Goal: Task Accomplishment & Management: Use online tool/utility

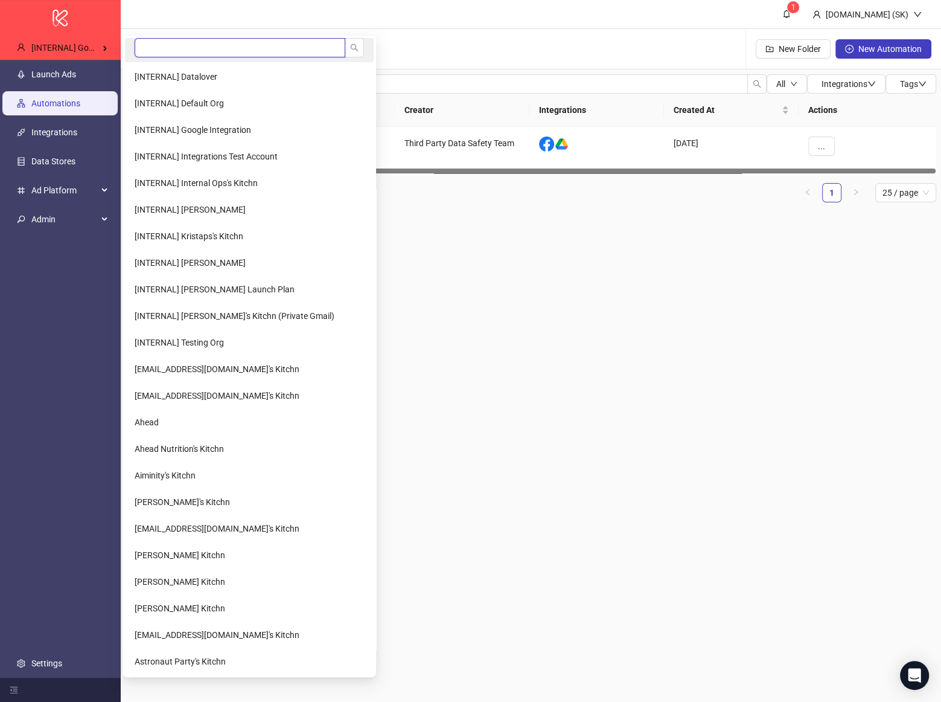
click at [205, 49] on input "search" at bounding box center [240, 47] width 211 height 19
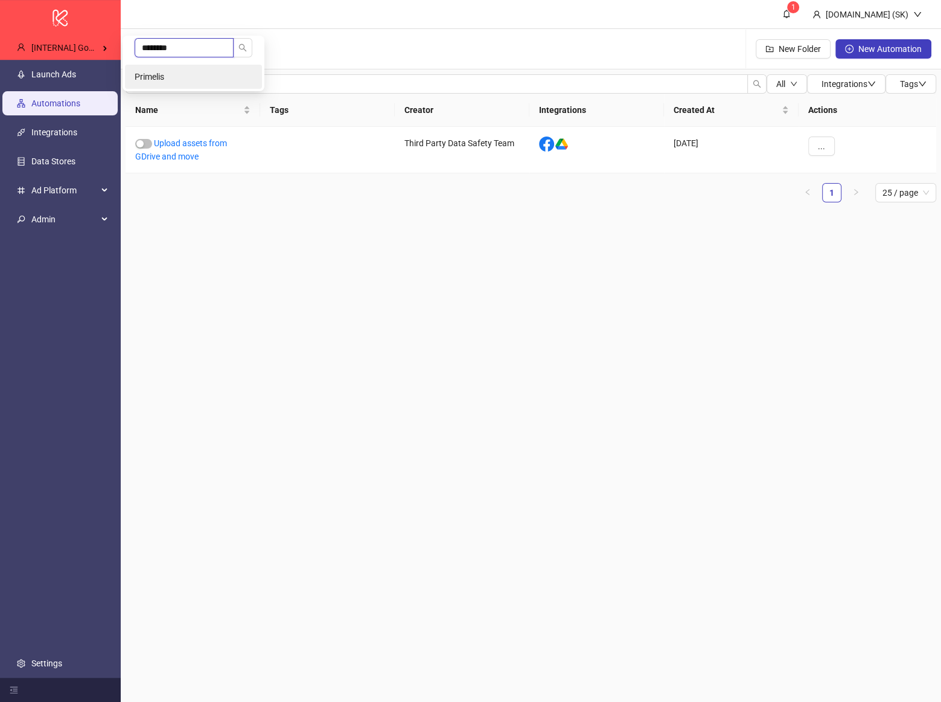
type input "********"
click at [205, 69] on li "Primelis" at bounding box center [193, 77] width 137 height 24
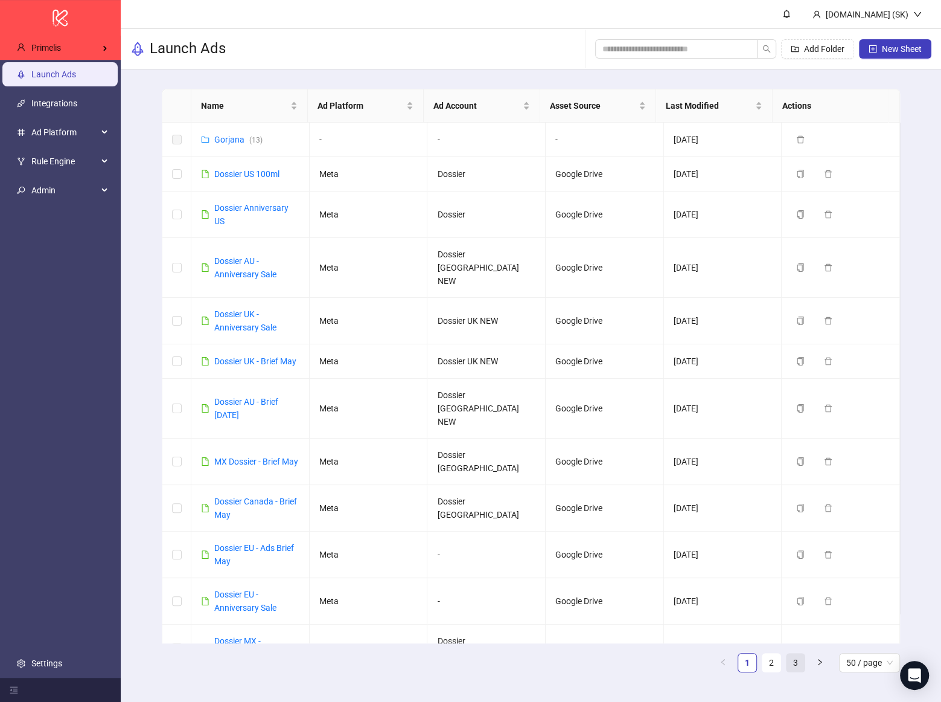
click at [783, 663] on ul "1 2 3 50 / page" at bounding box center [531, 662] width 738 height 19
click at [793, 664] on link "3" at bounding box center [796, 662] width 18 height 18
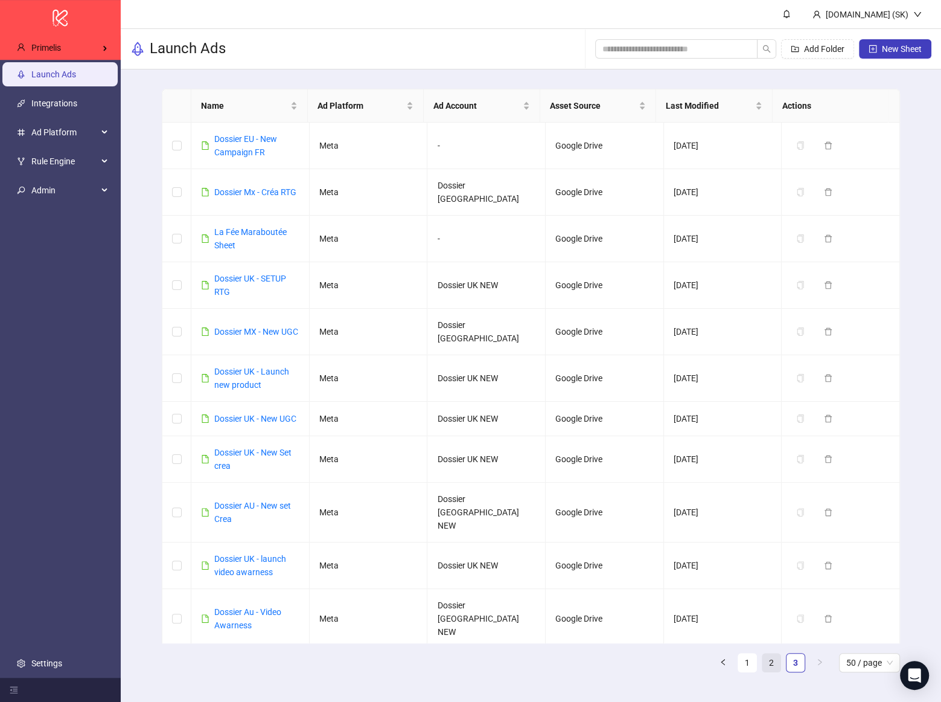
click at [771, 662] on link "2" at bounding box center [772, 662] width 18 height 18
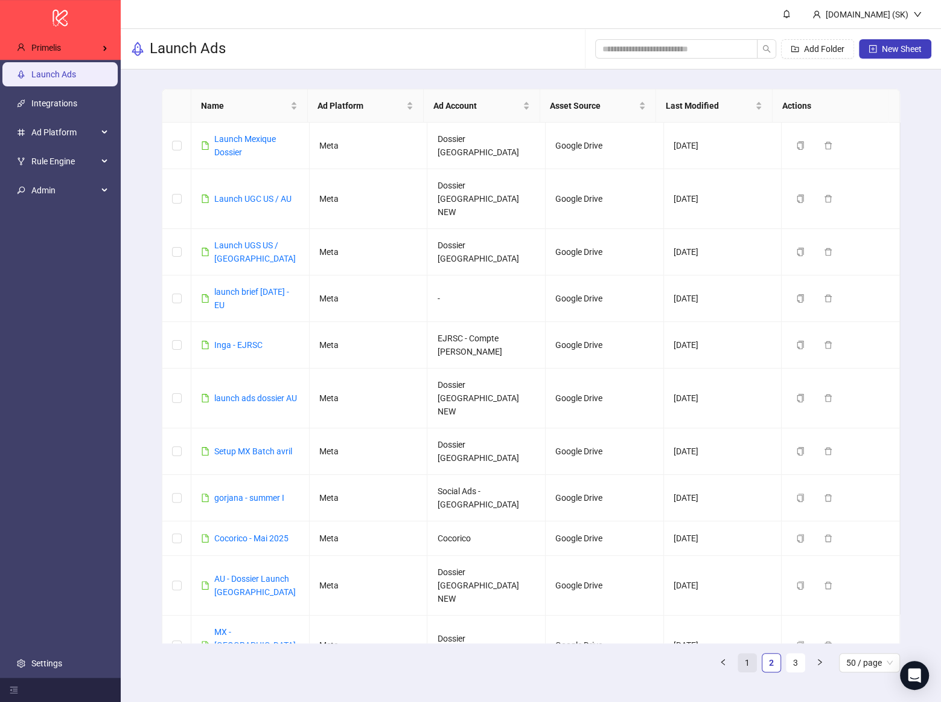
click at [748, 664] on link "1" at bounding box center [747, 662] width 18 height 18
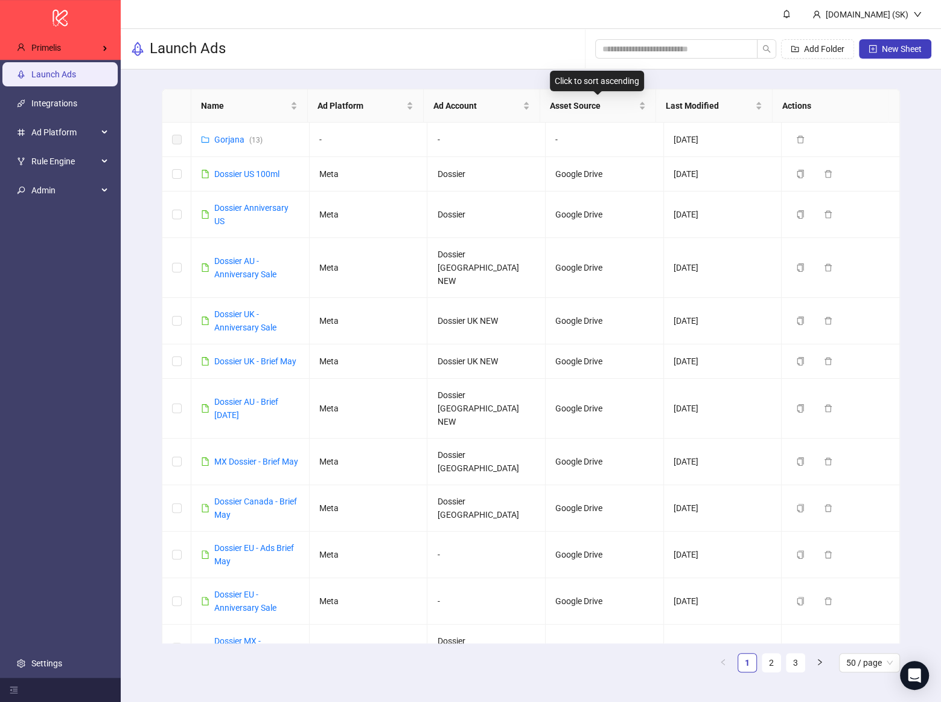
drag, startPoint x: 630, startPoint y: 101, endPoint x: 688, endPoint y: 71, distance: 65.4
click at [688, 71] on main "Name Ad Platform Ad Account Asset Source Last Modified Actions Gorjana ( 13 ) -…" at bounding box center [530, 385] width 757 height 632
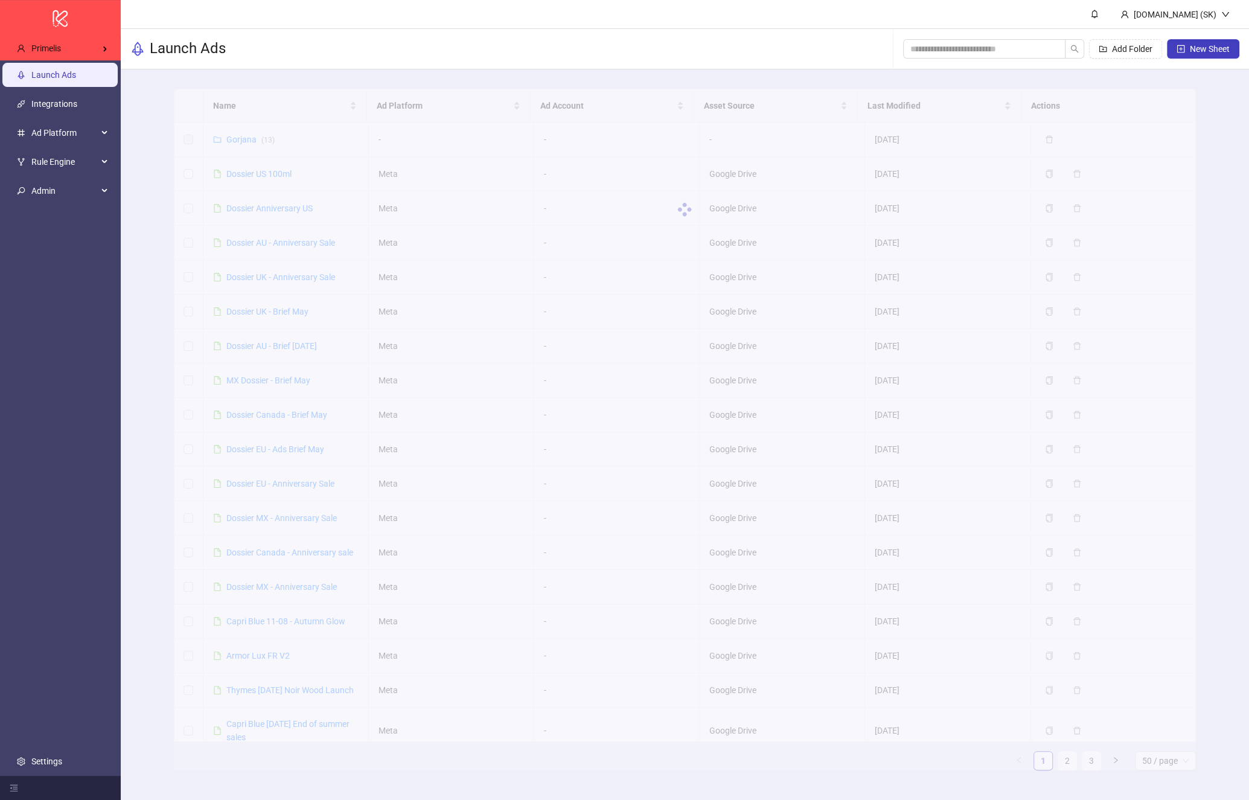
click at [76, 249] on ul "Launch Ads Integrations Ad Platform Rule Engine Admin Settings" at bounding box center [60, 418] width 121 height 716
click at [74, 188] on span "Admin" at bounding box center [64, 191] width 66 height 24
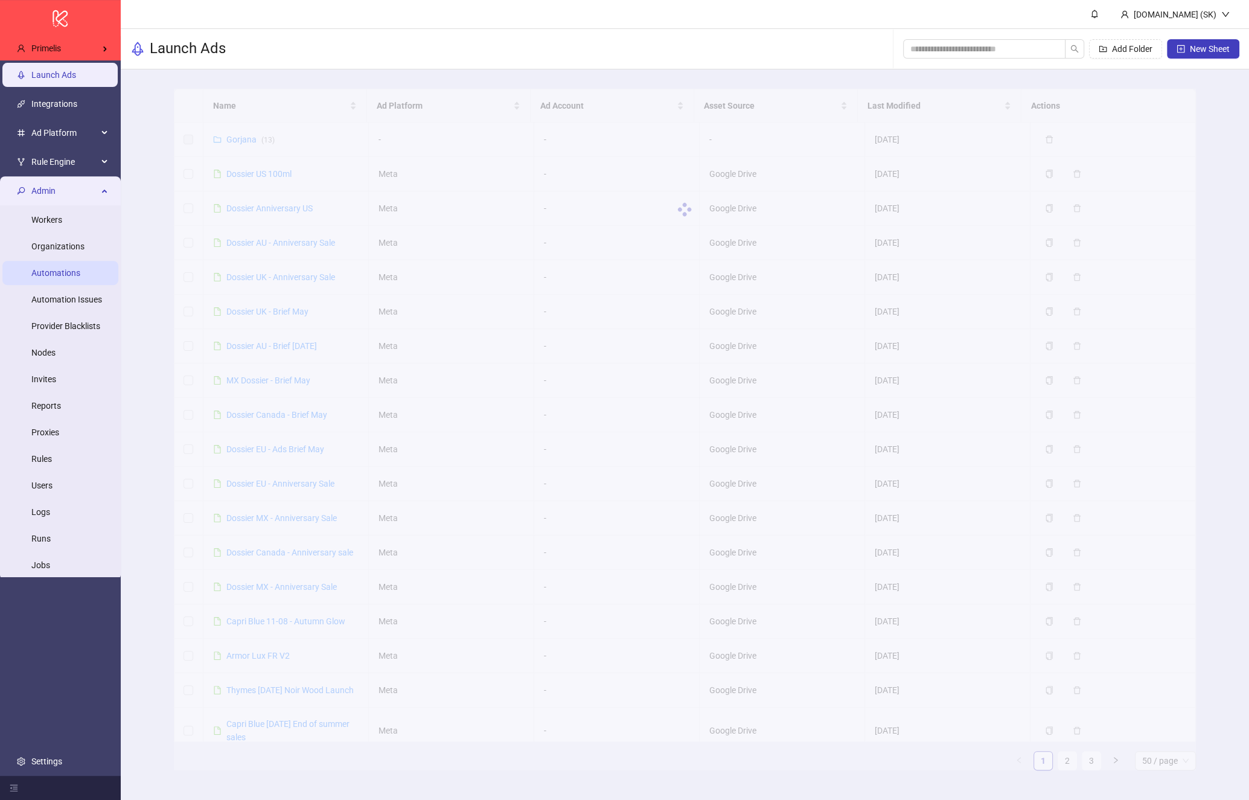
click at [80, 269] on link "Automations" at bounding box center [55, 273] width 49 height 10
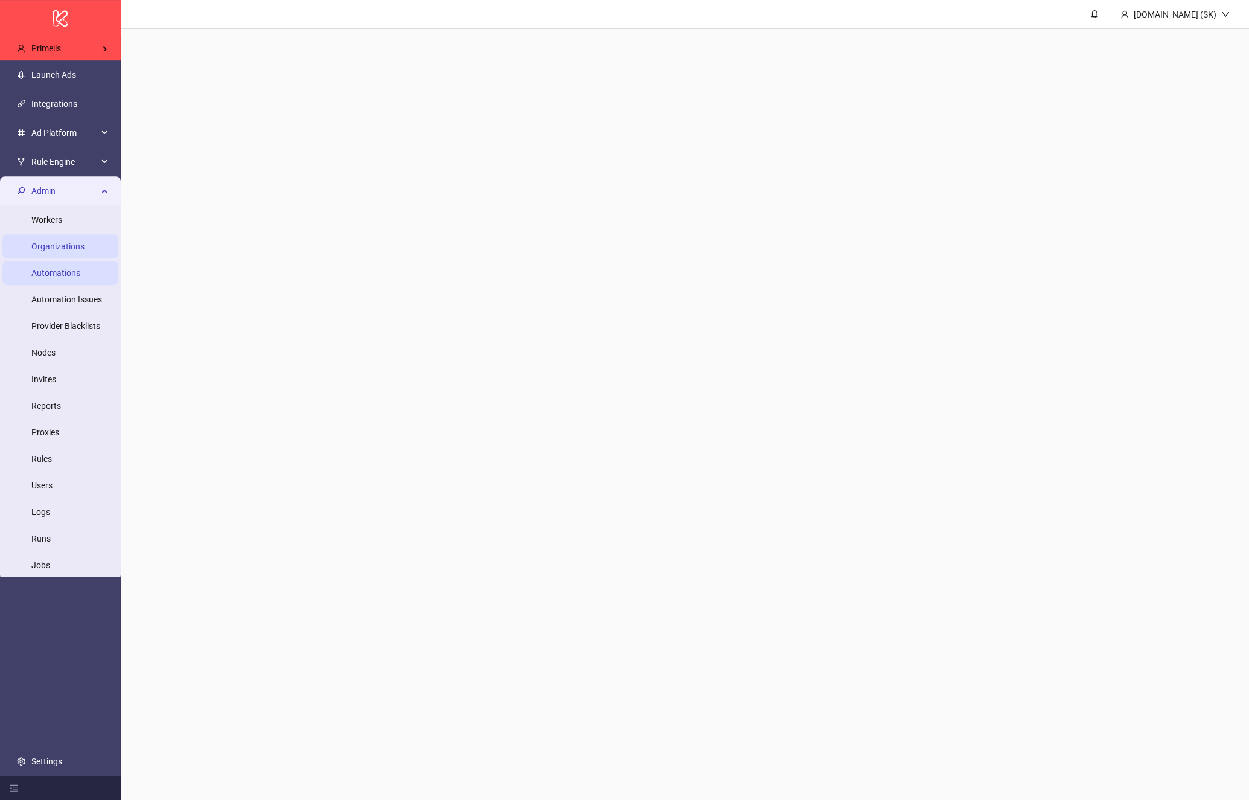
click at [81, 242] on link "Organizations" at bounding box center [57, 247] width 53 height 10
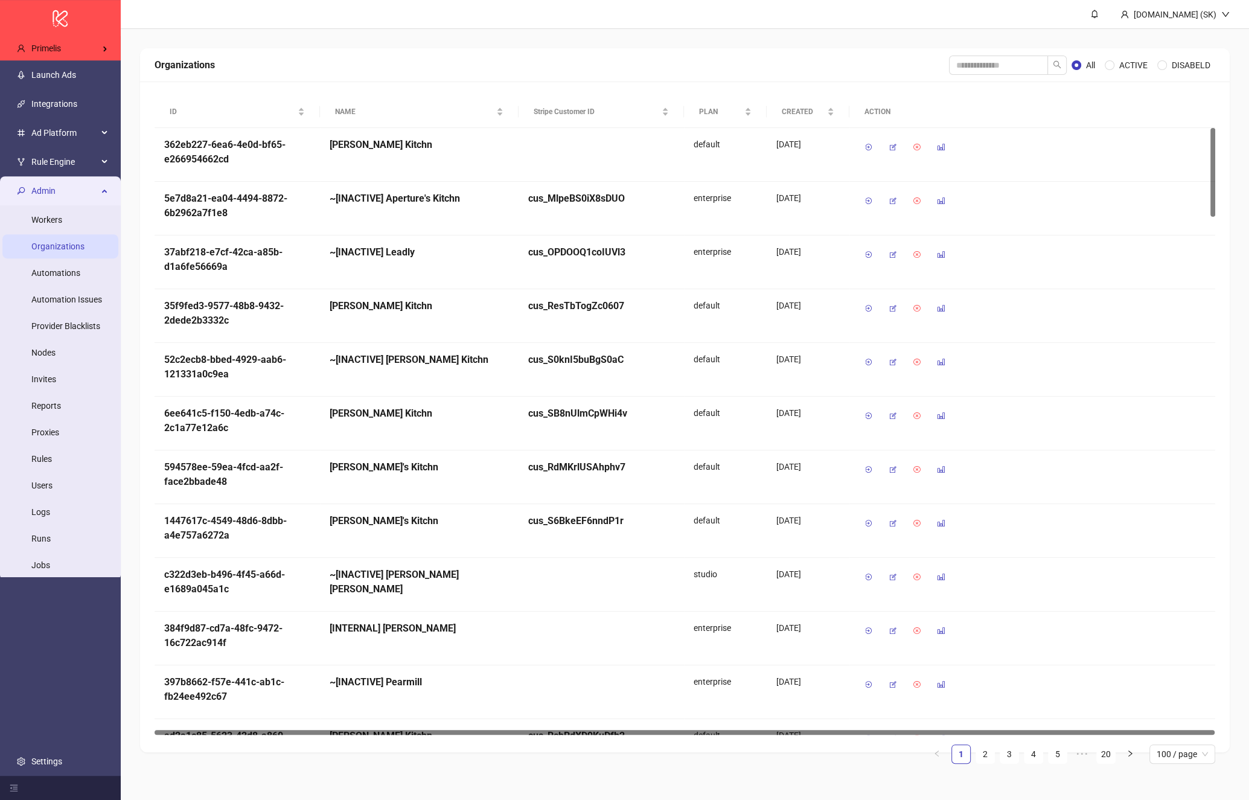
click at [92, 196] on span "Admin" at bounding box center [64, 191] width 66 height 24
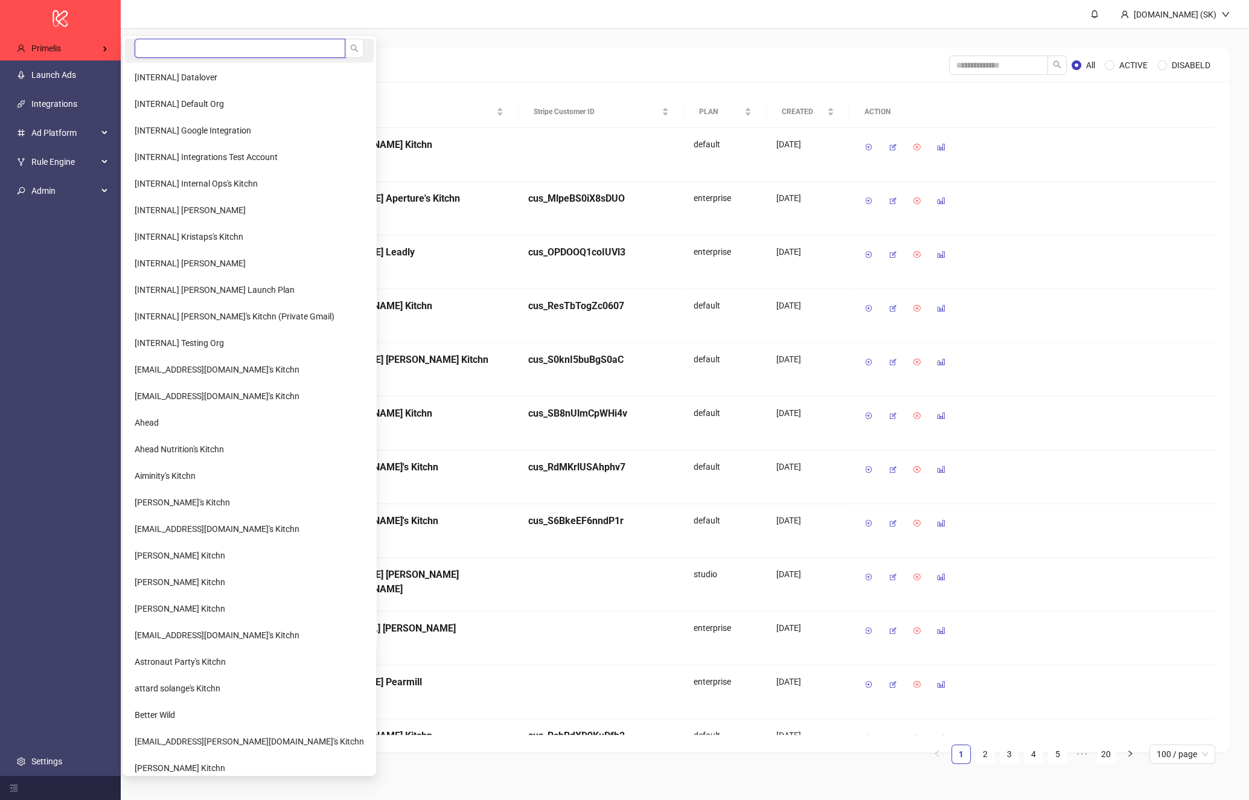
click at [175, 45] on input "search" at bounding box center [240, 48] width 211 height 19
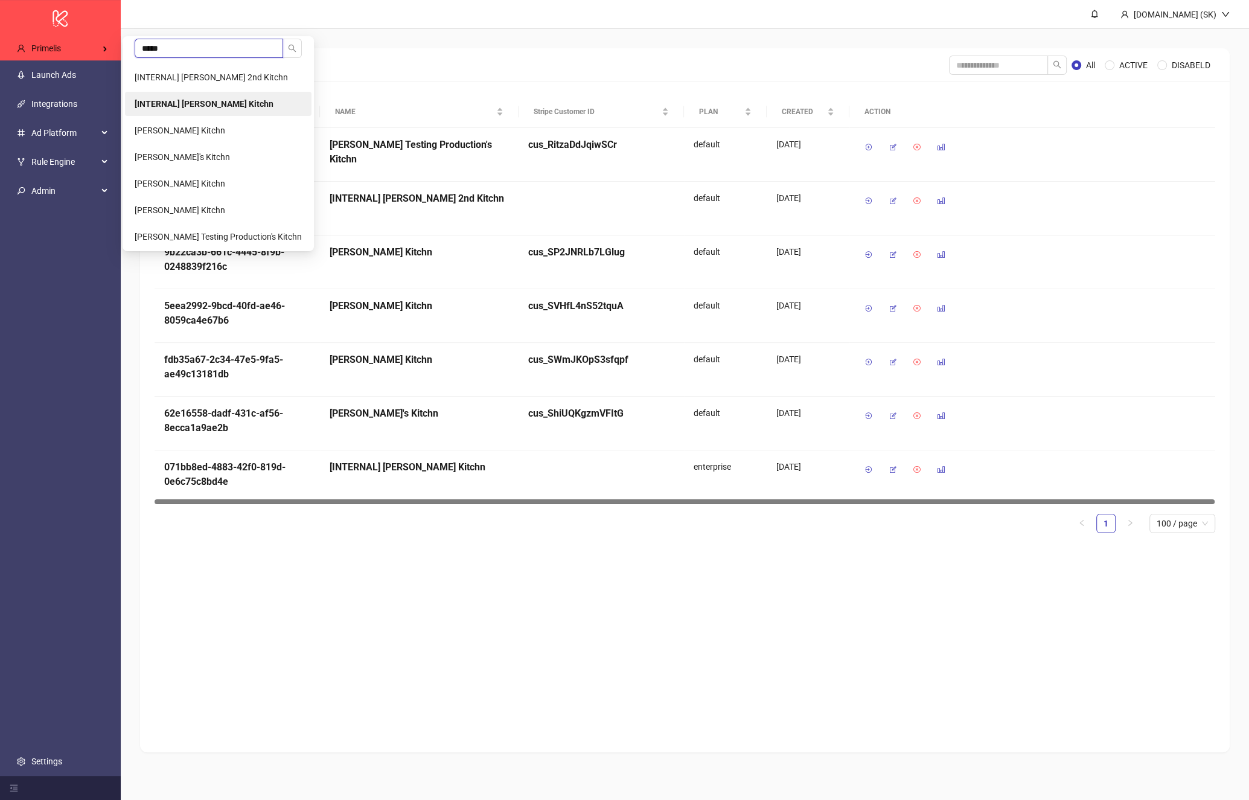
type input "*****"
click at [187, 98] on li "[INTERNAL] Simon's Kitchn" at bounding box center [218, 104] width 187 height 24
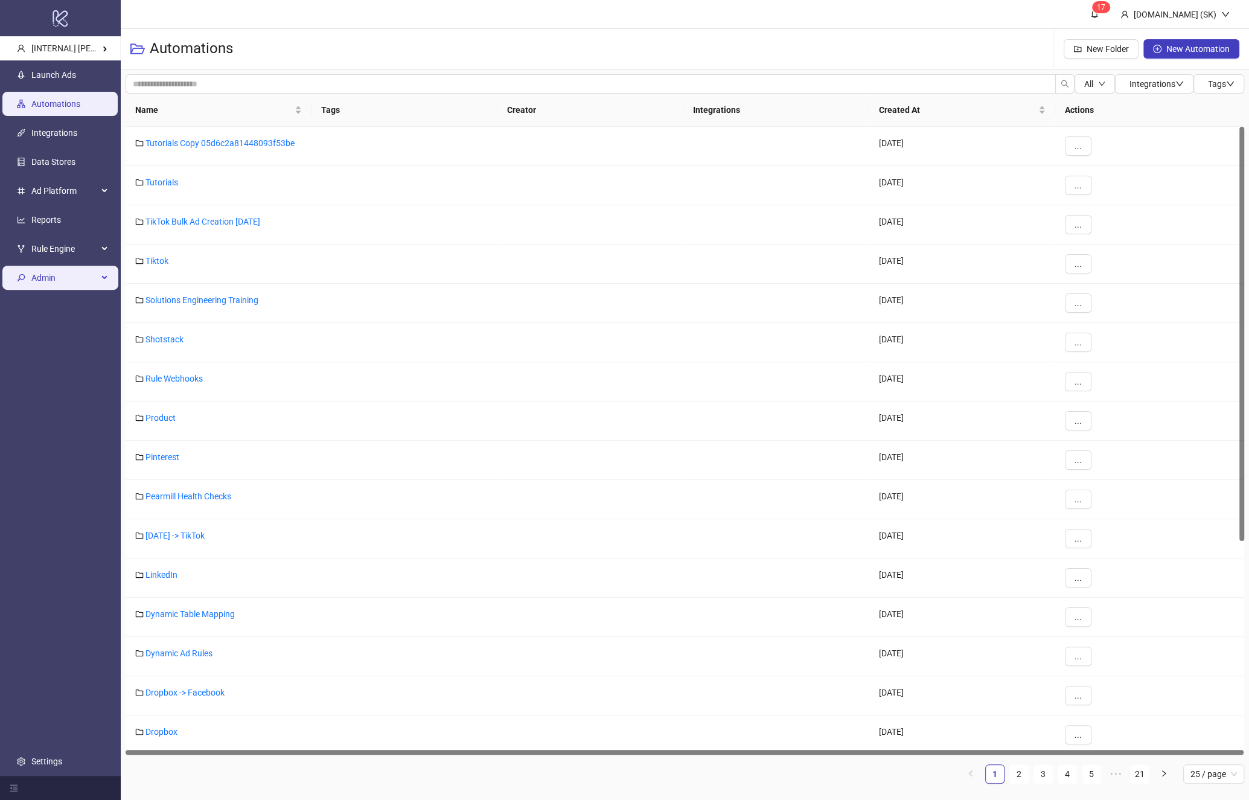
click at [64, 271] on span "Admin" at bounding box center [64, 278] width 66 height 24
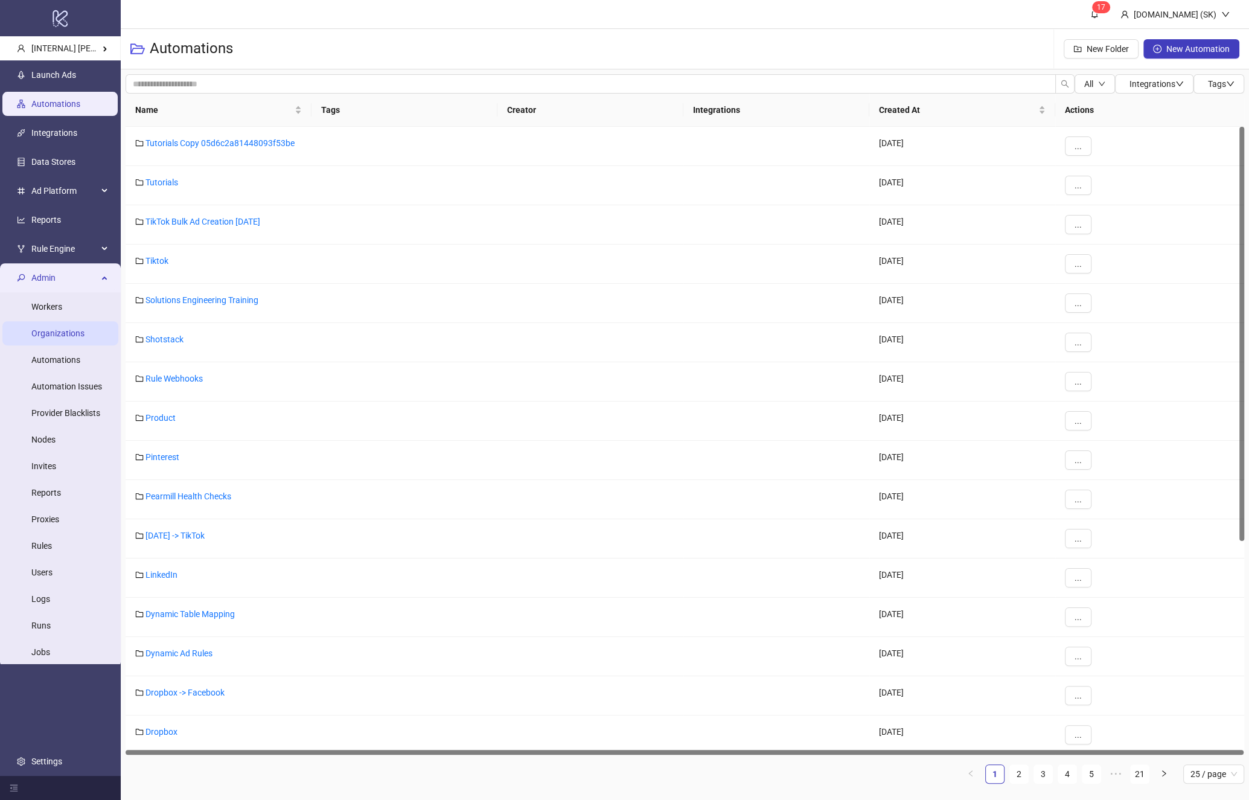
click at [67, 328] on link "Organizations" at bounding box center [57, 333] width 53 height 10
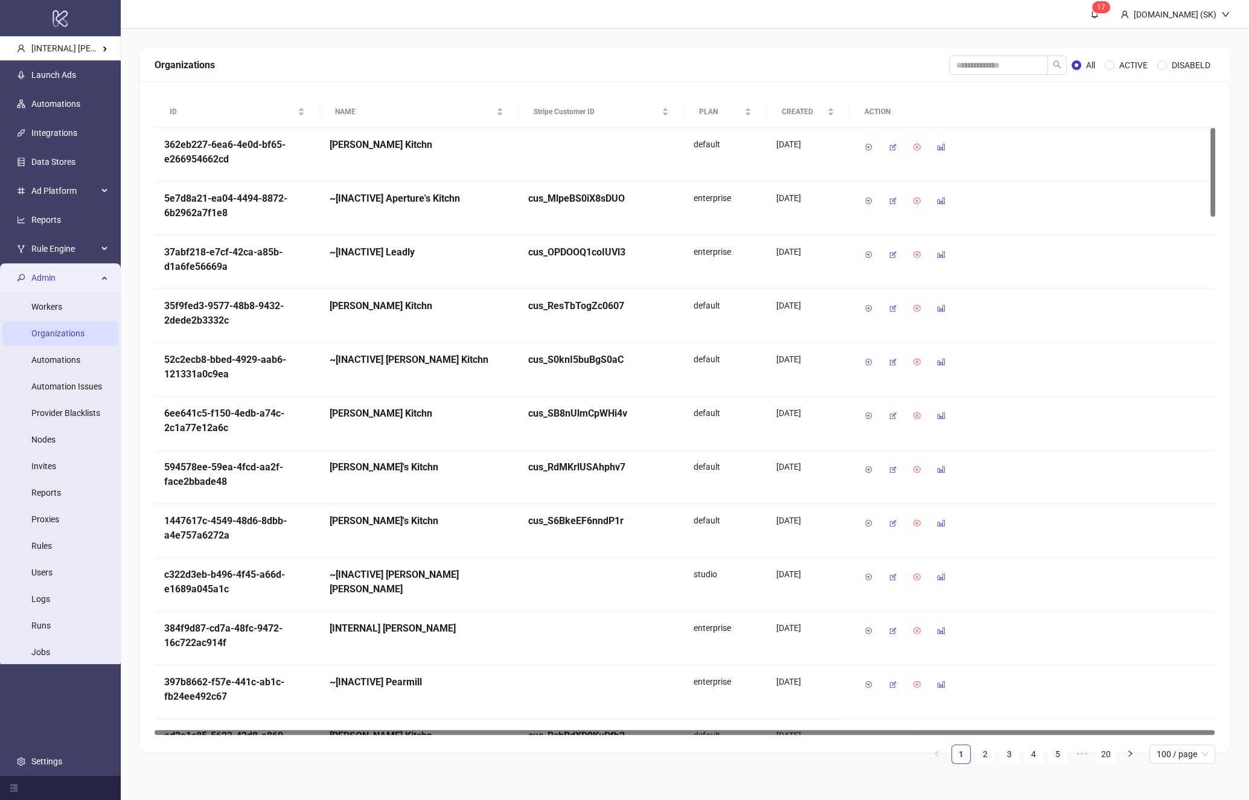
click at [68, 283] on span "Admin" at bounding box center [64, 278] width 66 height 24
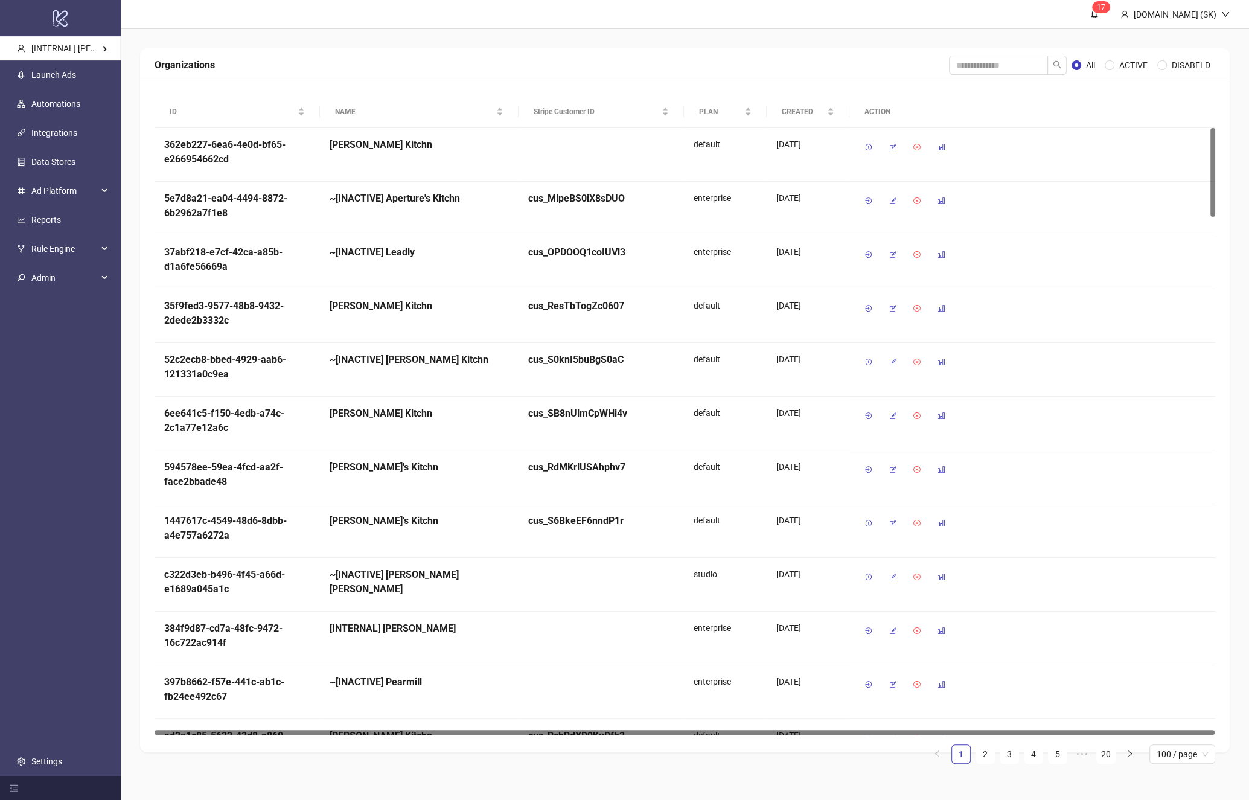
click at [43, 315] on ul "Launch Ads Automations Integrations Data Stores Ad Platform Reports Rule Engine…" at bounding box center [60, 418] width 121 height 716
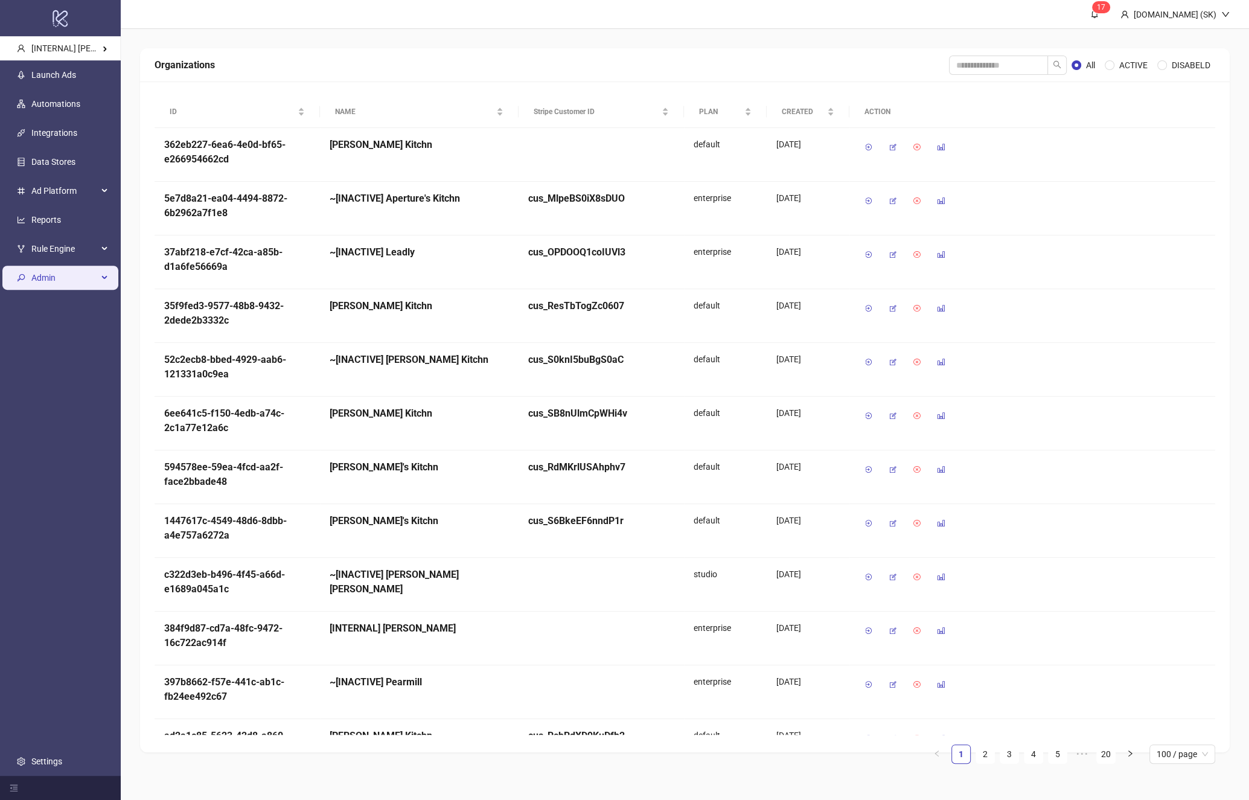
click at [74, 266] on span "Admin" at bounding box center [64, 278] width 66 height 24
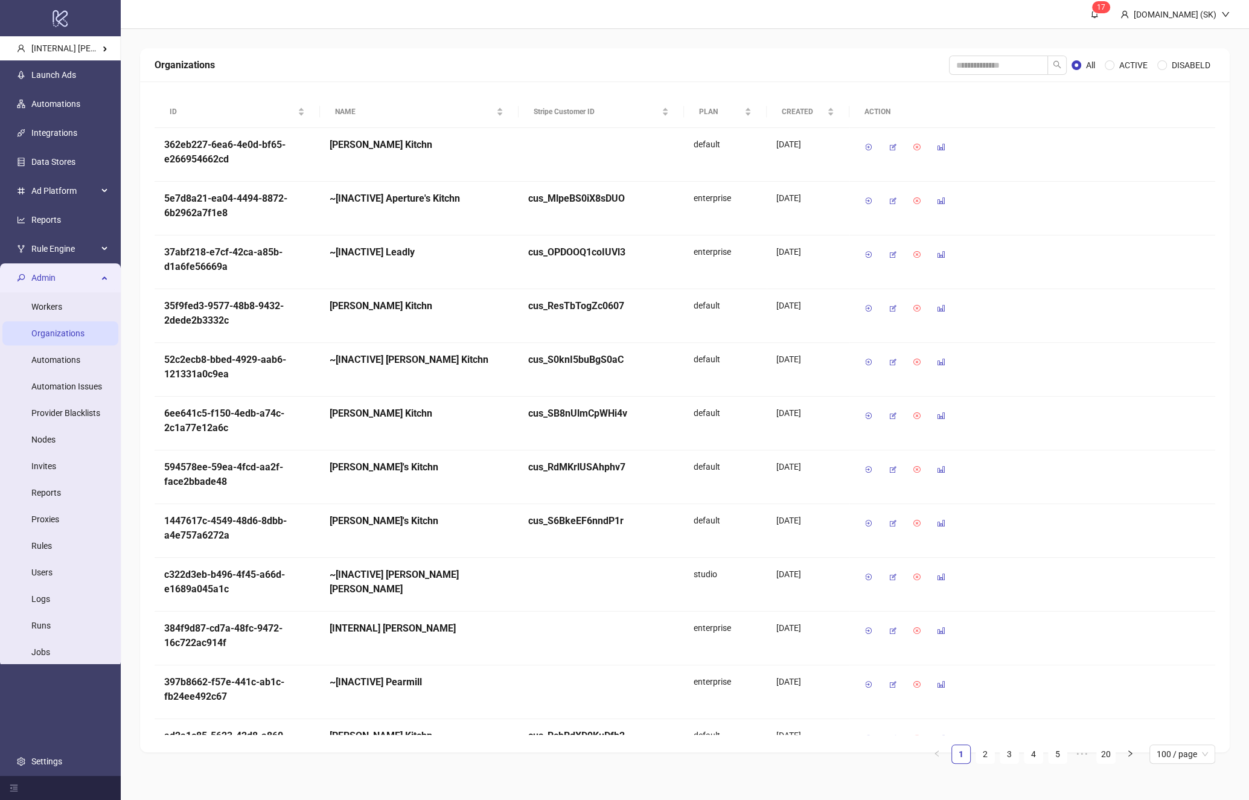
click at [59, 330] on link "Organizations" at bounding box center [57, 333] width 53 height 10
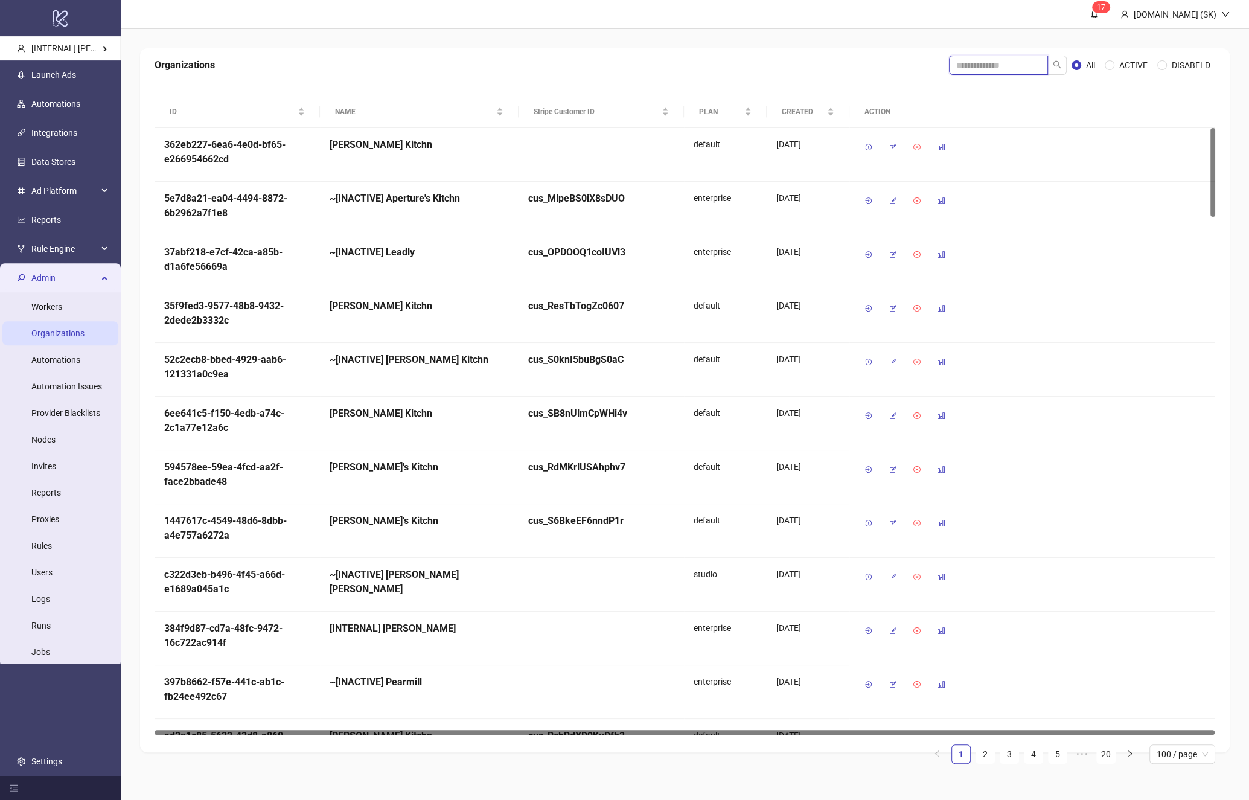
click at [984, 69] on input "search" at bounding box center [998, 65] width 99 height 19
click at [888, 145] on button "button" at bounding box center [892, 147] width 19 height 19
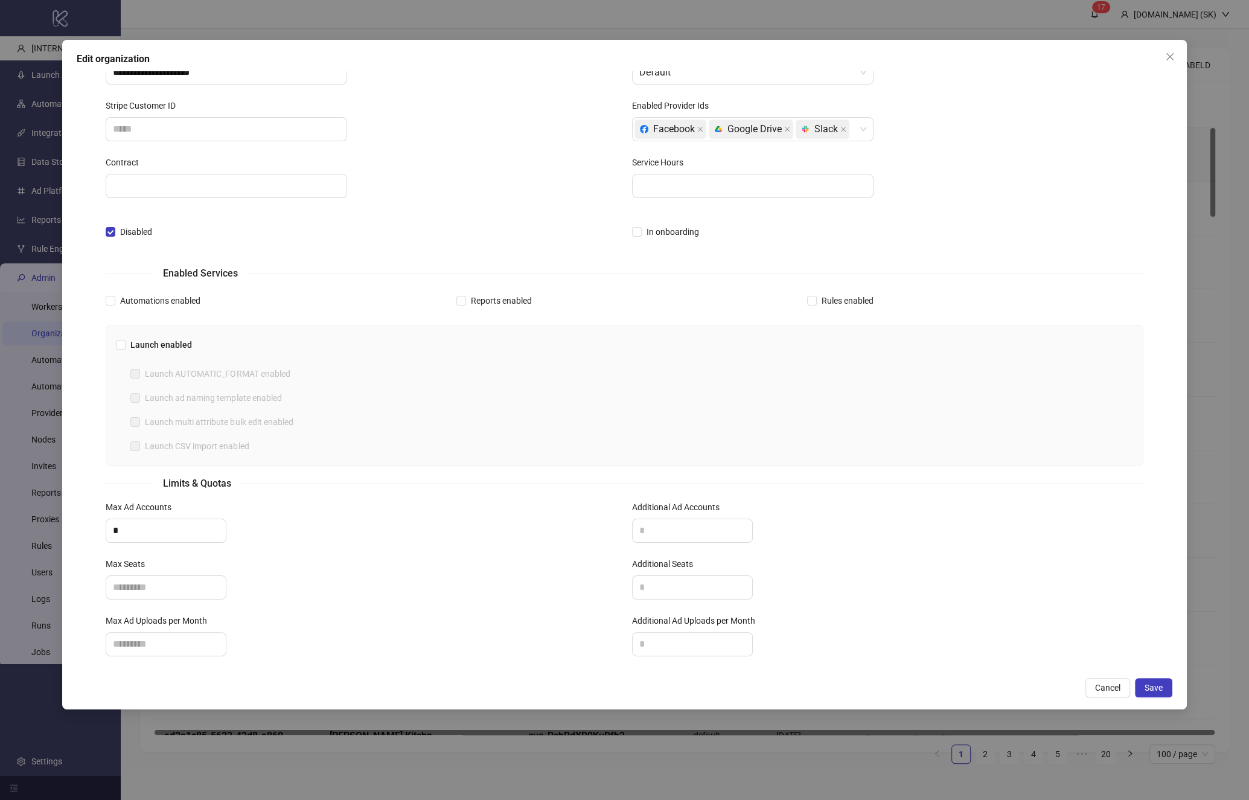
scroll to position [71, 0]
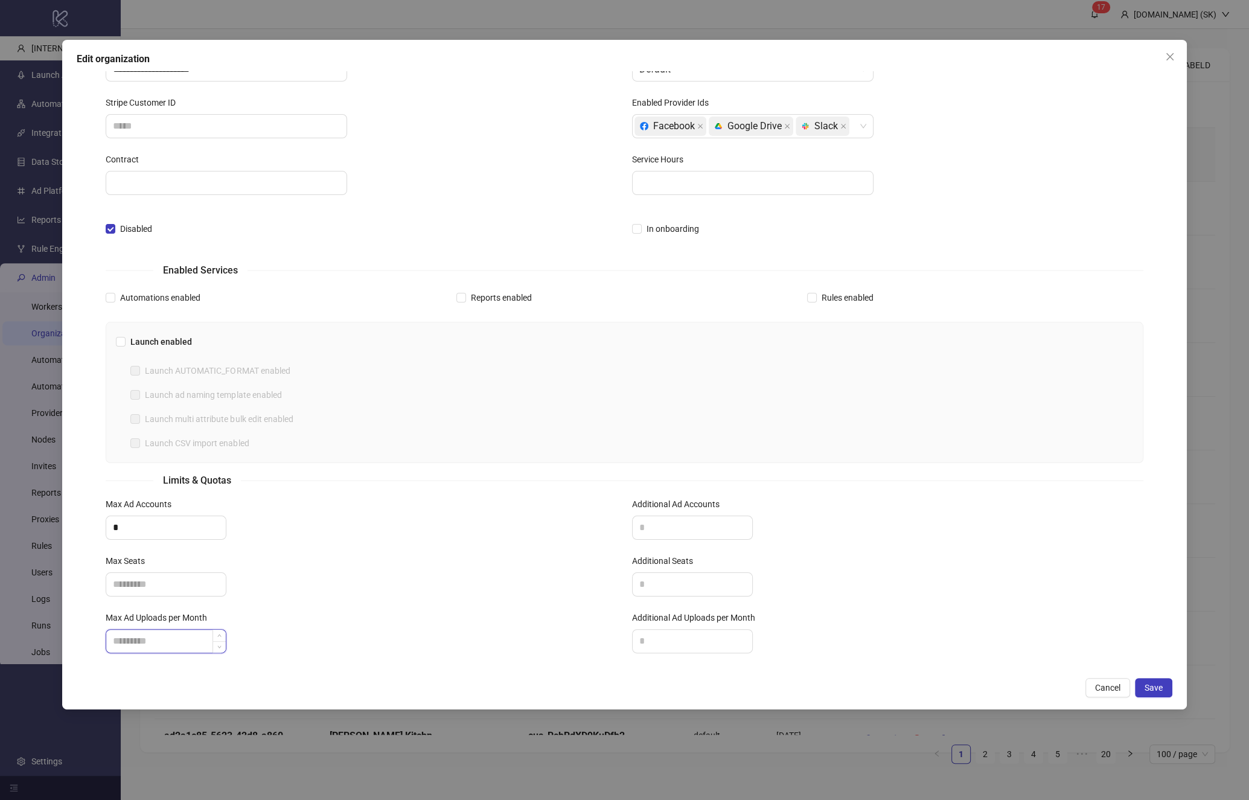
click at [165, 635] on input "Max Ad Uploads per Month" at bounding box center [166, 641] width 120 height 23
type input "***"
click at [174, 576] on input "Max Seats" at bounding box center [166, 584] width 120 height 23
type input "*"
click at [383, 578] on div "*" at bounding box center [361, 584] width 511 height 24
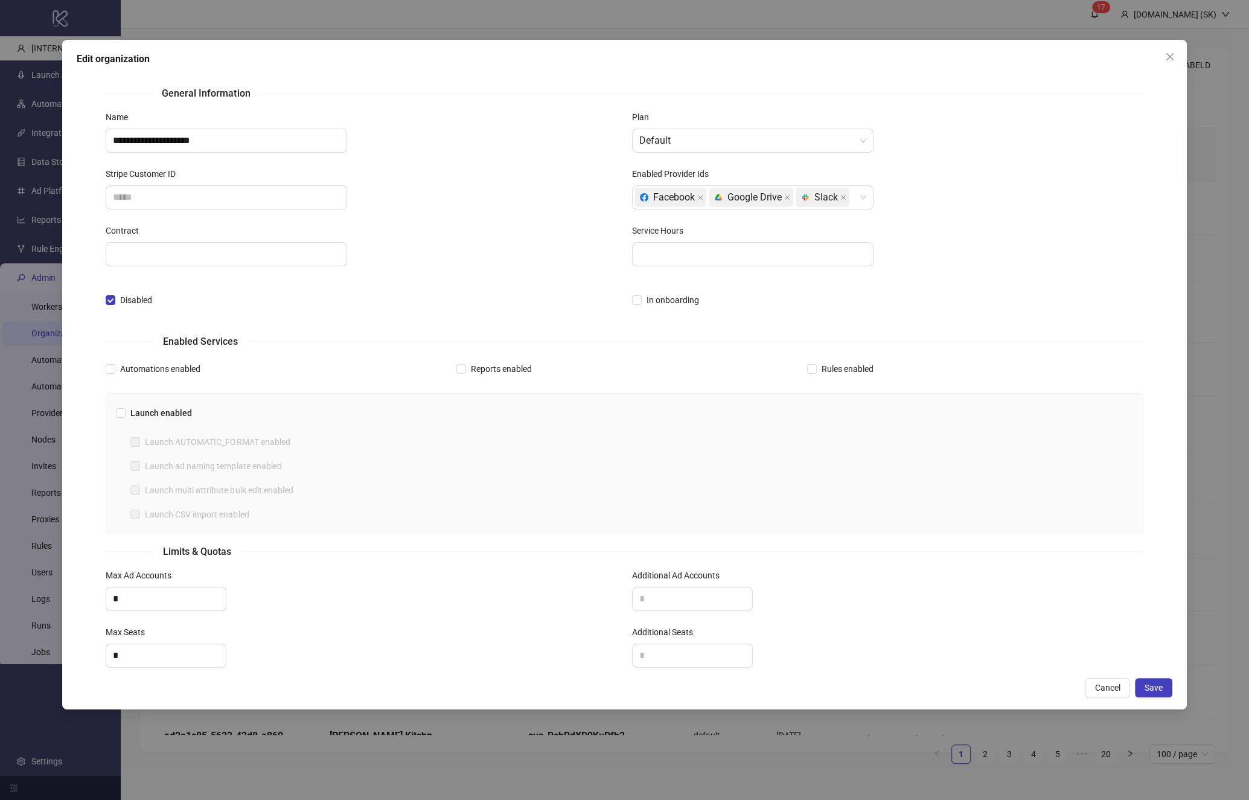
scroll to position [80, 0]
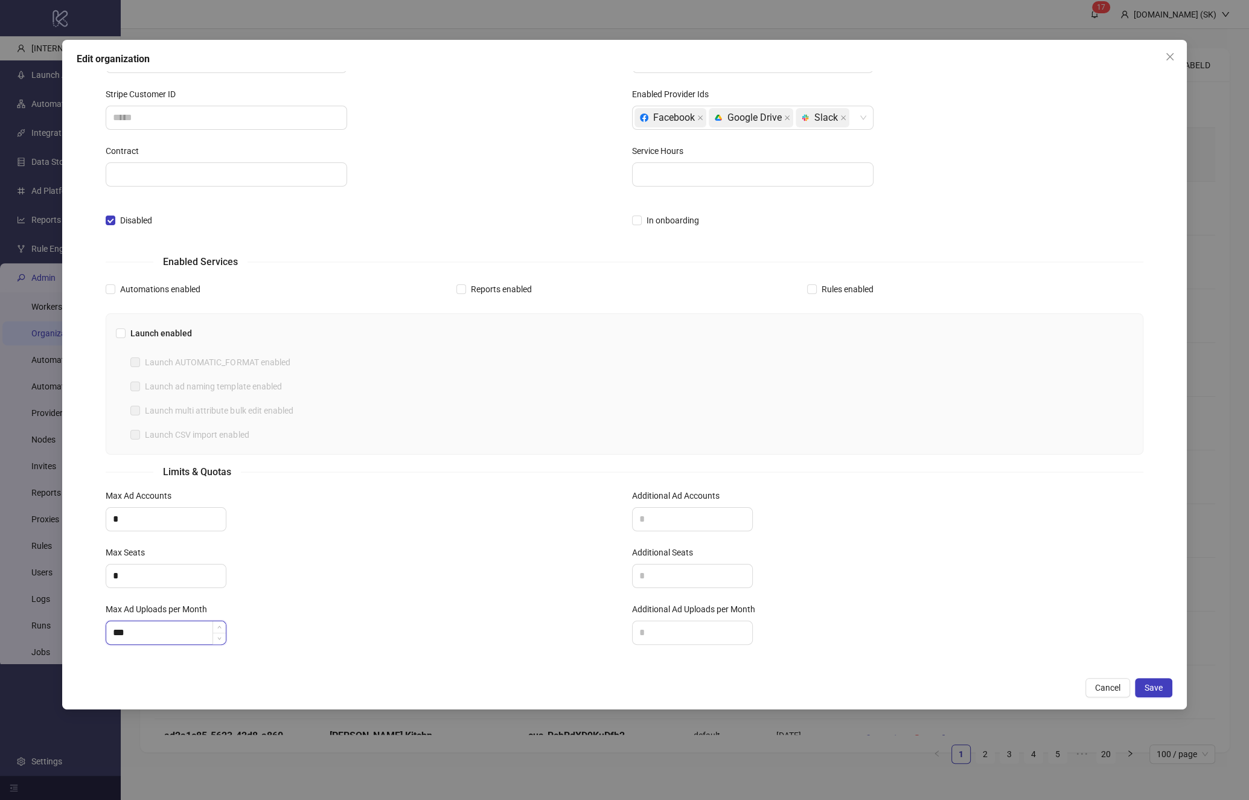
click at [171, 628] on input "***" at bounding box center [166, 632] width 120 height 23
click at [426, 507] on div "*" at bounding box center [361, 519] width 511 height 24
click at [160, 624] on input "***" at bounding box center [166, 632] width 120 height 23
click at [335, 569] on div "*" at bounding box center [361, 576] width 511 height 24
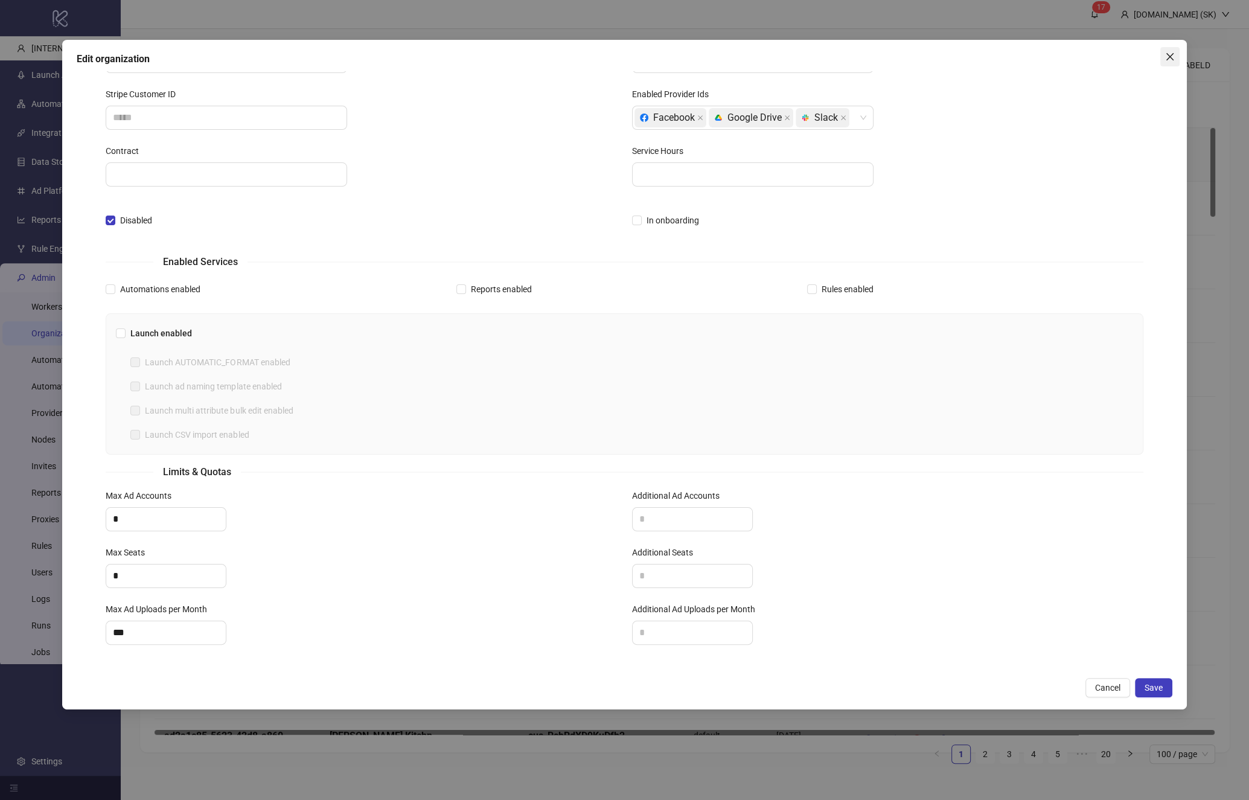
click at [1170, 55] on icon "close" at bounding box center [1170, 57] width 10 height 10
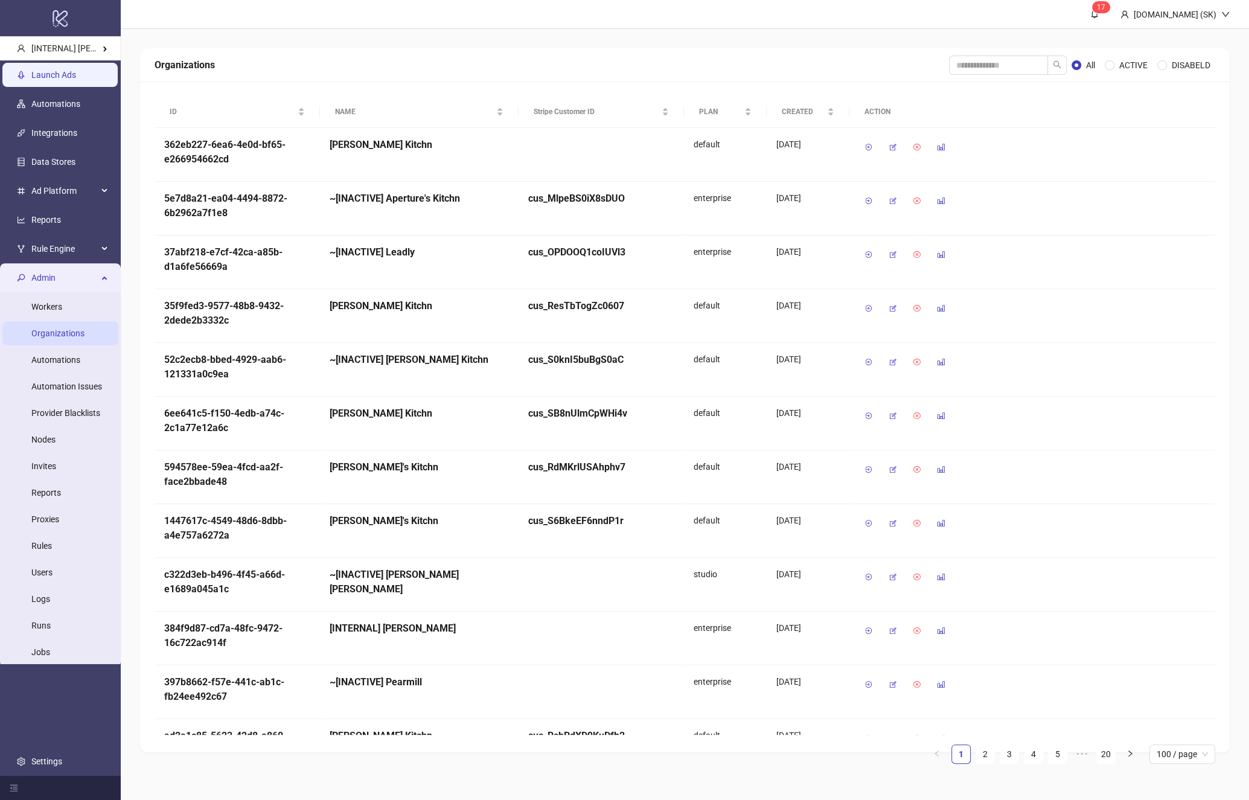
click at [76, 80] on link "Launch Ads" at bounding box center [53, 75] width 45 height 10
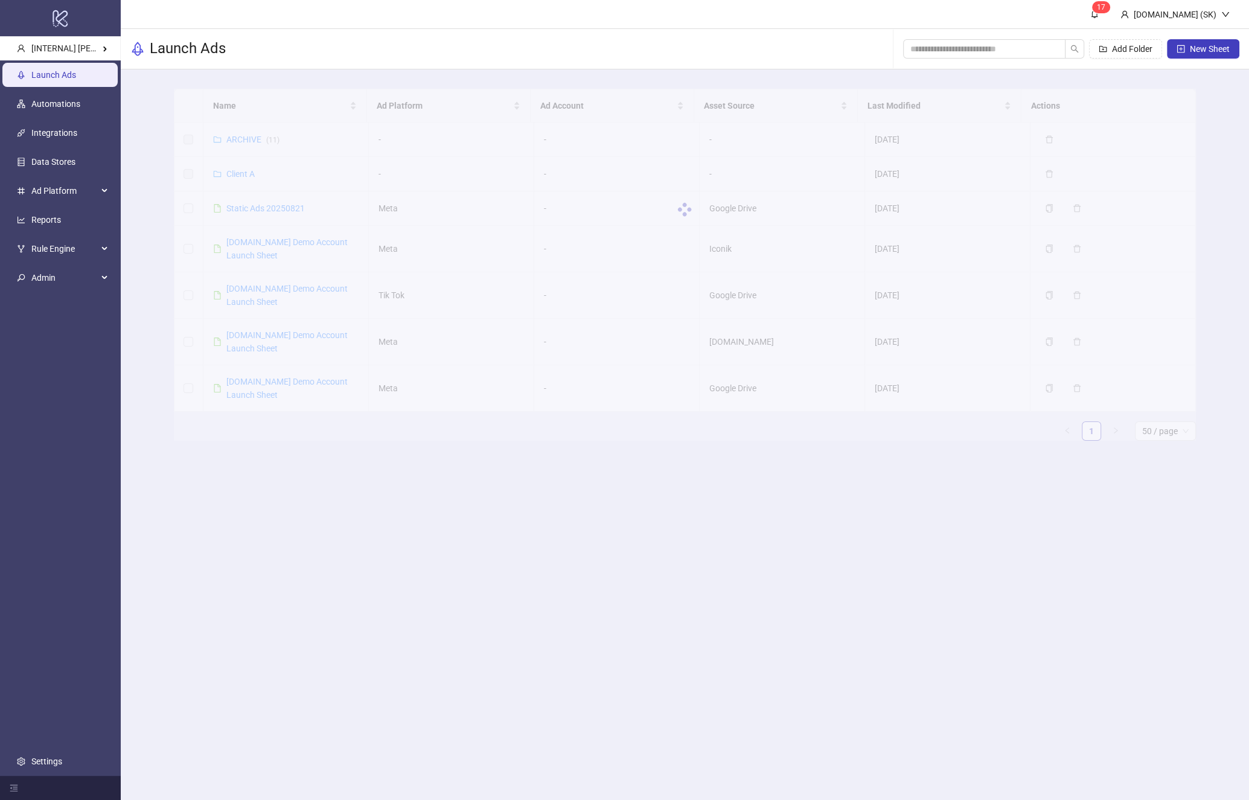
click at [251, 210] on div at bounding box center [685, 210] width 1022 height 242
click at [254, 205] on div at bounding box center [685, 210] width 1022 height 242
click at [260, 208] on div at bounding box center [685, 210] width 1022 height 242
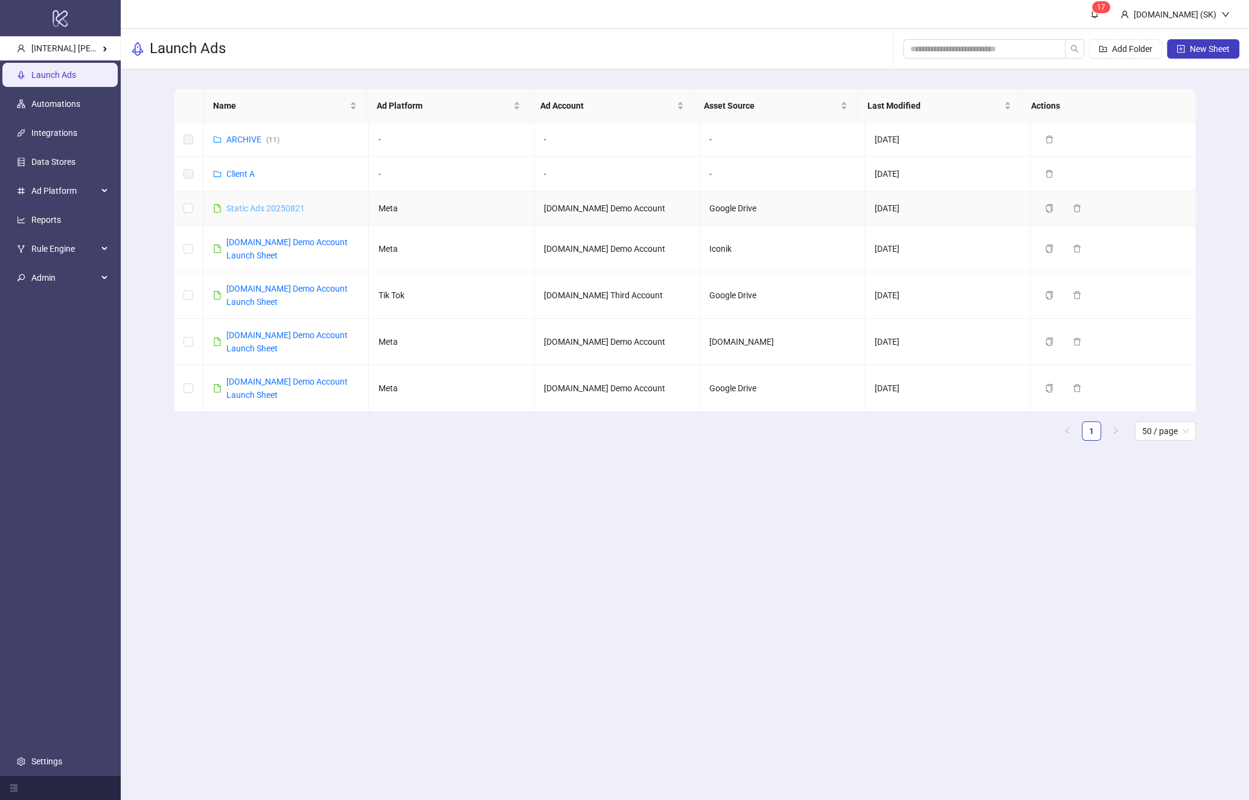
click at [257, 209] on link "Static Ads 20250821" at bounding box center [265, 208] width 78 height 10
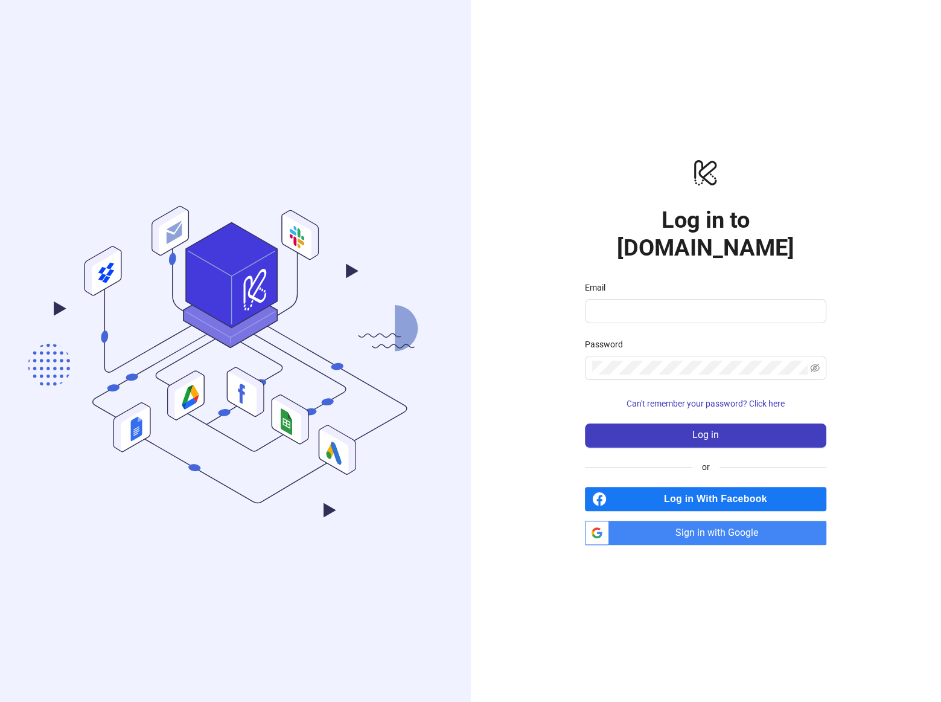
click at [710, 526] on span "Sign in with Google" at bounding box center [720, 532] width 213 height 24
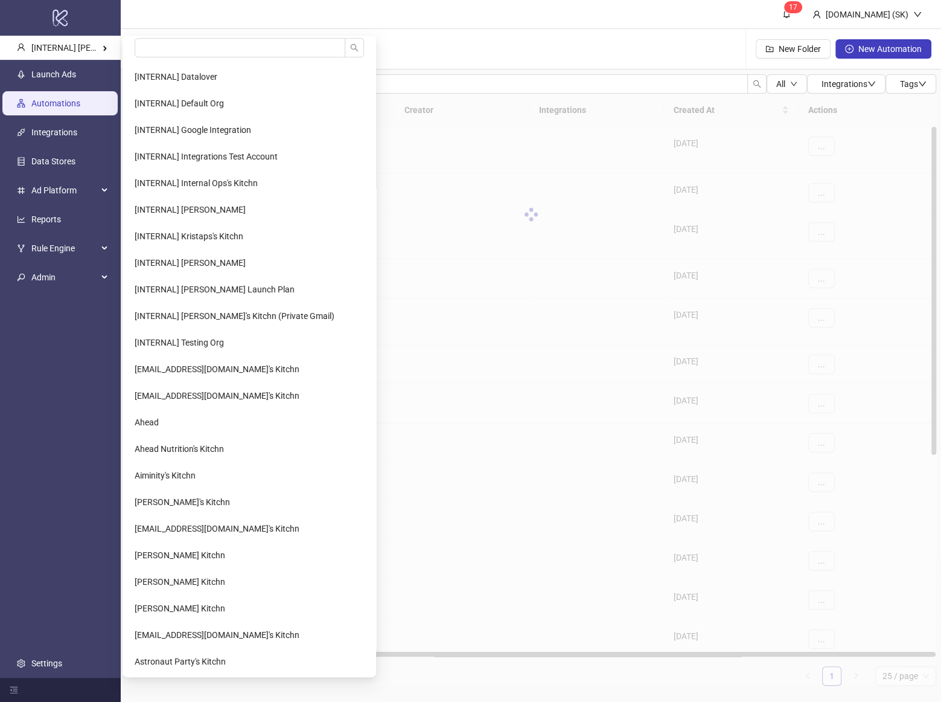
click at [186, 52] on input "search" at bounding box center [240, 47] width 211 height 19
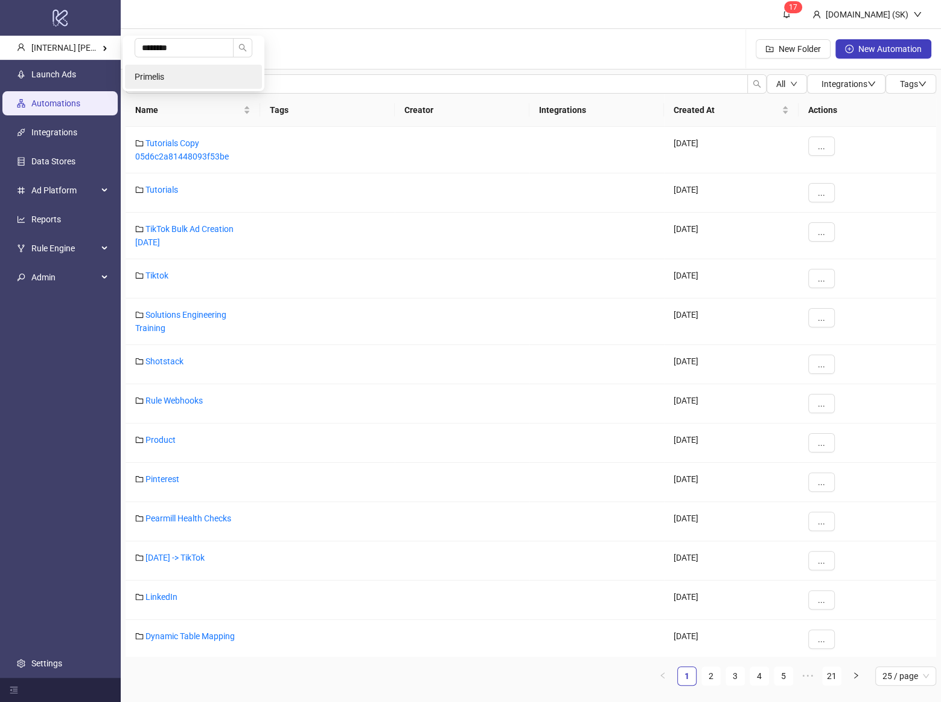
type input "********"
click at [220, 82] on li "Primelis" at bounding box center [193, 77] width 137 height 24
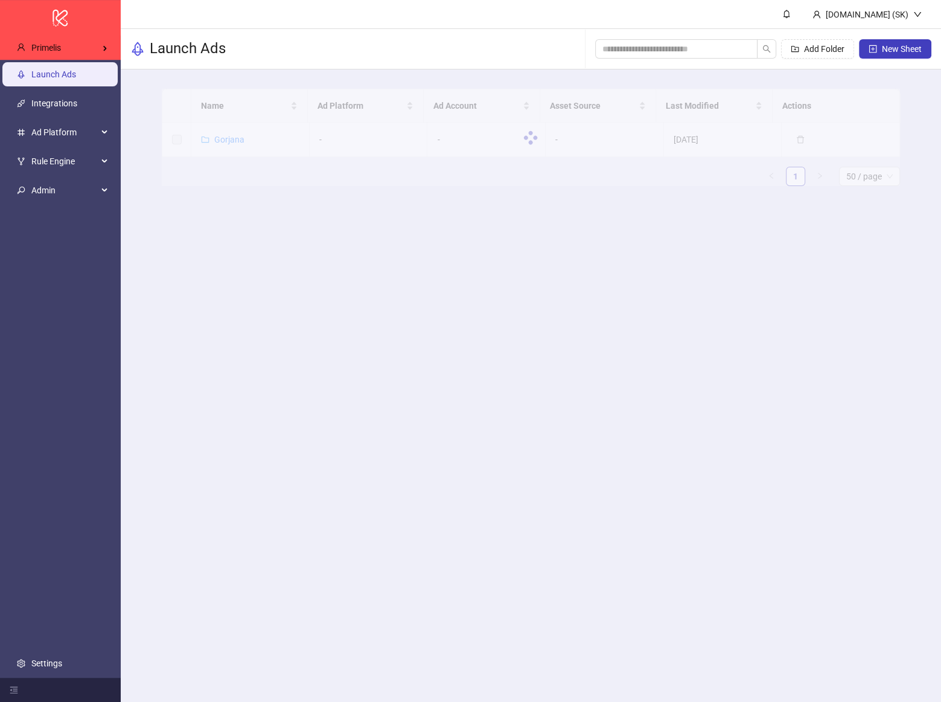
click at [45, 79] on link "Launch Ads" at bounding box center [53, 74] width 45 height 10
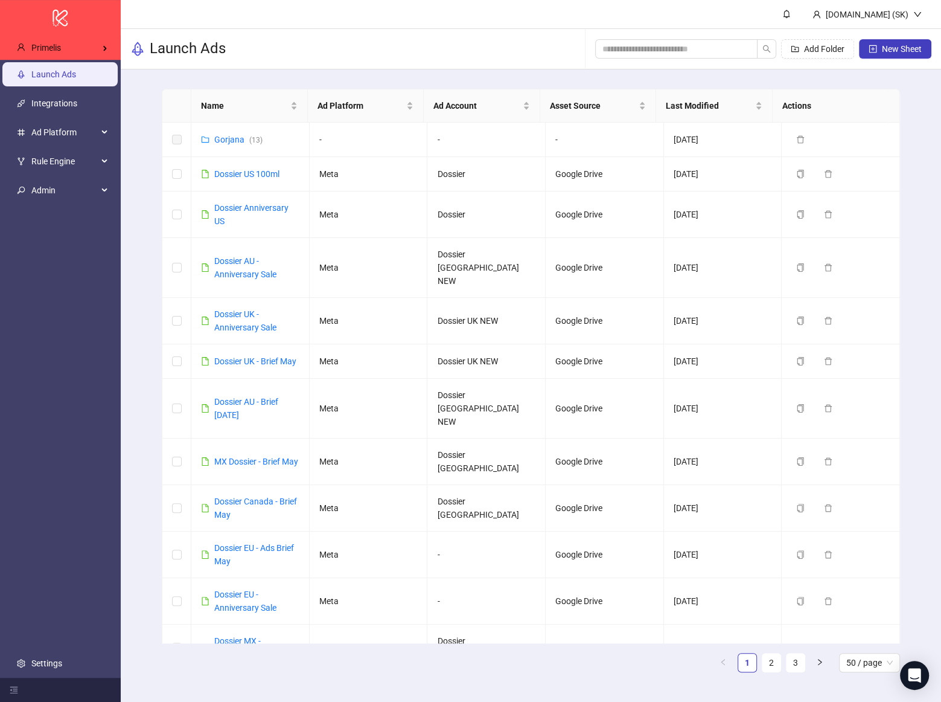
click at [74, 665] on ul "Launch Ads Integrations Ad Platform Rule Engine Admin Settings" at bounding box center [60, 369] width 121 height 618
click at [62, 658] on link "Settings" at bounding box center [46, 663] width 31 height 10
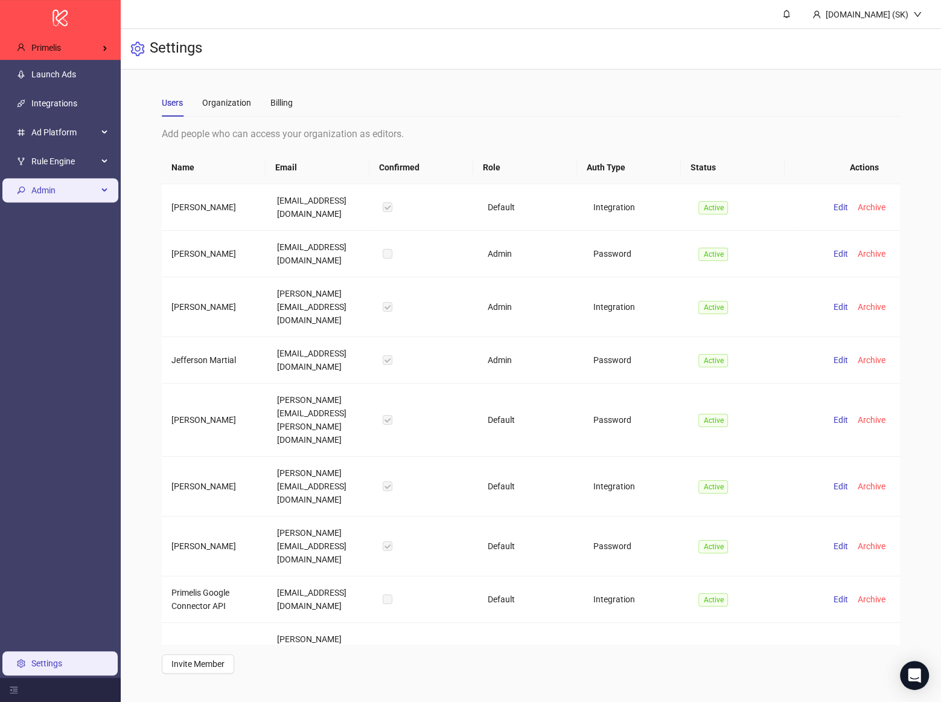
click at [83, 190] on span "Admin" at bounding box center [64, 190] width 66 height 24
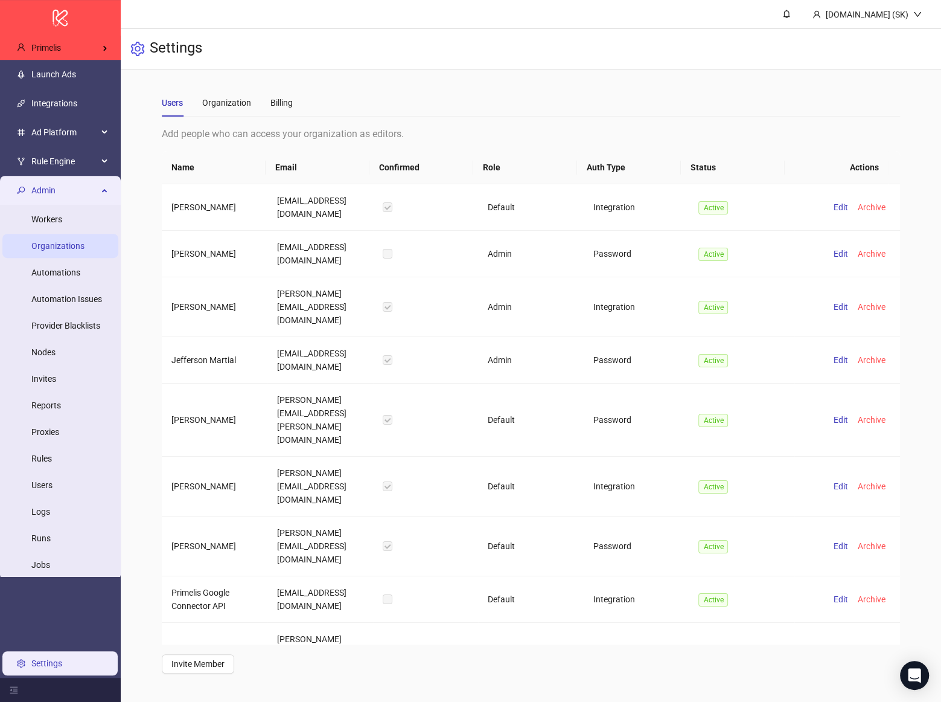
click at [75, 251] on link "Organizations" at bounding box center [57, 246] width 53 height 10
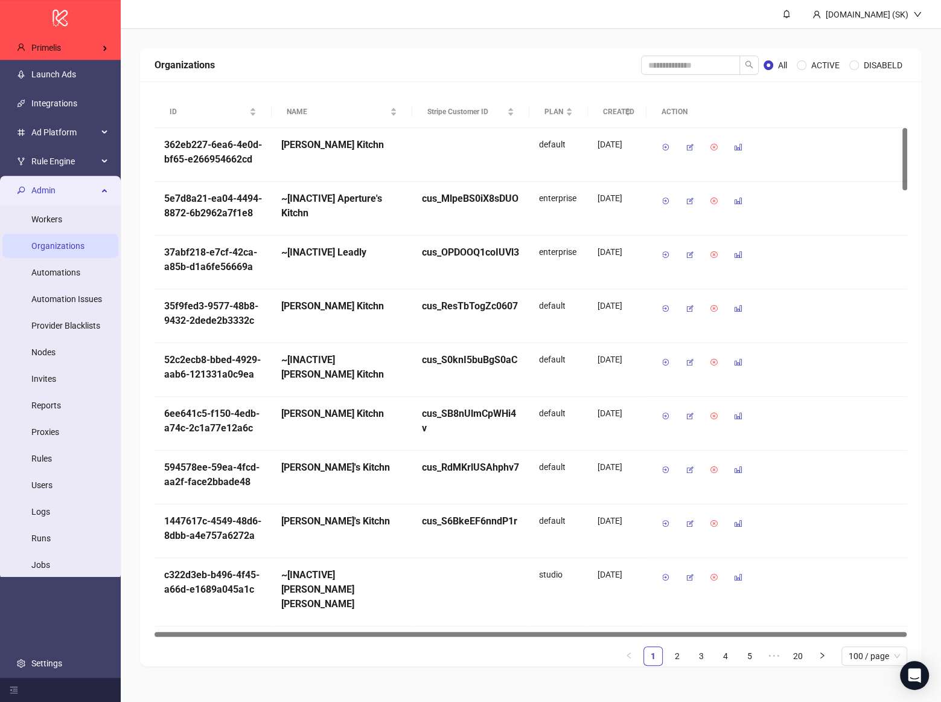
click at [691, 78] on div "Organizations All ACTIVE DISABELD" at bounding box center [531, 65] width 782 height 34
click at [691, 67] on input "search" at bounding box center [690, 65] width 99 height 19
type input "*"
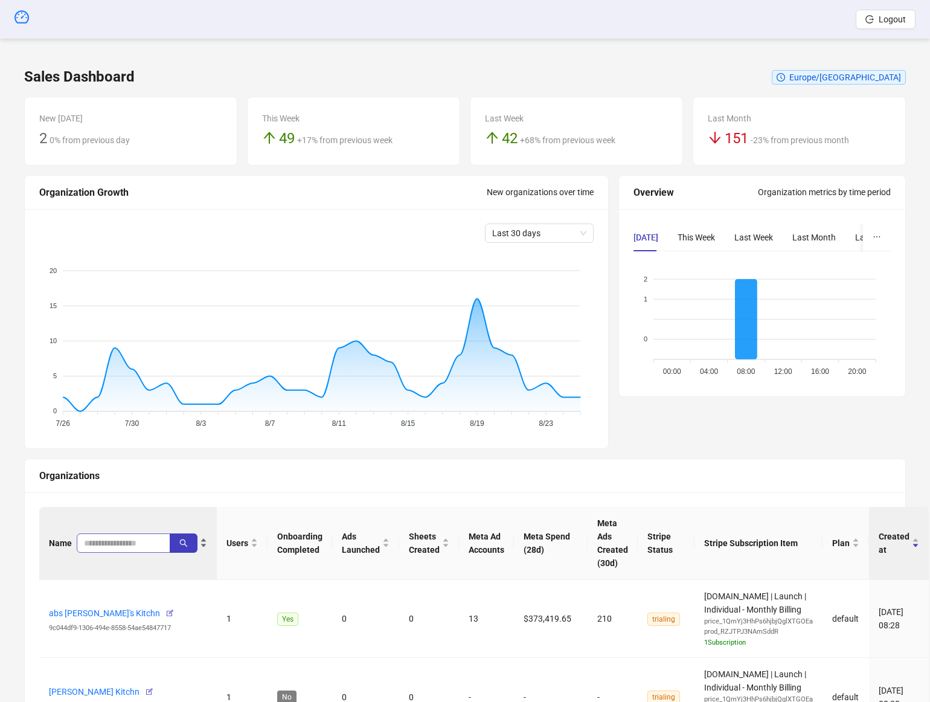
click at [114, 533] on span at bounding box center [124, 542] width 94 height 19
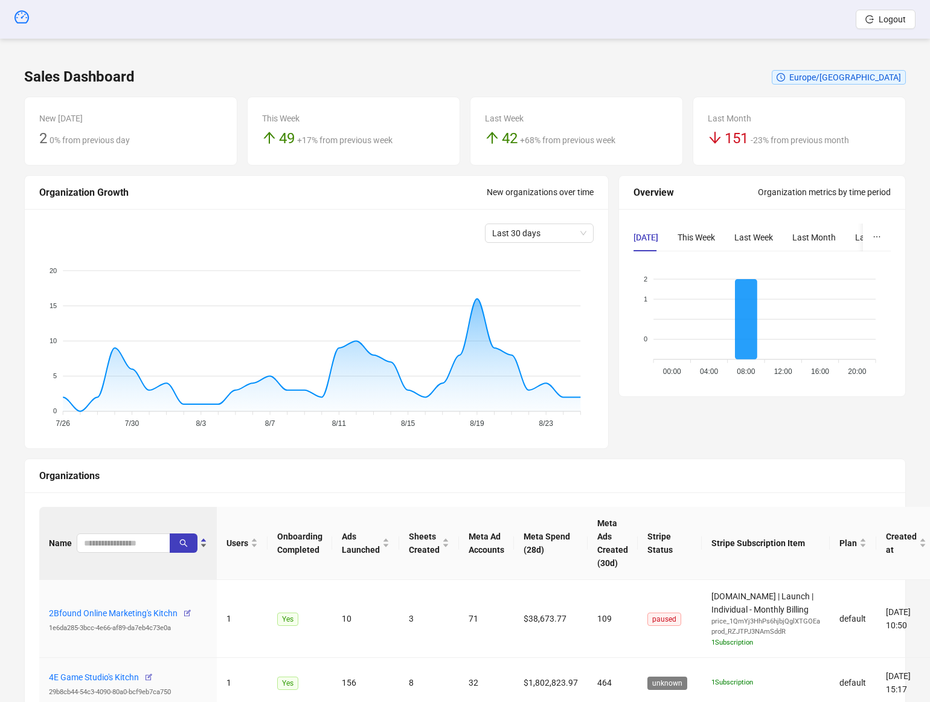
click at [132, 533] on div "Name" at bounding box center [128, 542] width 158 height 19
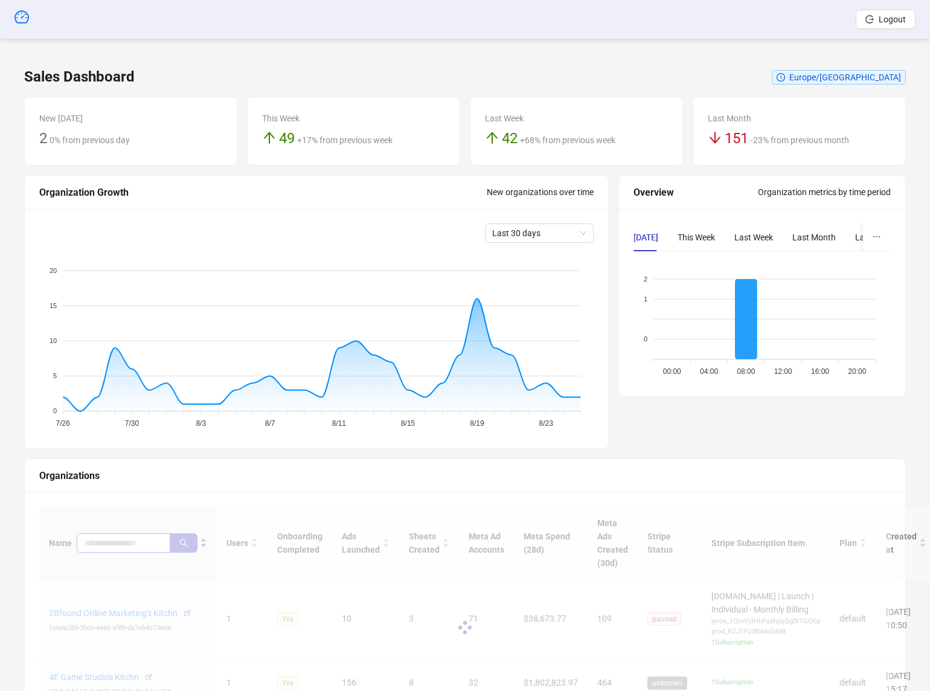
click at [129, 538] on input "search" at bounding box center [118, 542] width 69 height 13
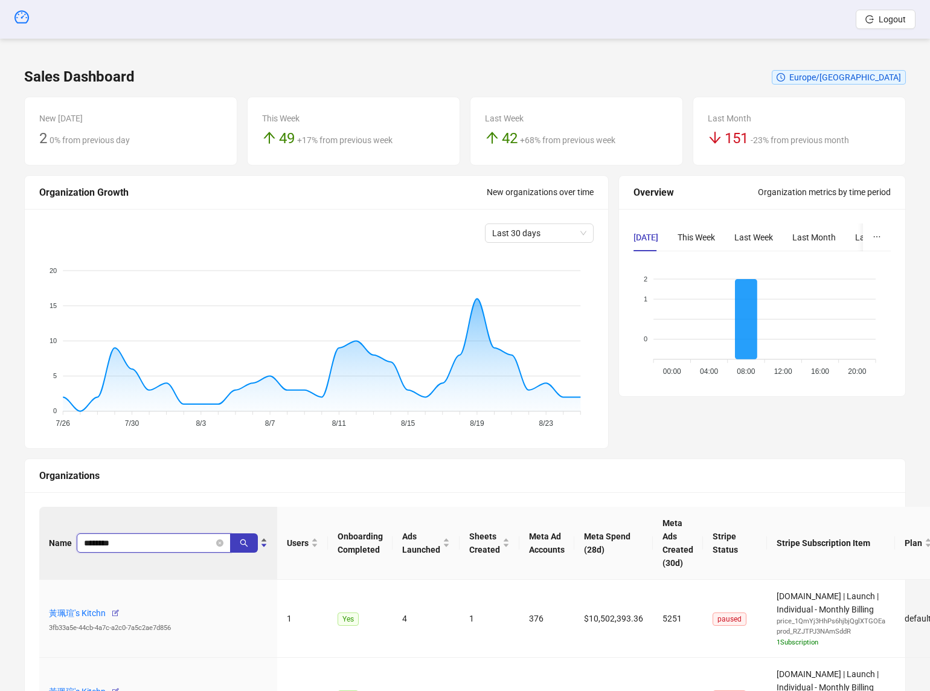
type input "********"
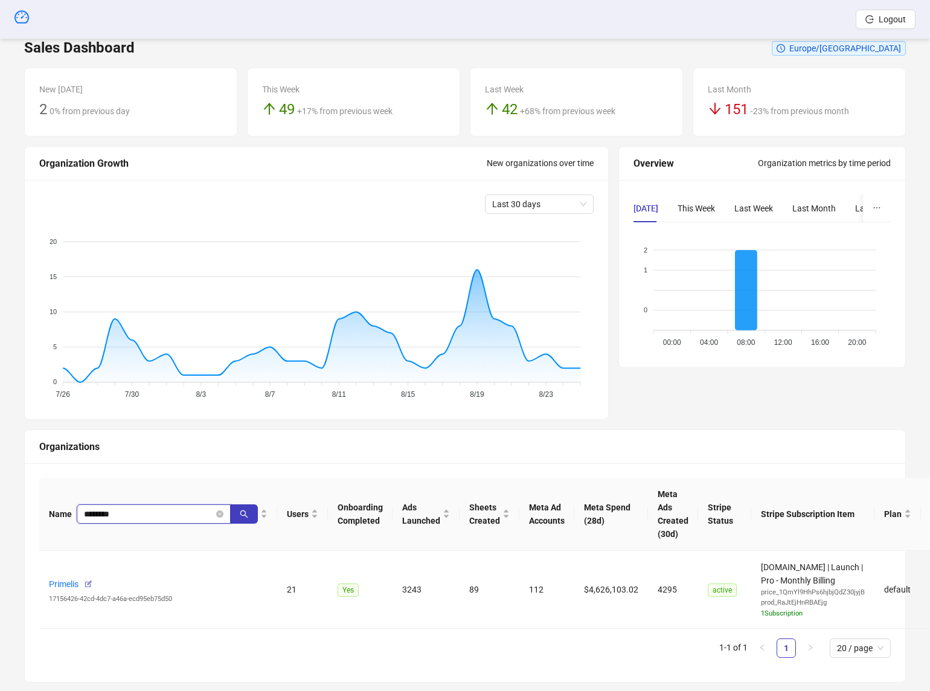
scroll to position [31, 0]
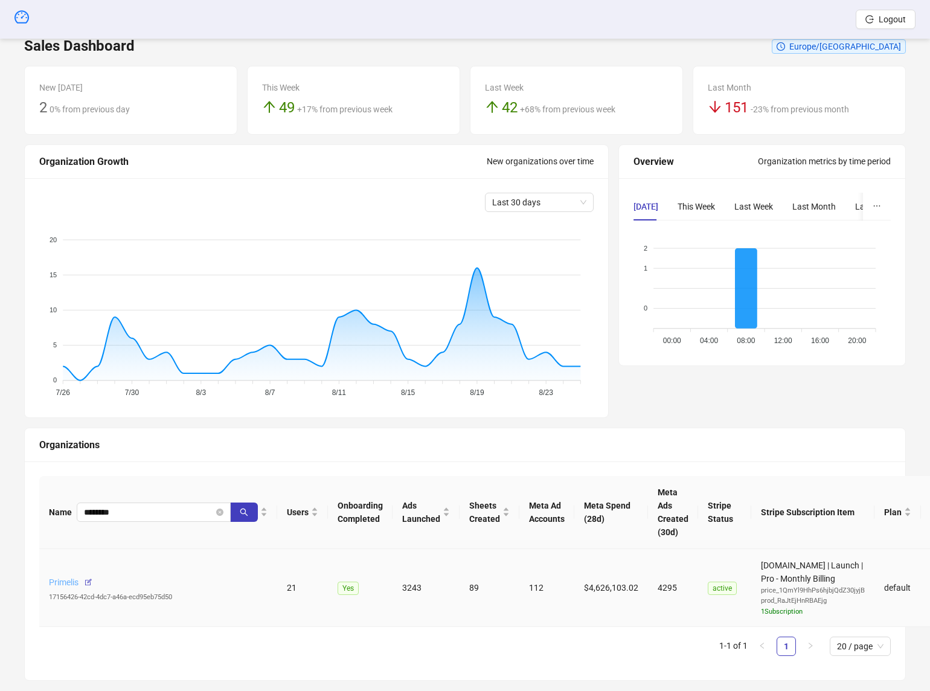
click at [60, 580] on link "Primelis" at bounding box center [64, 582] width 30 height 10
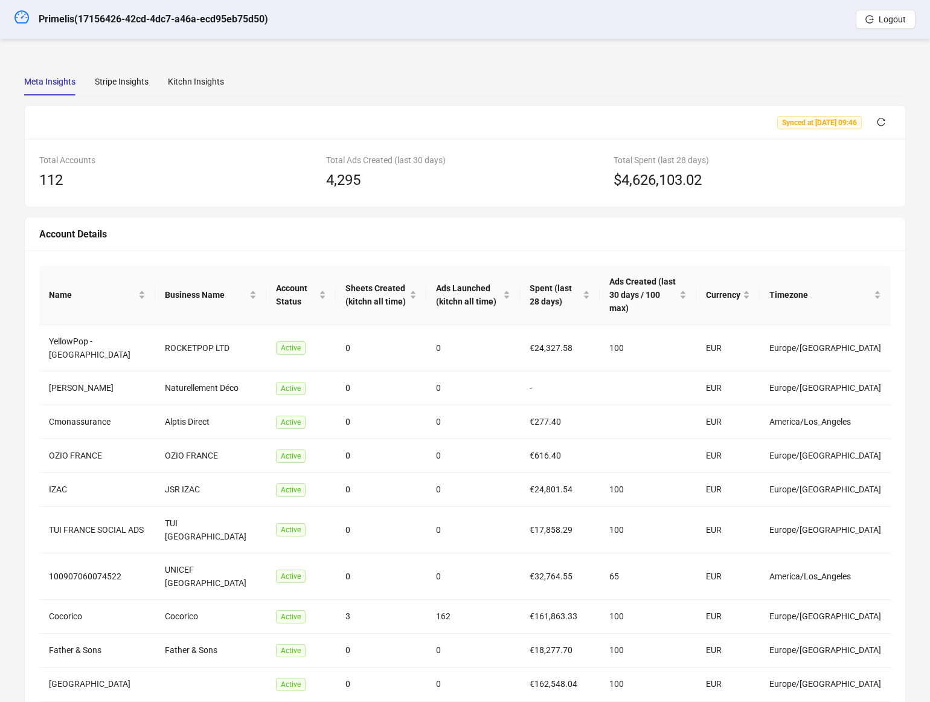
click at [217, 102] on div "Meta Insights Stripe Insights Kitchn Insights Synced at [DATE] 09:46 Total Acco…" at bounding box center [465, 411] width 882 height 687
click at [204, 78] on div "Kitchn Insights" at bounding box center [196, 81] width 56 height 13
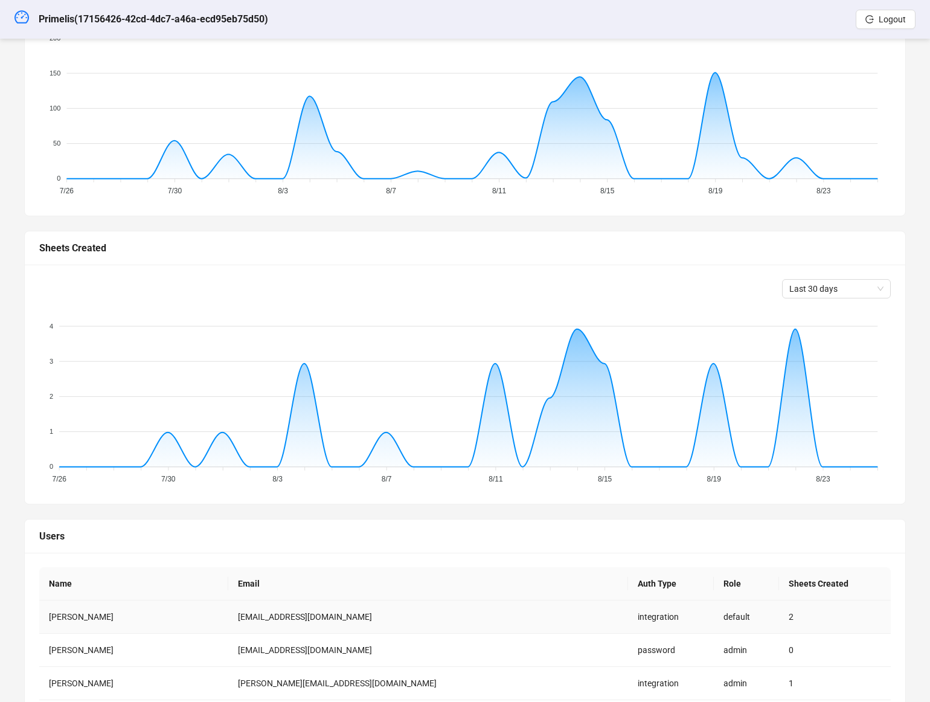
scroll to position [471, 0]
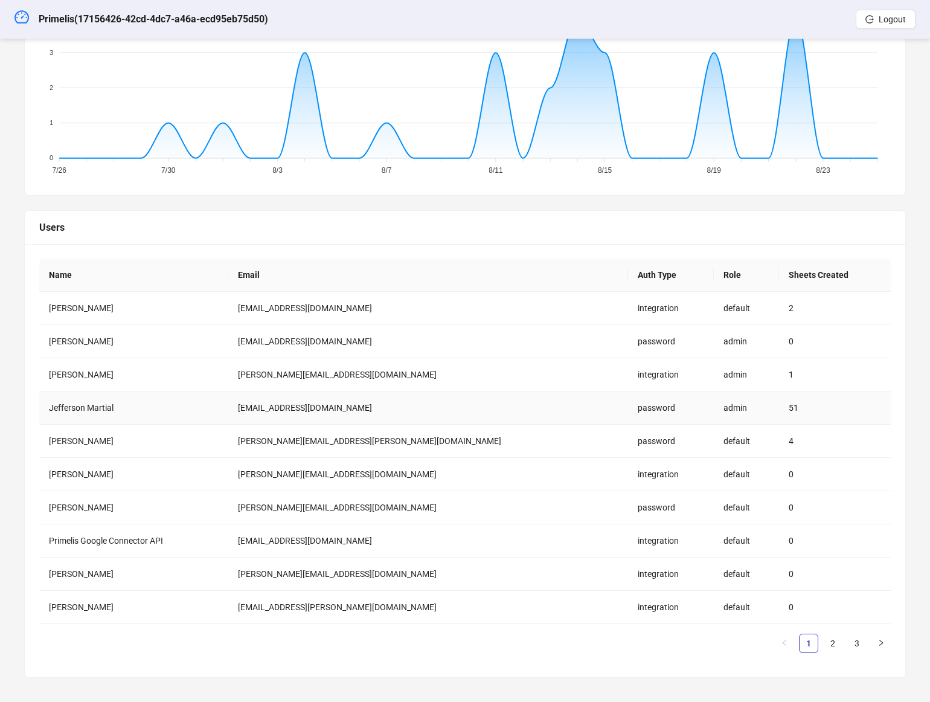
drag, startPoint x: 441, startPoint y: 409, endPoint x: 241, endPoint y: 400, distance: 200.6
click at [241, 400] on tr "[PERSON_NAME] [PERSON_NAME][EMAIL_ADDRESS][DOMAIN_NAME] password admin 51" at bounding box center [464, 407] width 851 height 33
click at [228, 400] on td "Jefferson Martial" at bounding box center [133, 407] width 189 height 33
click at [833, 641] on link "2" at bounding box center [833, 643] width 18 height 18
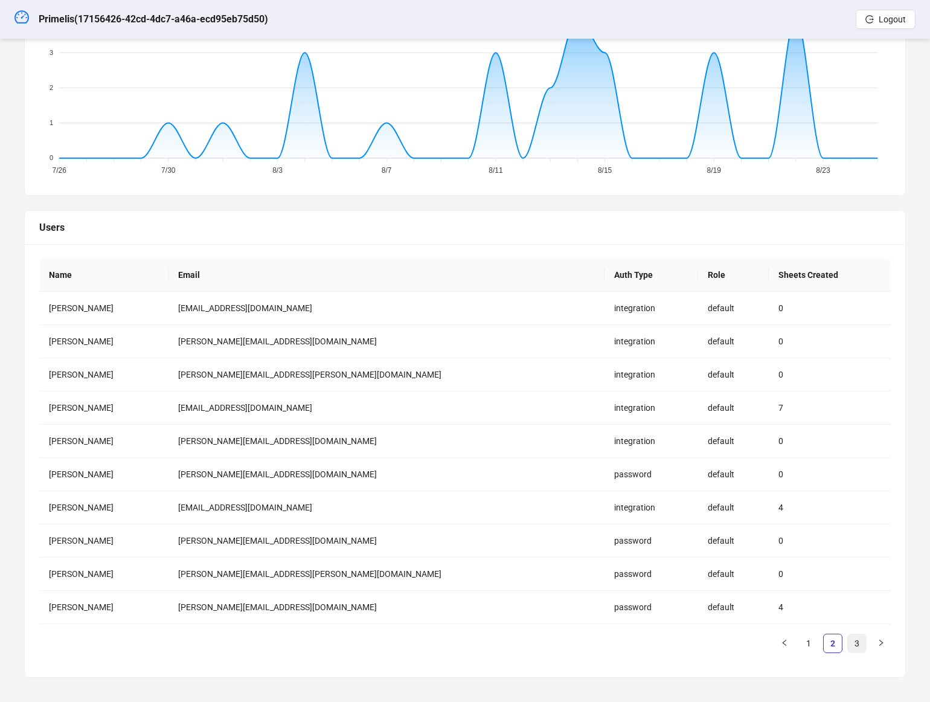
click at [864, 641] on link "3" at bounding box center [857, 643] width 18 height 18
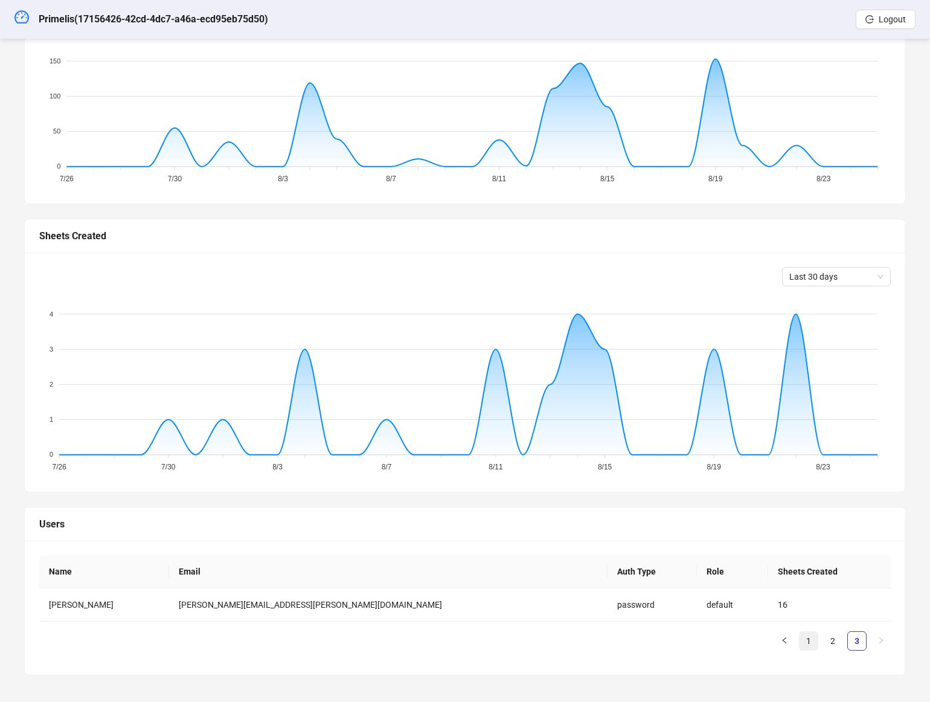
click at [808, 638] on link "1" at bounding box center [808, 641] width 18 height 18
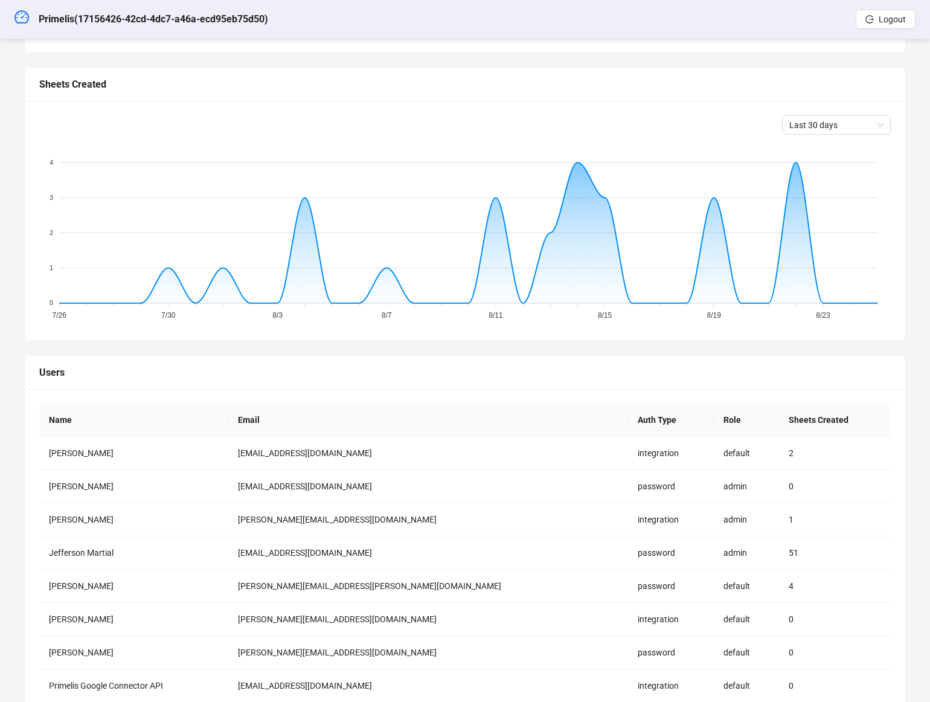
scroll to position [400, 0]
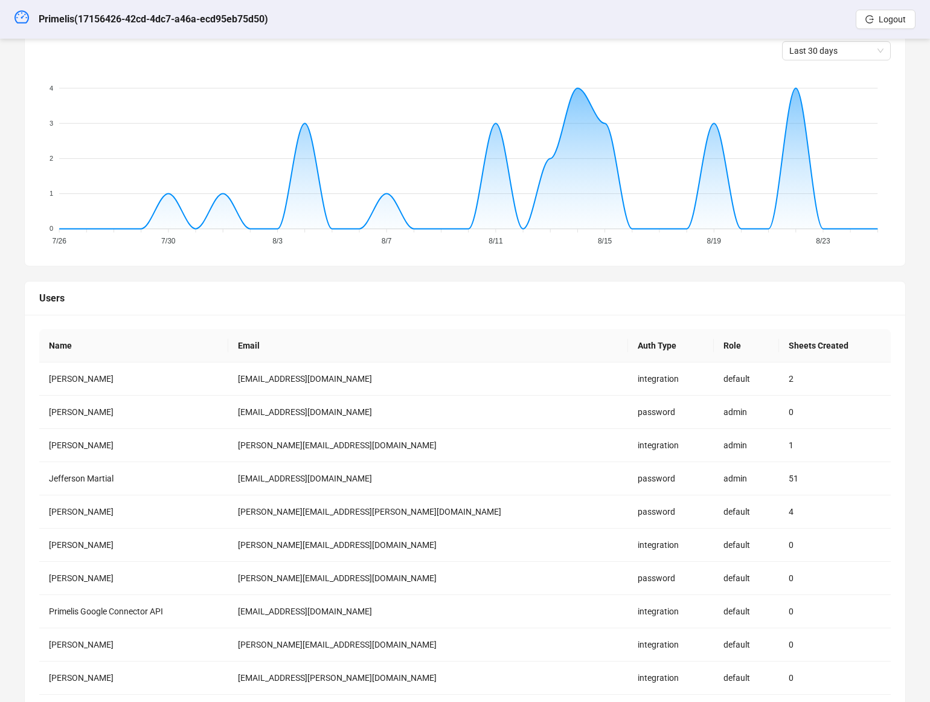
click at [714, 348] on th "Role" at bounding box center [746, 345] width 65 height 33
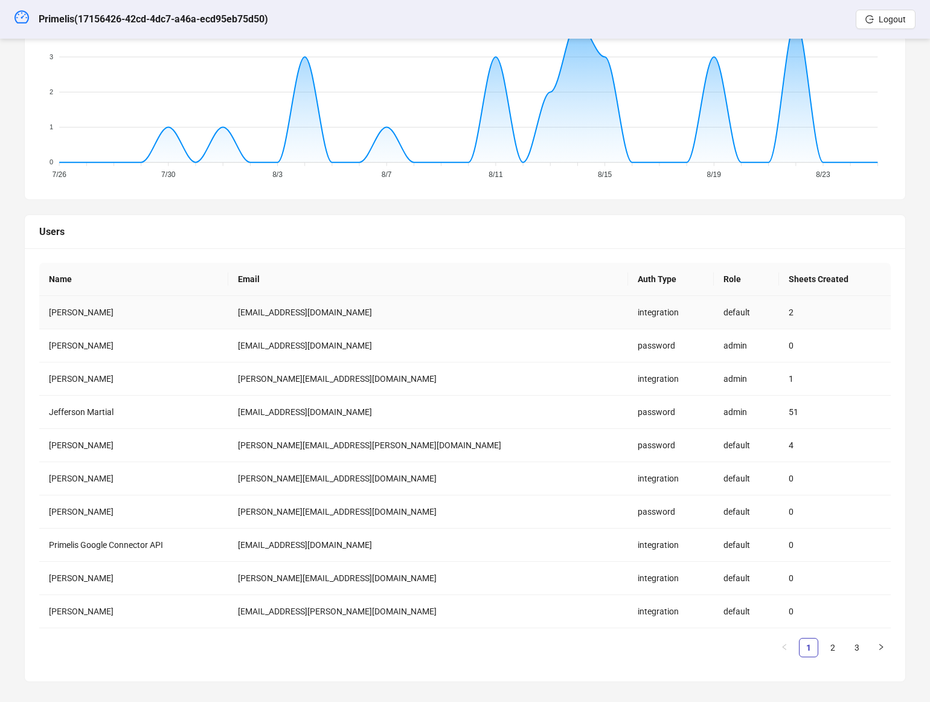
scroll to position [471, 0]
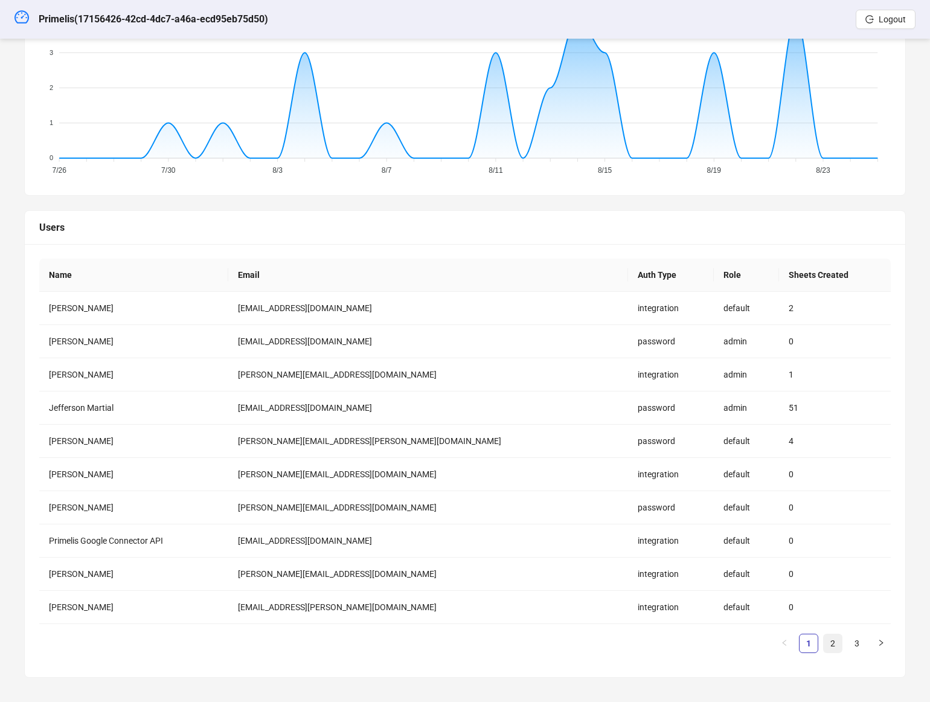
click at [837, 640] on link "2" at bounding box center [833, 643] width 18 height 18
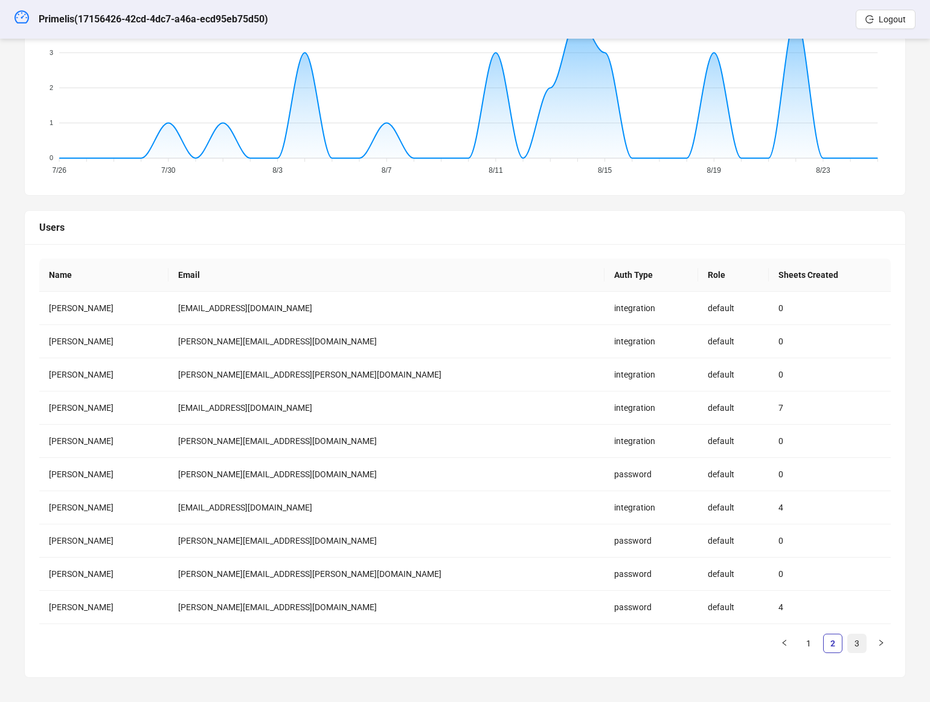
click at [857, 644] on link "3" at bounding box center [857, 643] width 18 height 18
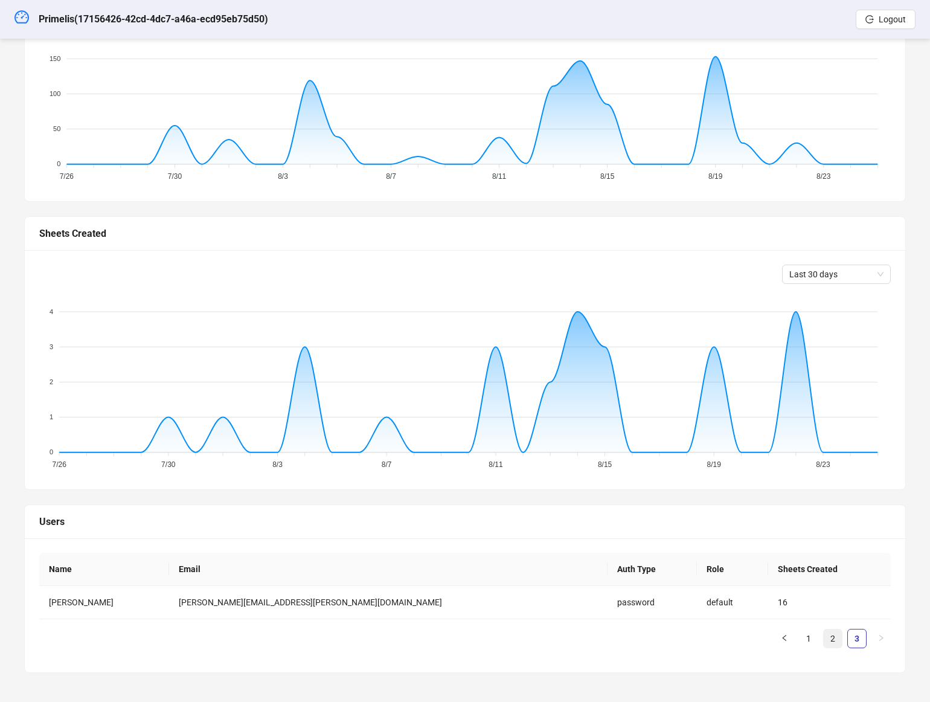
scroll to position [175, 0]
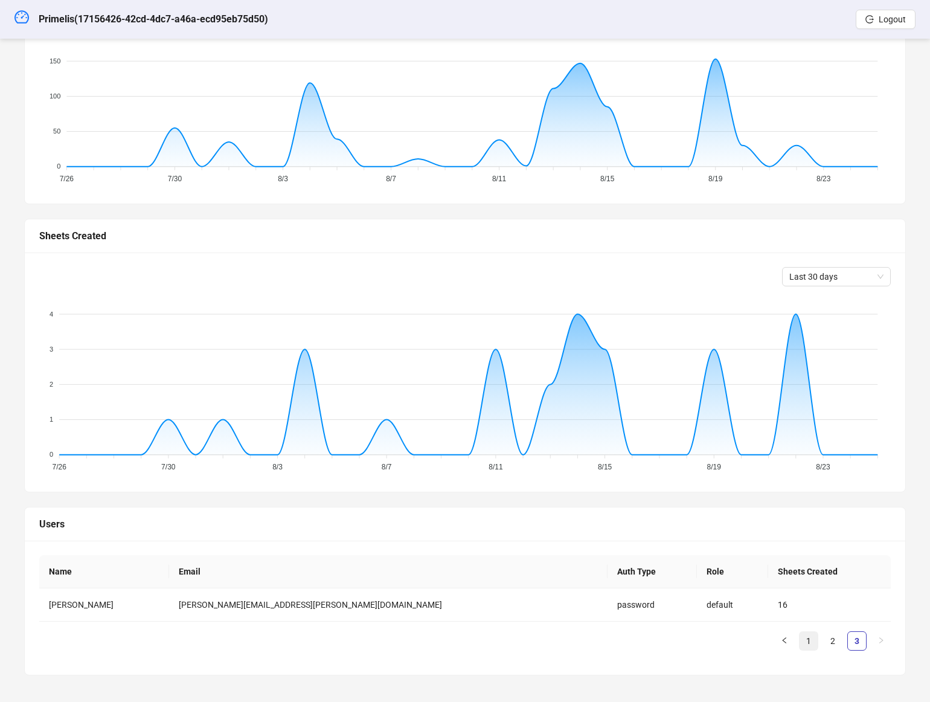
click at [805, 640] on link "1" at bounding box center [808, 641] width 18 height 18
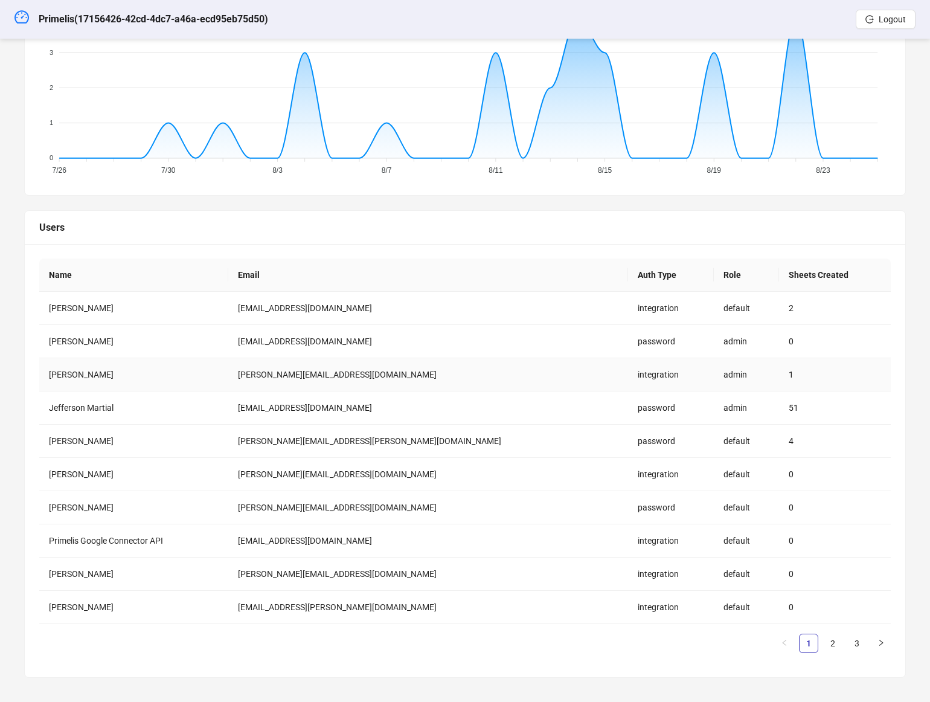
scroll to position [0, 0]
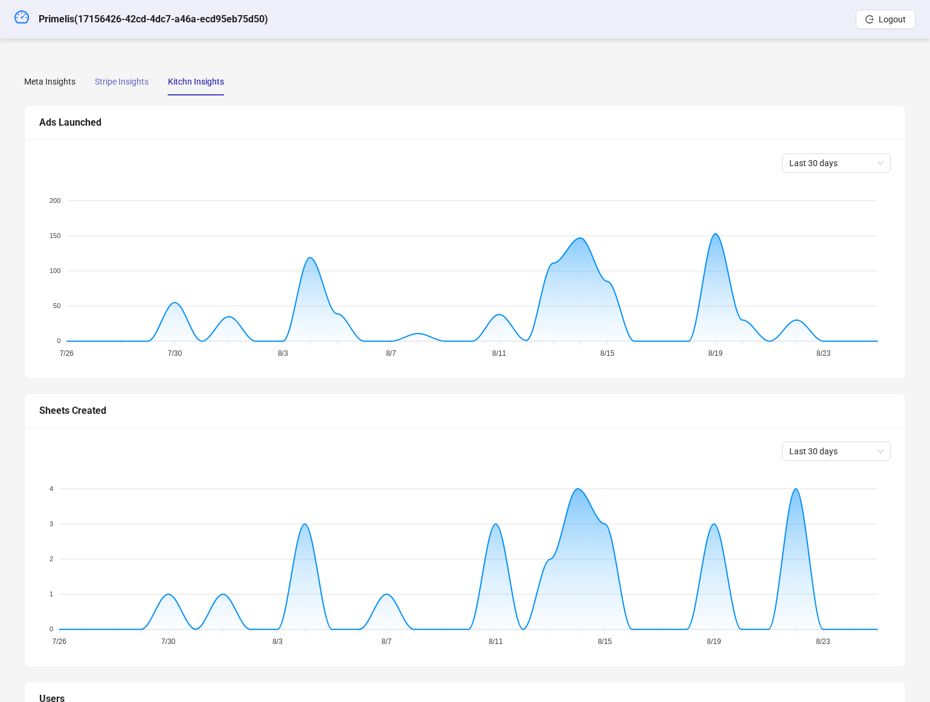
click at [117, 72] on div "Stripe Insights" at bounding box center [122, 82] width 54 height 28
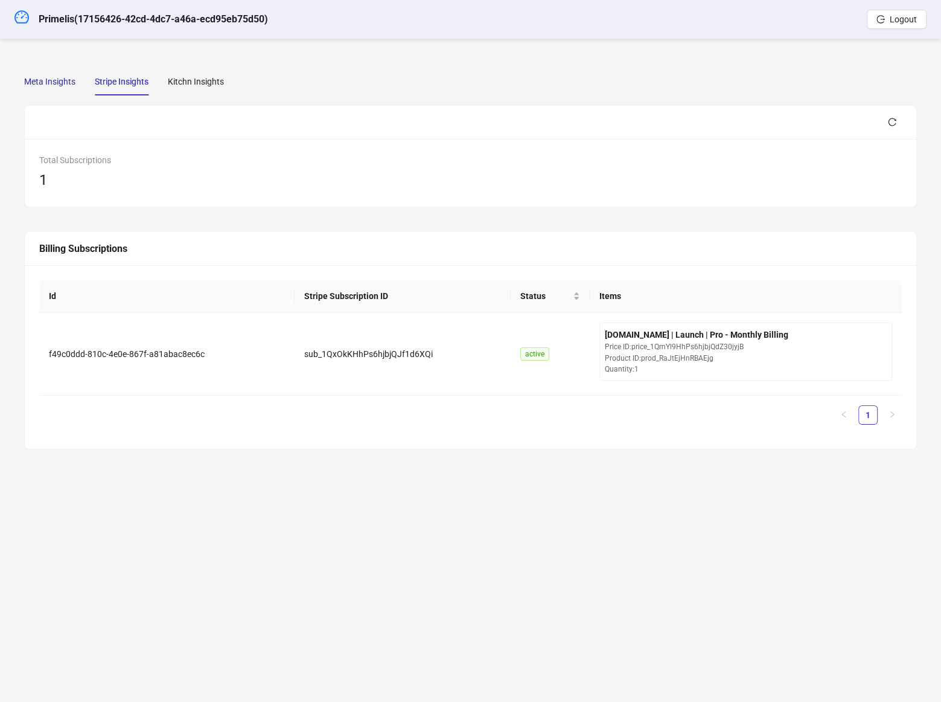
click at [43, 82] on div "Meta Insights" at bounding box center [49, 81] width 51 height 13
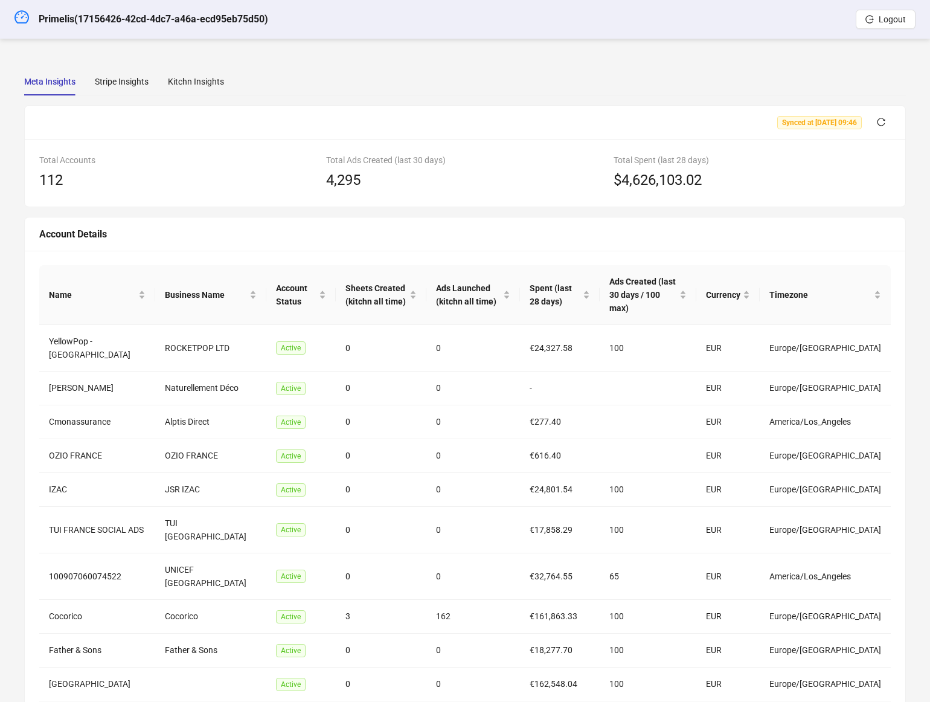
click at [427, 59] on div "Meta Insights Stripe Insights Kitchn Insights Synced at 2025-07-07 09:46 Total …" at bounding box center [465, 411] width 911 height 716
click at [335, 61] on div "Meta Insights Stripe Insights Kitchn Insights Synced at 2025-07-07 09:46 Total …" at bounding box center [465, 411] width 911 height 716
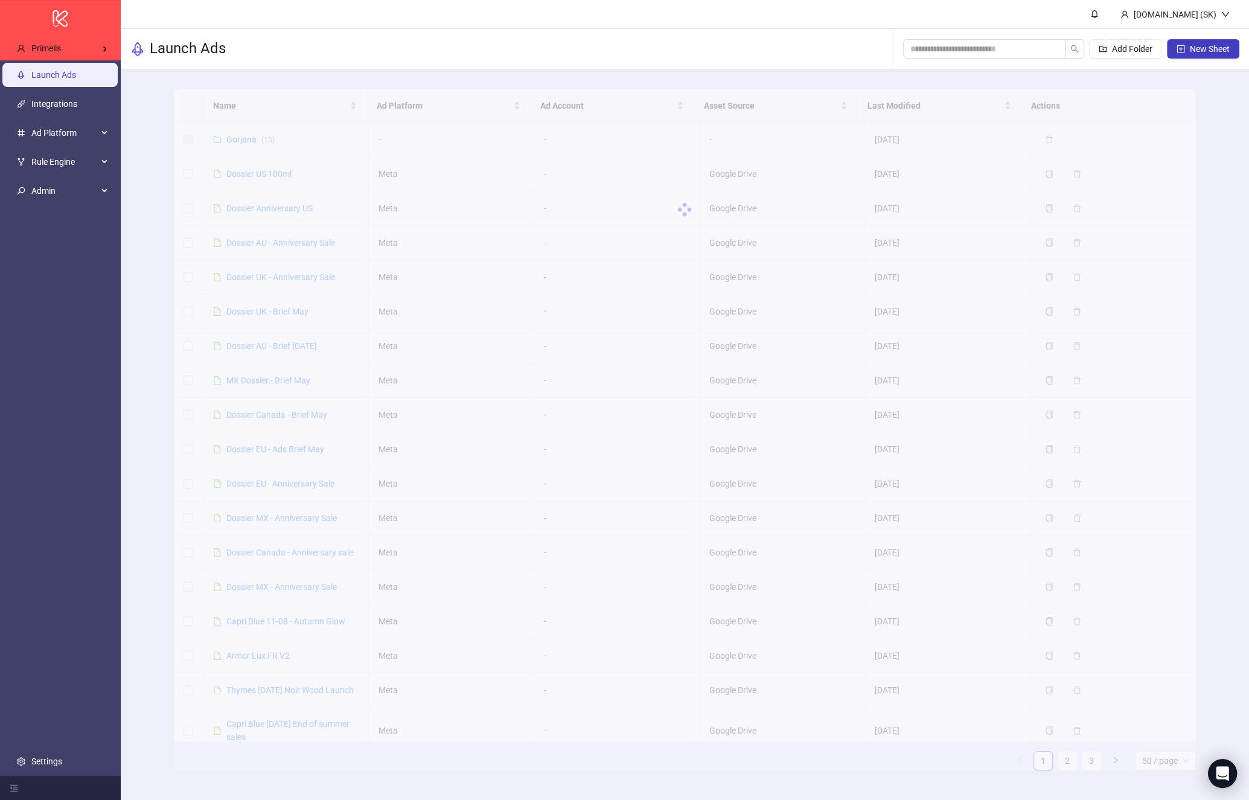
click at [170, 46] on input "search" at bounding box center [240, 48] width 211 height 19
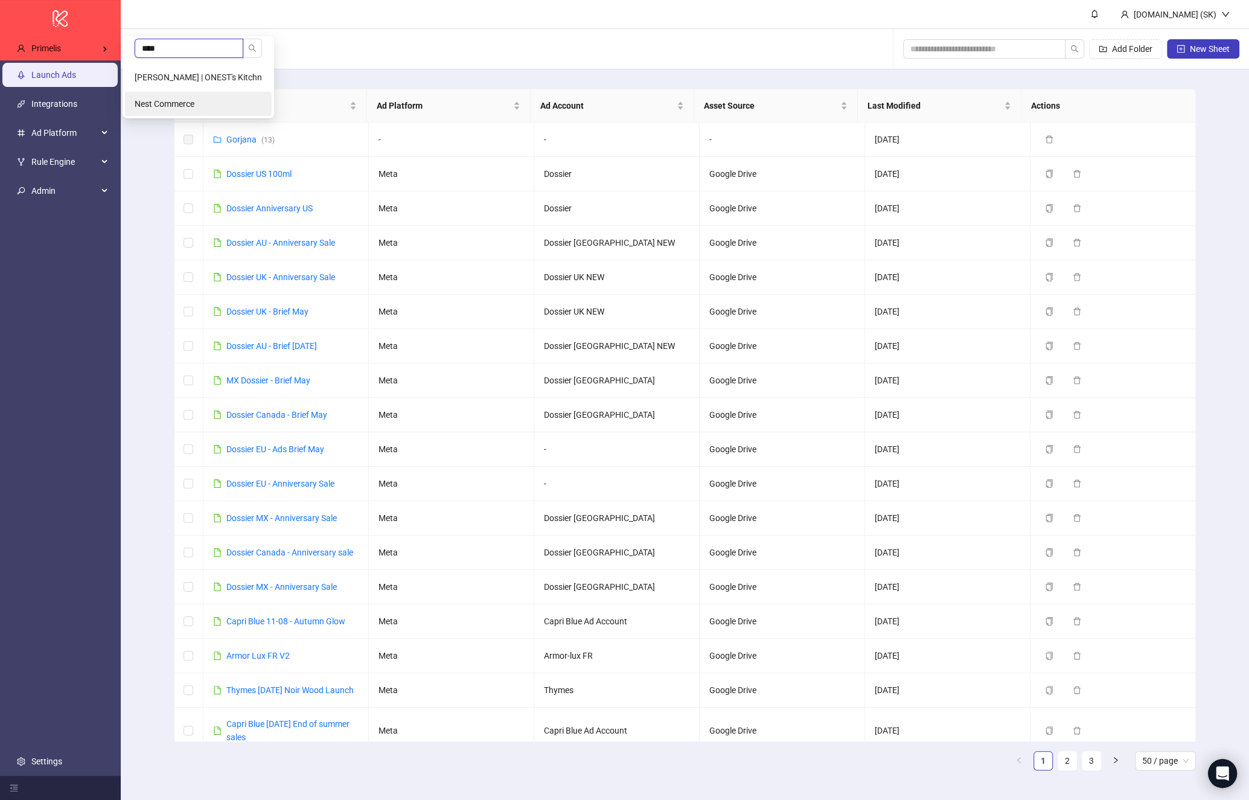
type input "****"
click at [171, 103] on span "Nest Commerce" at bounding box center [165, 104] width 60 height 10
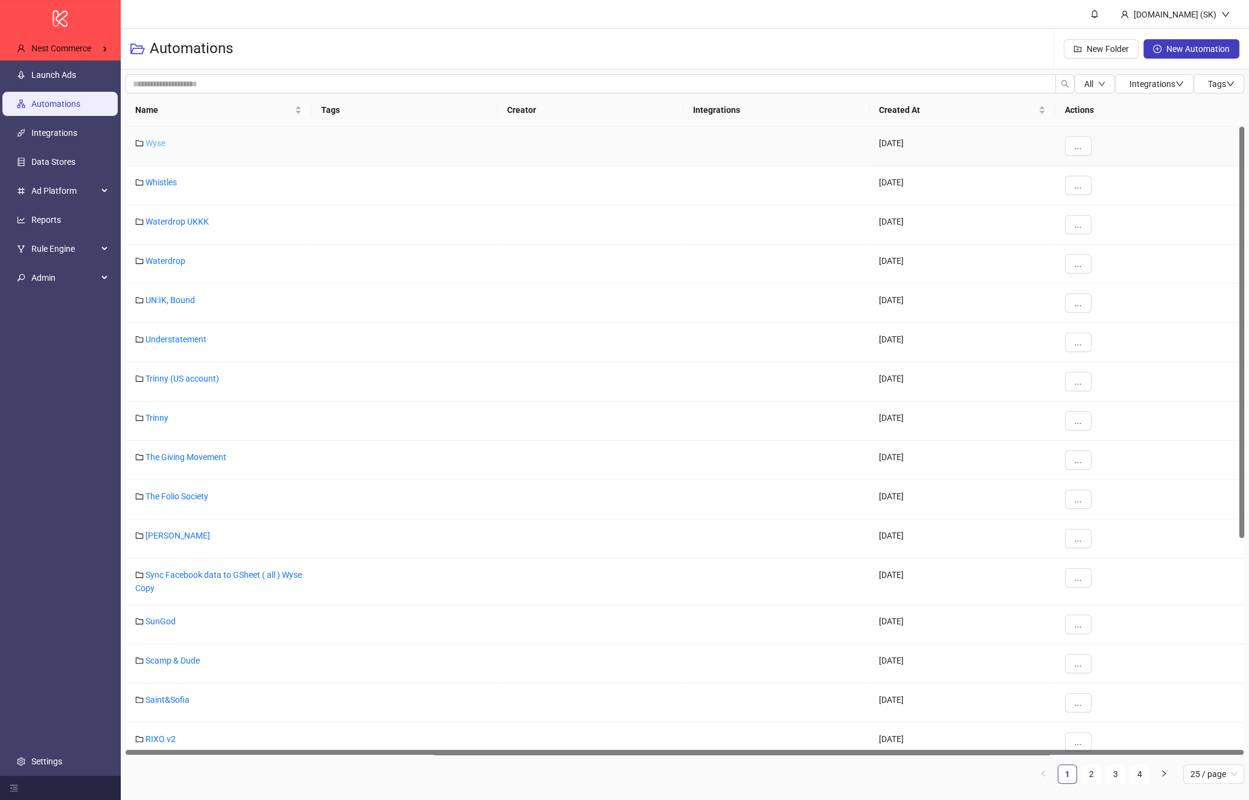
click at [161, 141] on link "Wyse" at bounding box center [156, 143] width 20 height 10
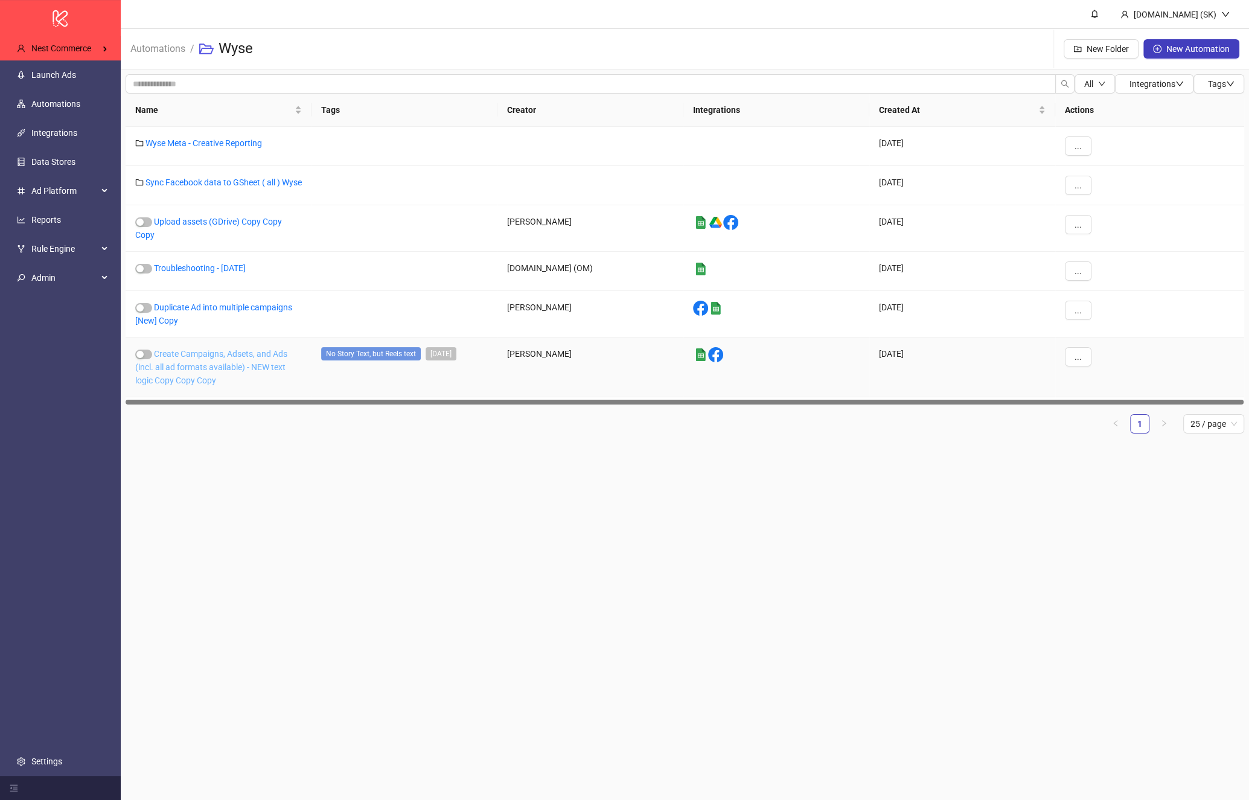
click at [249, 374] on link "Create Campaigns, Adsets, and Ads (incl. all ad formats available) - NEW text l…" at bounding box center [211, 367] width 152 height 36
click at [200, 309] on link "Duplicate Ad into multiple campaigns [New] Copy" at bounding box center [213, 314] width 157 height 23
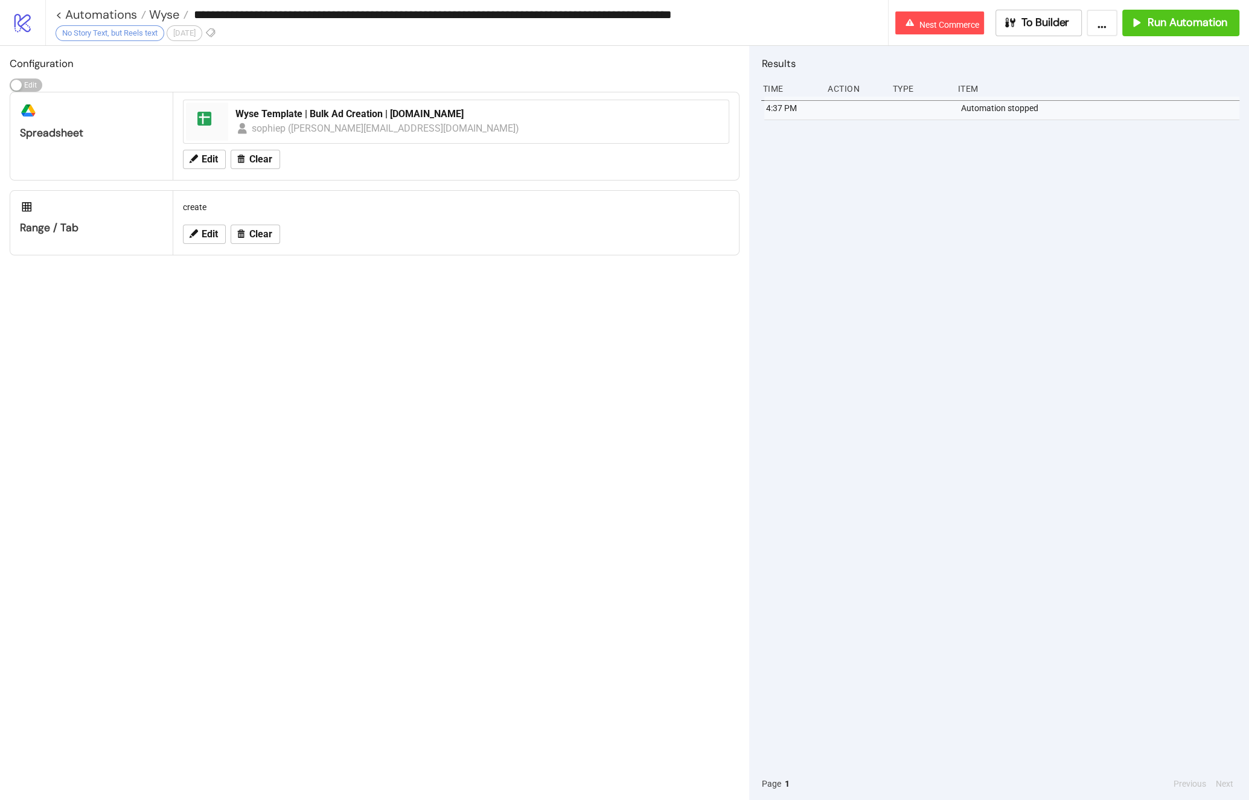
type input "**********"
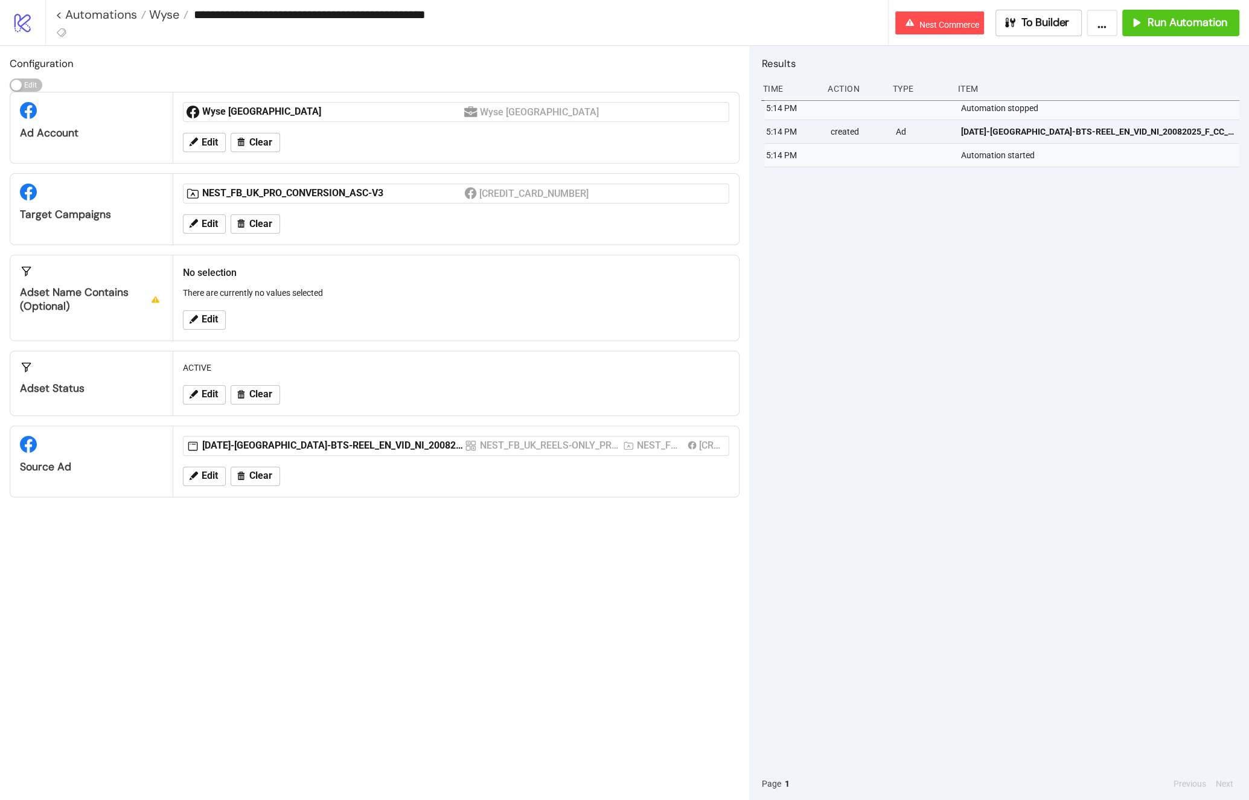
click at [357, 286] on p "There are currently no values selected" at bounding box center [456, 292] width 546 height 13
drag, startPoint x: 208, startPoint y: 365, endPoint x: 129, endPoint y: 346, distance: 80.8
click at [130, 353] on div "Adset Status ACTIVE Edit Clear" at bounding box center [375, 383] width 730 height 65
click at [159, 268] on div "Adset Name contains (optional)" at bounding box center [91, 284] width 162 height 58
click at [1032, 22] on span "To Builder" at bounding box center [1046, 23] width 48 height 14
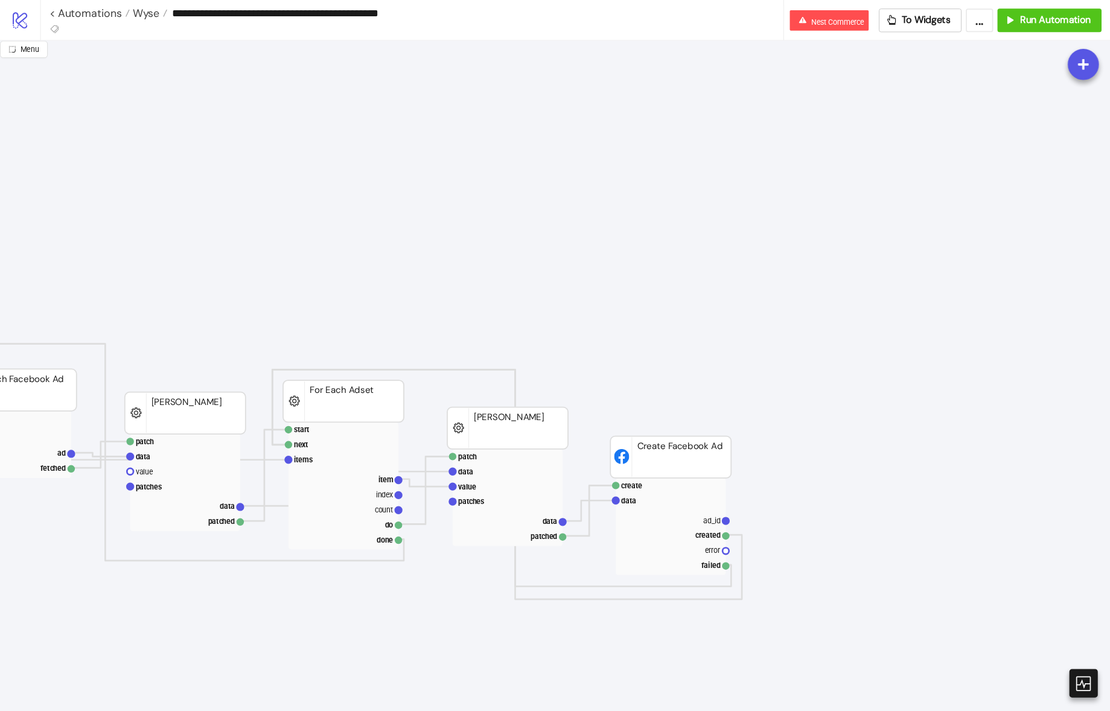
scroll to position [32, 1171]
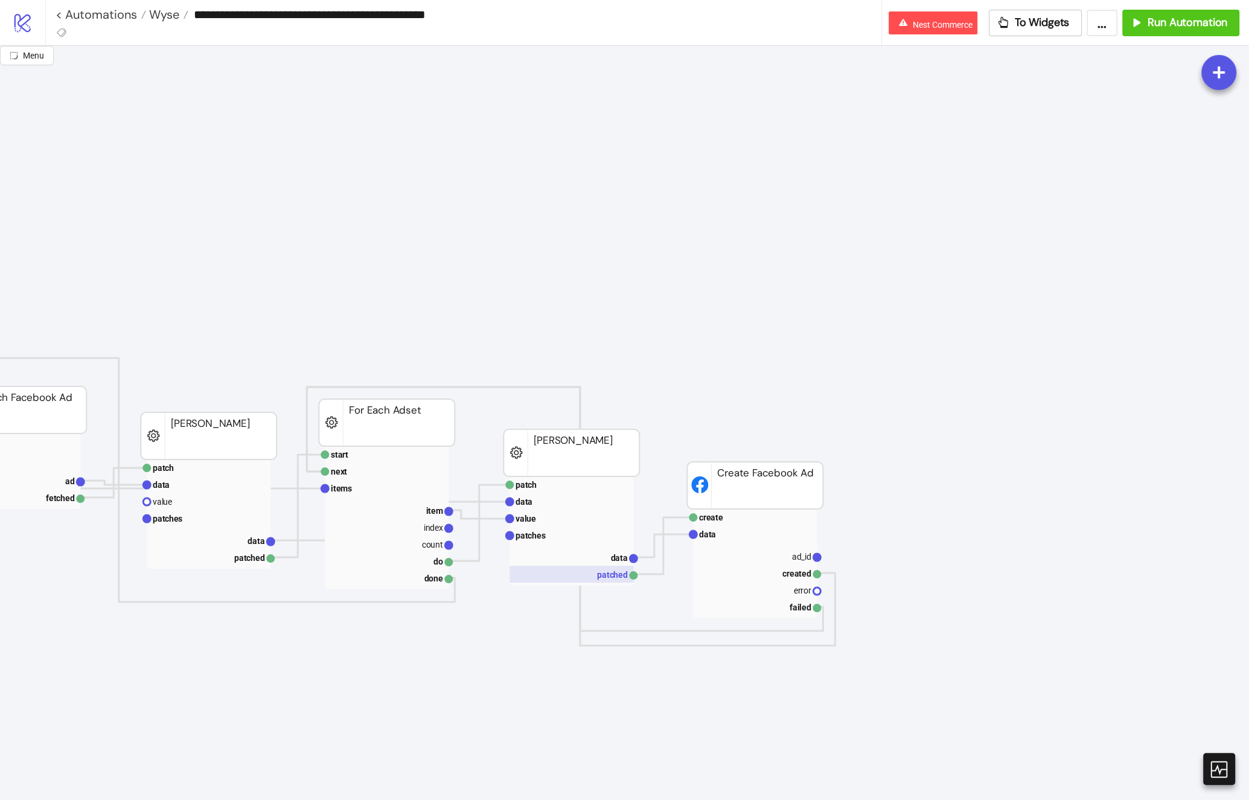
click at [592, 575] on rect at bounding box center [572, 574] width 124 height 17
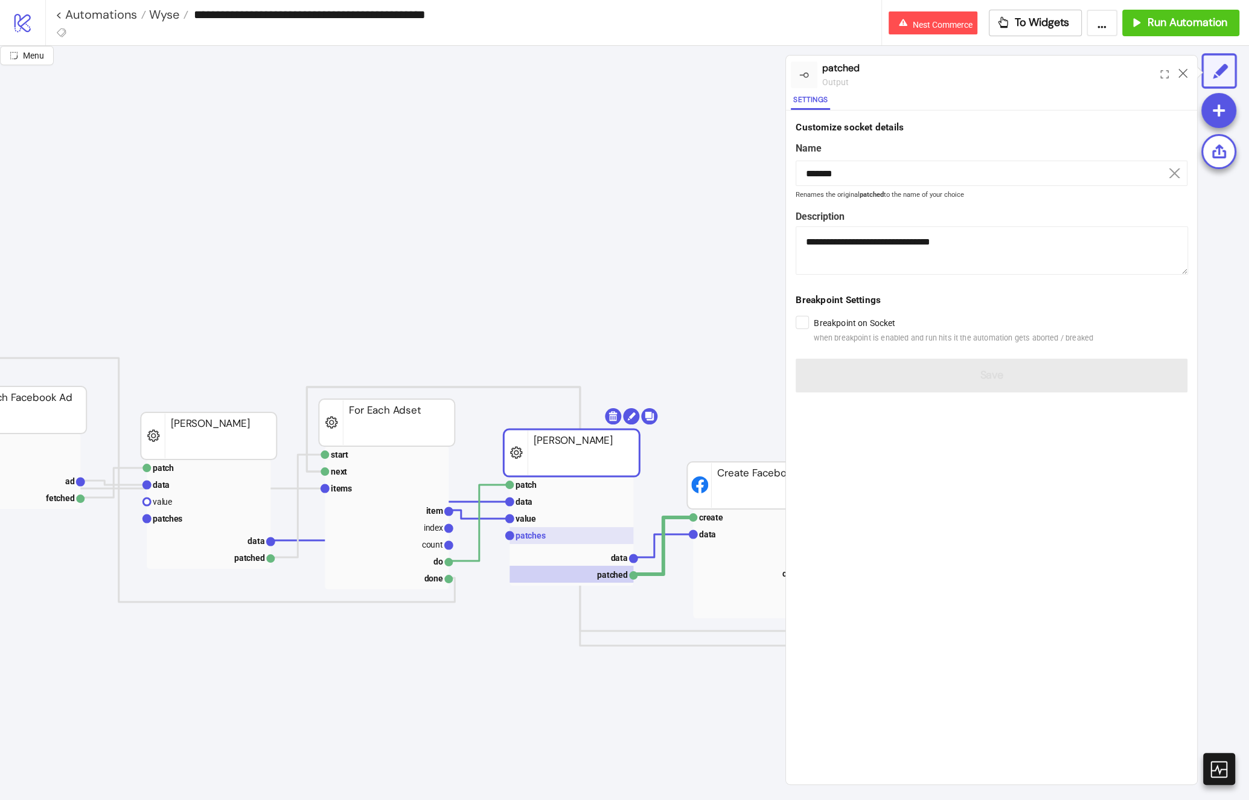
click at [564, 542] on rect at bounding box center [572, 535] width 124 height 17
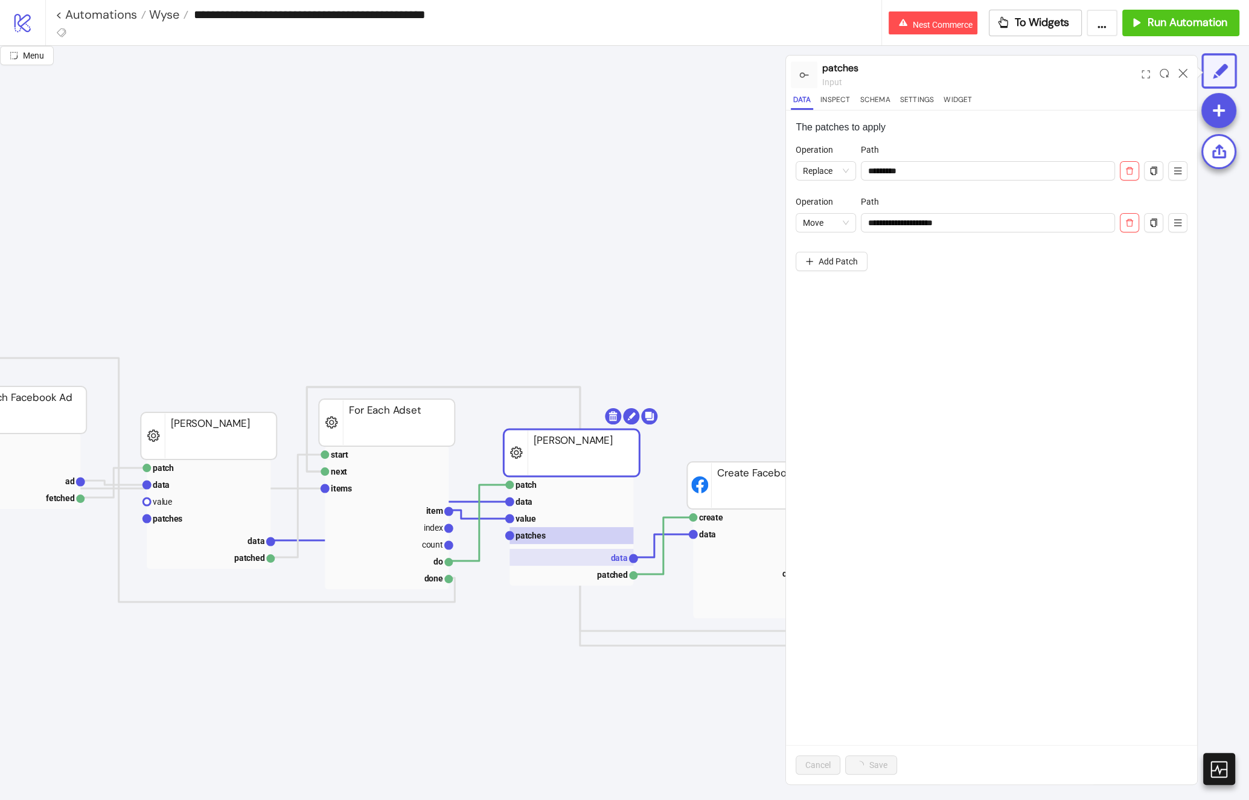
click at [568, 552] on rect at bounding box center [572, 557] width 124 height 17
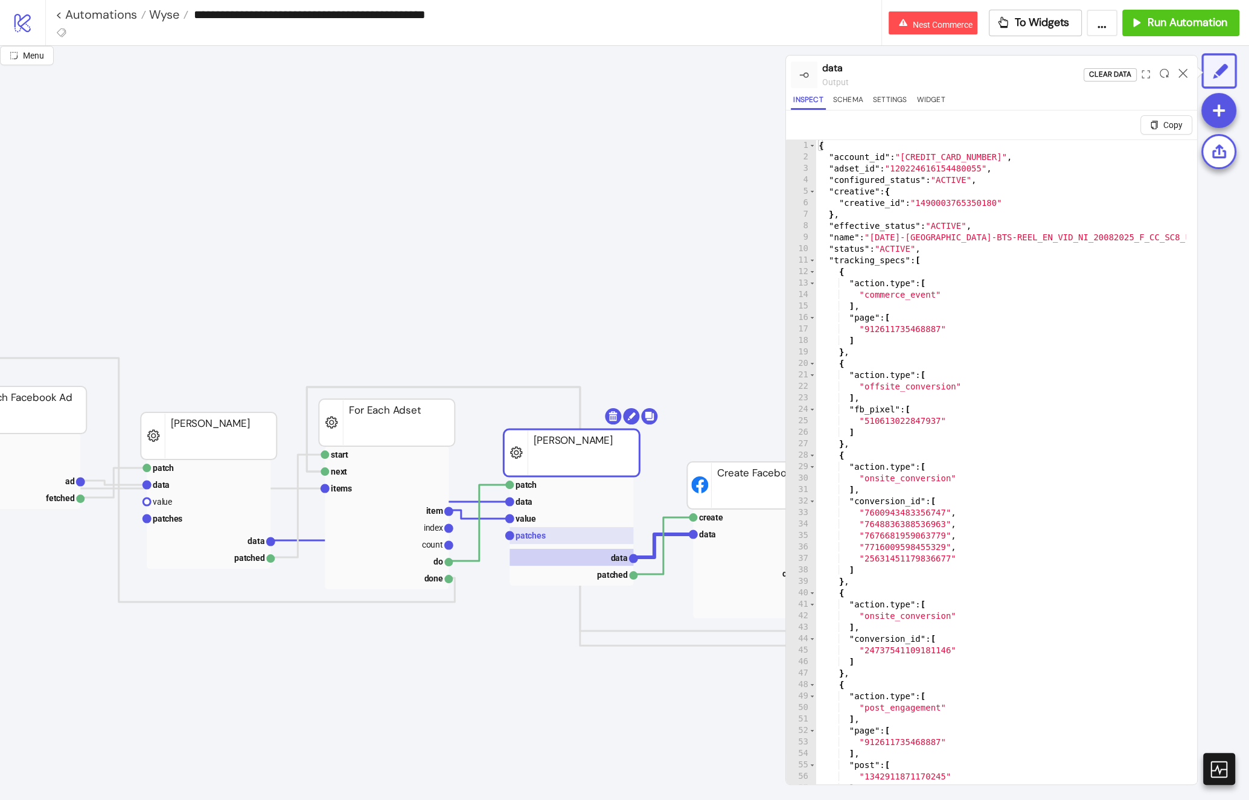
click at [559, 536] on rect at bounding box center [572, 535] width 124 height 17
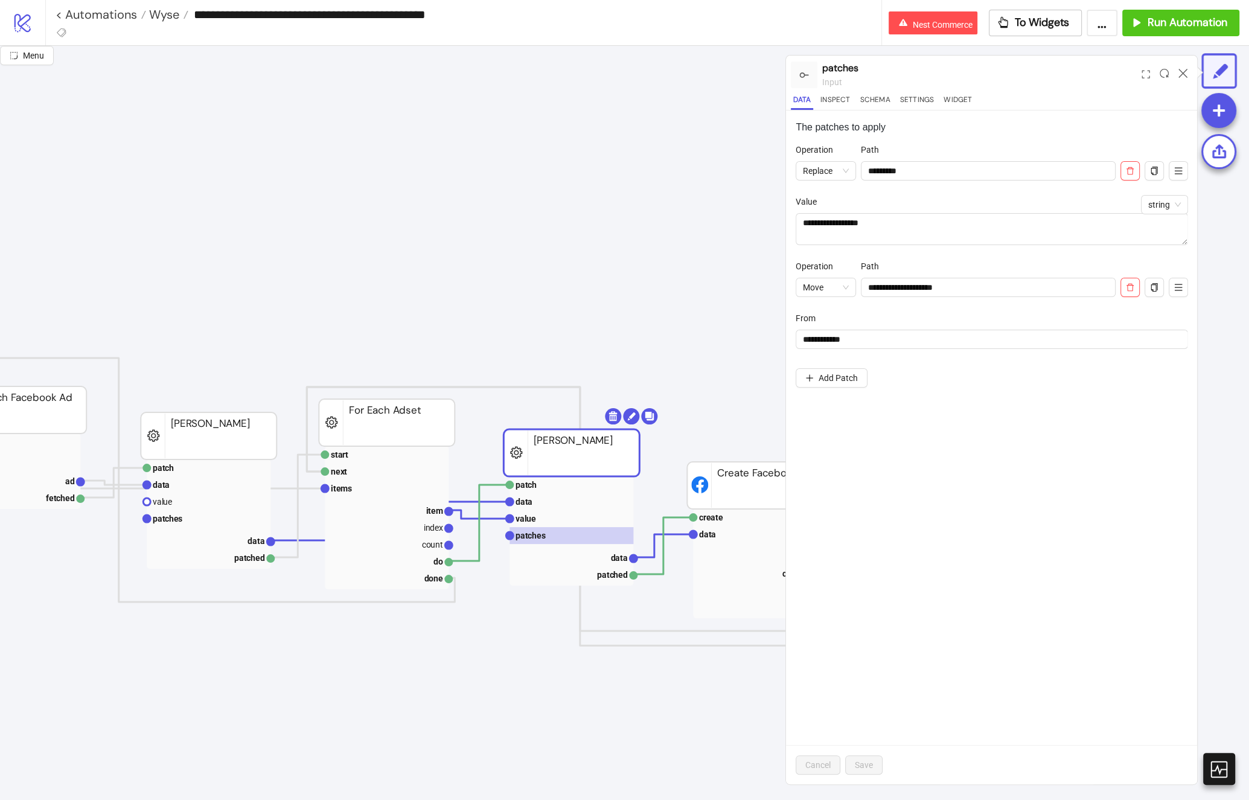
click at [1180, 75] on icon at bounding box center [1183, 73] width 9 height 9
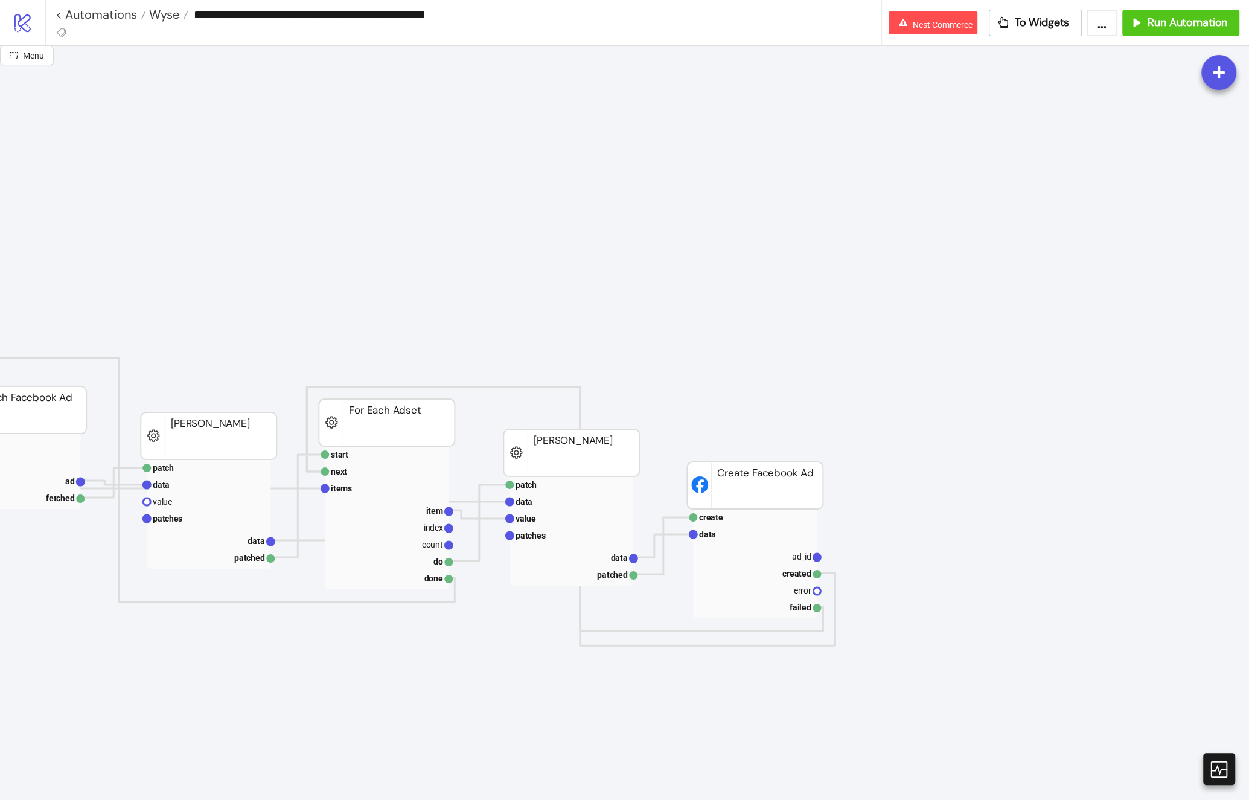
click at [764, 538] on rect at bounding box center [755, 534] width 124 height 17
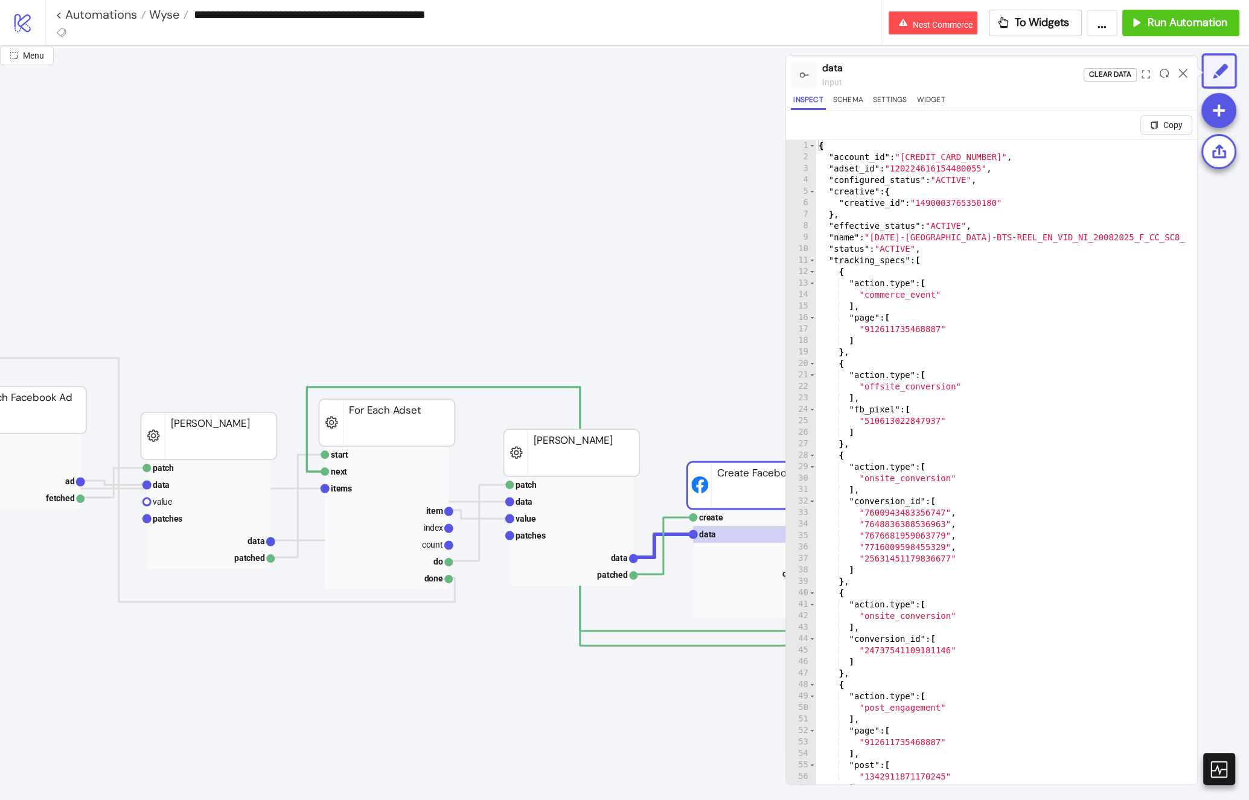
click at [874, 307] on div "{ "account_id" : "[CREDIT_CARD_NUMBER]" , "adset_id" : "120224616154480055" , "…" at bounding box center [1001, 483] width 370 height 686
click at [812, 260] on span "Toggle code folding, rows 11 through 71" at bounding box center [812, 260] width 7 height 11
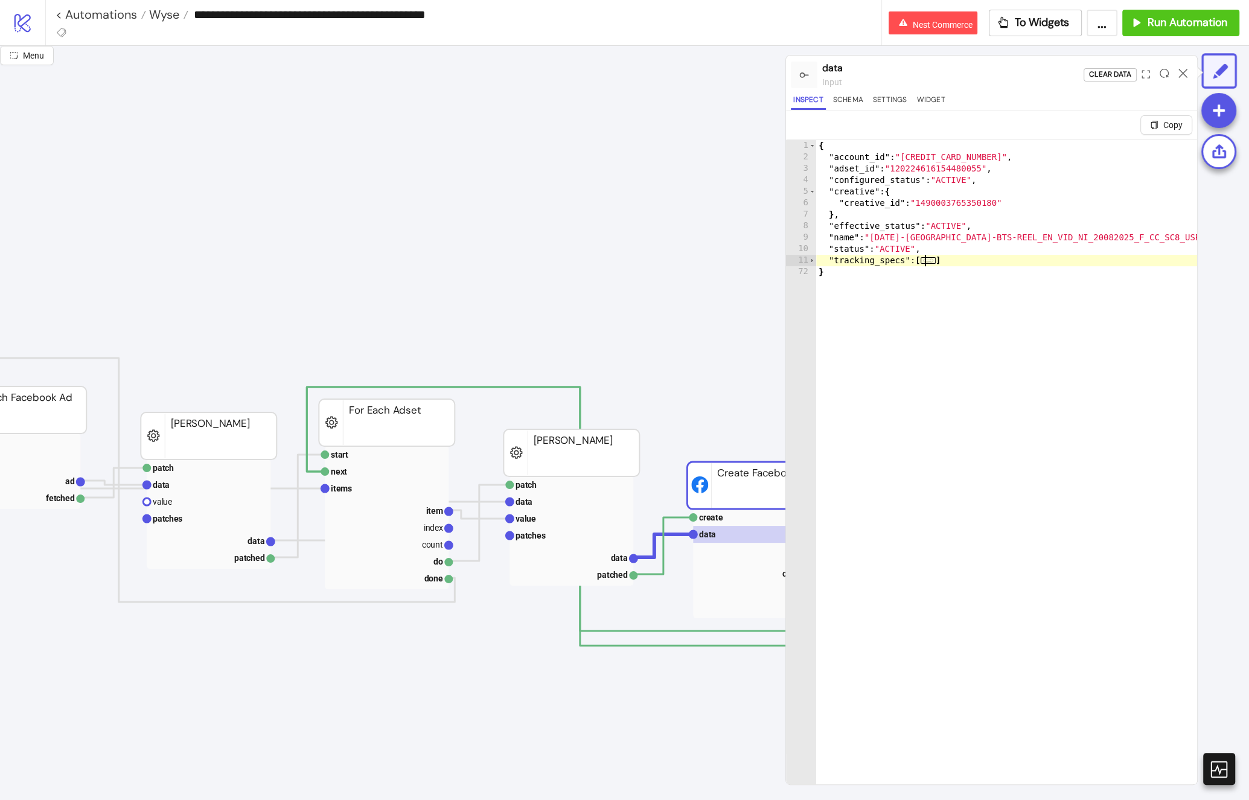
click at [926, 282] on div "{ "account_id" : "[CREDIT_CARD_NUMBER]" , "adset_id" : "120224616154480055" , "…" at bounding box center [1006, 483] width 381 height 686
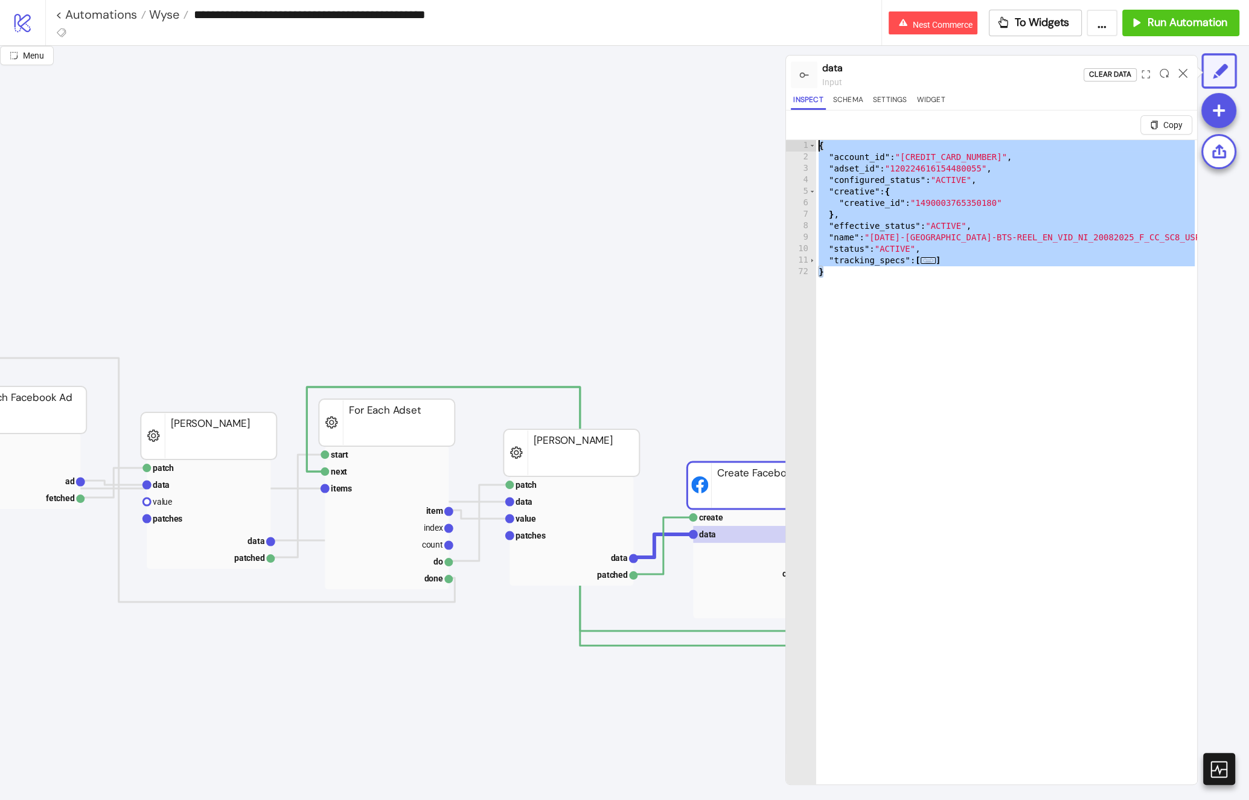
drag, startPoint x: 901, startPoint y: 332, endPoint x: 725, endPoint y: 66, distance: 318.9
click at [725, 66] on div "Menu data input Clear Data Inspect Schema Settings Widget Copy * 1 2 3 4 5 6 7 …" at bounding box center [624, 423] width 1249 height 754
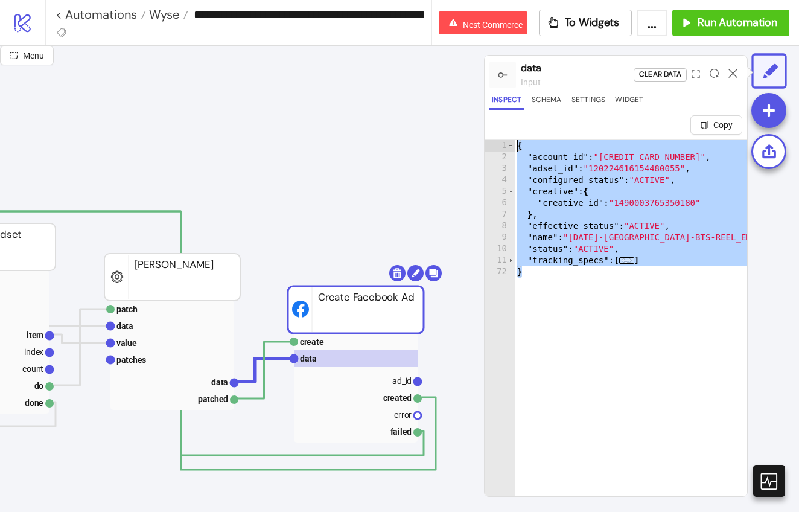
scroll to position [234, 1570]
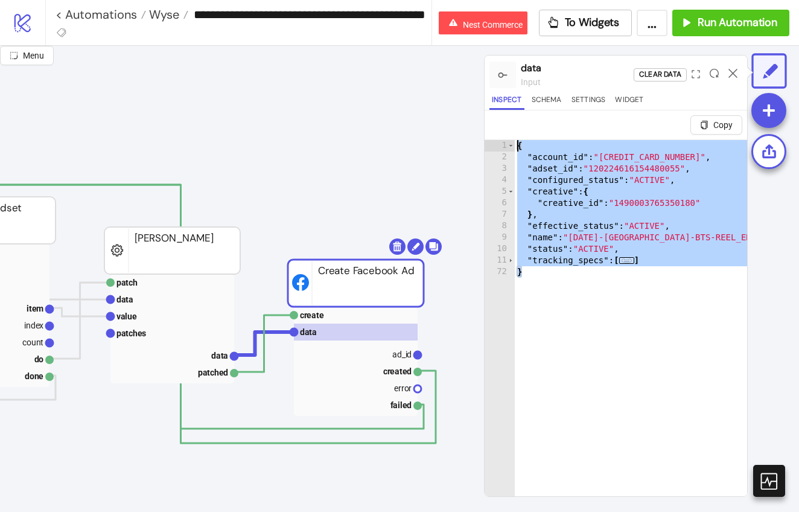
drag, startPoint x: 606, startPoint y: 321, endPoint x: 594, endPoint y: 316, distance: 13.4
click at [606, 321] on div "{ "account_id" : "[CREDIT_CARD_NUMBER]" , "adset_id" : "120224616154480055" , "…" at bounding box center [700, 338] width 370 height 397
drag, startPoint x: 586, startPoint y: 313, endPoint x: 445, endPoint y: 107, distance: 249.2
click at [445, 107] on div "Menu data input Clear Data Inspect Schema Settings Widget Copy * 1 2 3 4 5 6 7 …" at bounding box center [399, 279] width 799 height 466
click at [644, 229] on div "{ "account_id" : "[CREDIT_CARD_NUMBER]" , "adset_id" : "120224616154480055" , "…" at bounding box center [700, 338] width 370 height 397
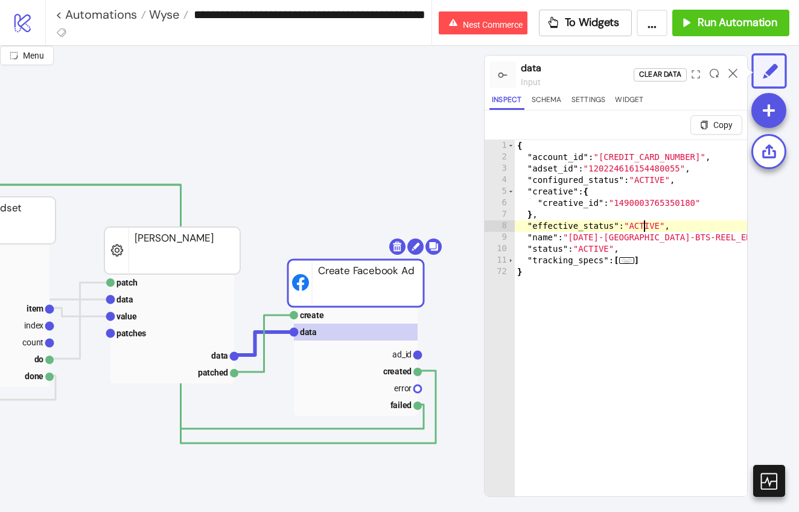
type textarea "**********"
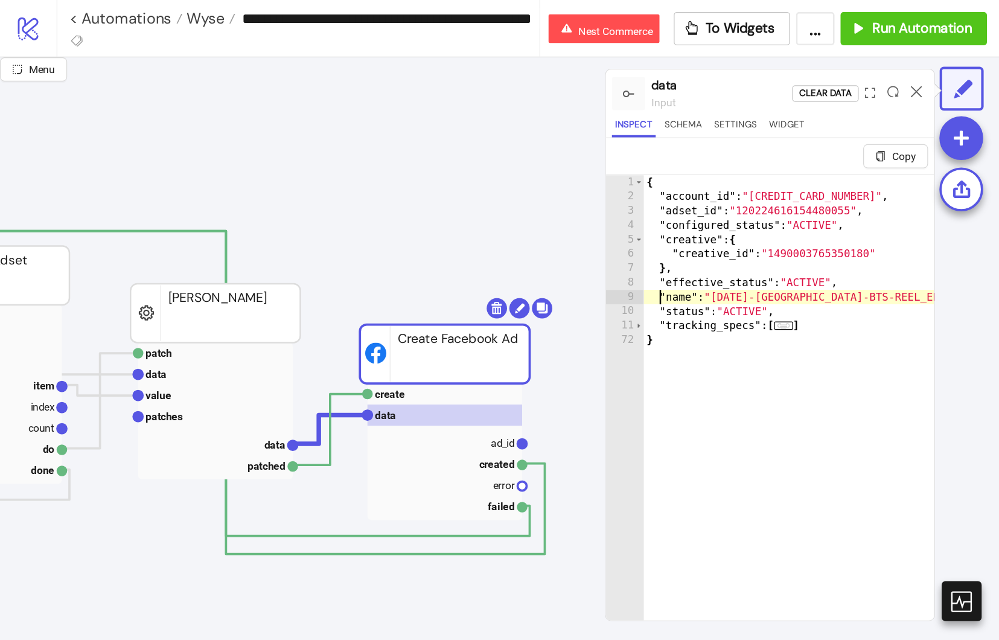
scroll to position [0, 0]
click at [599, 29] on span "To Widgets" at bounding box center [592, 23] width 55 height 14
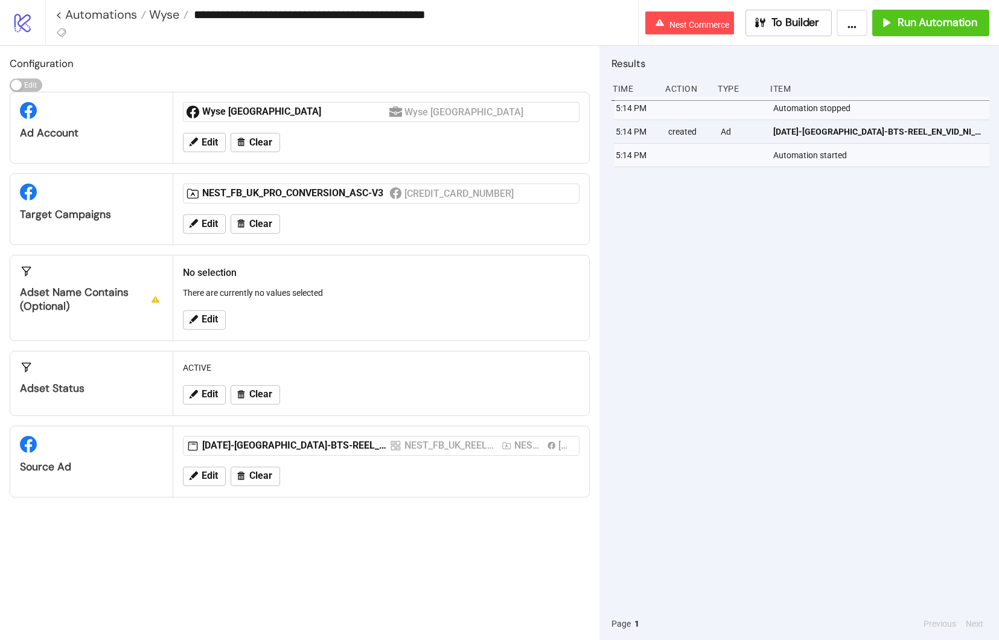
drag, startPoint x: 761, startPoint y: 242, endPoint x: 748, endPoint y: 232, distance: 17.3
click at [748, 232] on div "5:14 PM Automation stopped 5:14 PM created Ad [DATE]-[GEOGRAPHIC_DATA]-BTS-REEL…" at bounding box center [801, 352] width 378 height 511
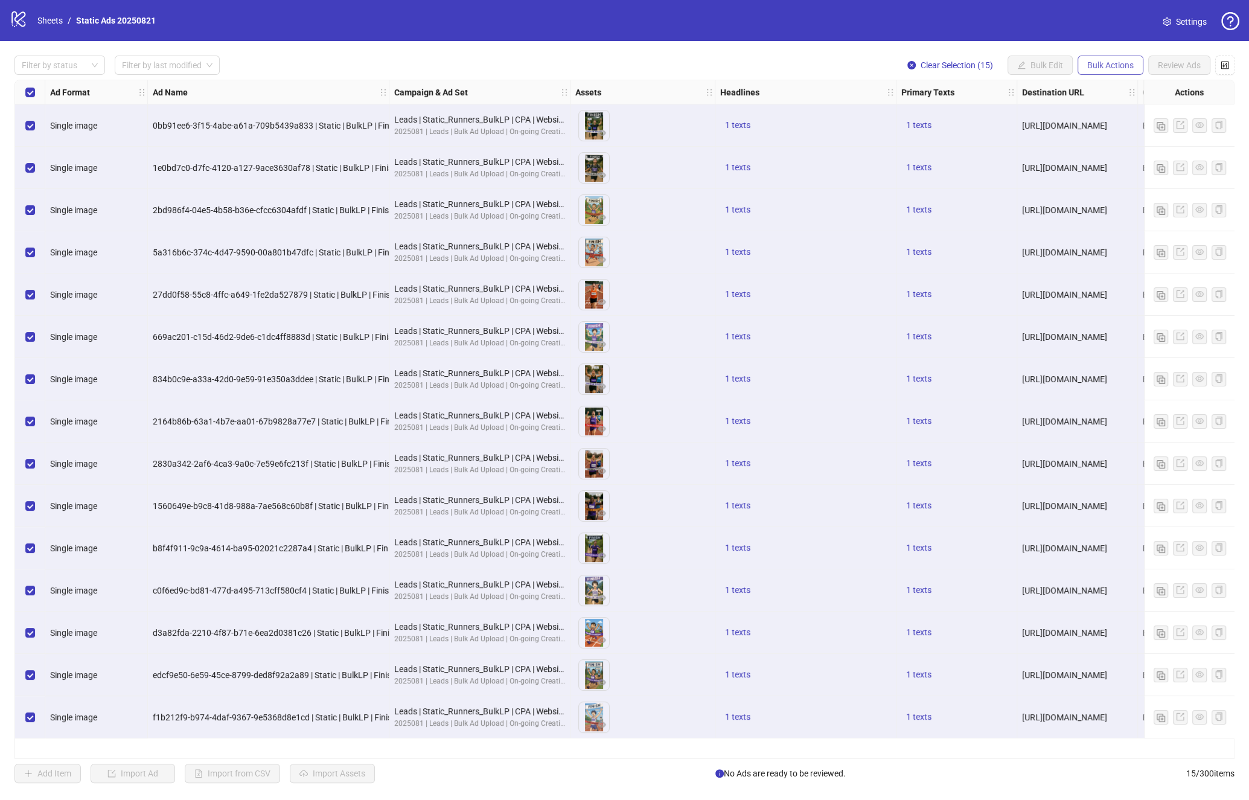
click at [1124, 63] on span "Bulk Actions" at bounding box center [1110, 65] width 46 height 10
click at [815, 63] on div "Filter by status Filter by last modified Clear Selection (15) Bulk Edit Bulk Ac…" at bounding box center [624, 65] width 1220 height 19
click at [833, 72] on div "Filter by status Filter by last modified Clear Selection (15) Bulk Edit Bulk Ac…" at bounding box center [624, 65] width 1220 height 19
click at [1118, 70] on button "Bulk Actions" at bounding box center [1111, 65] width 66 height 19
click at [487, 51] on div "Filter by status Filter by last modified Clear Selection (15) Bulk Edit Bulk Ac…" at bounding box center [624, 419] width 1249 height 757
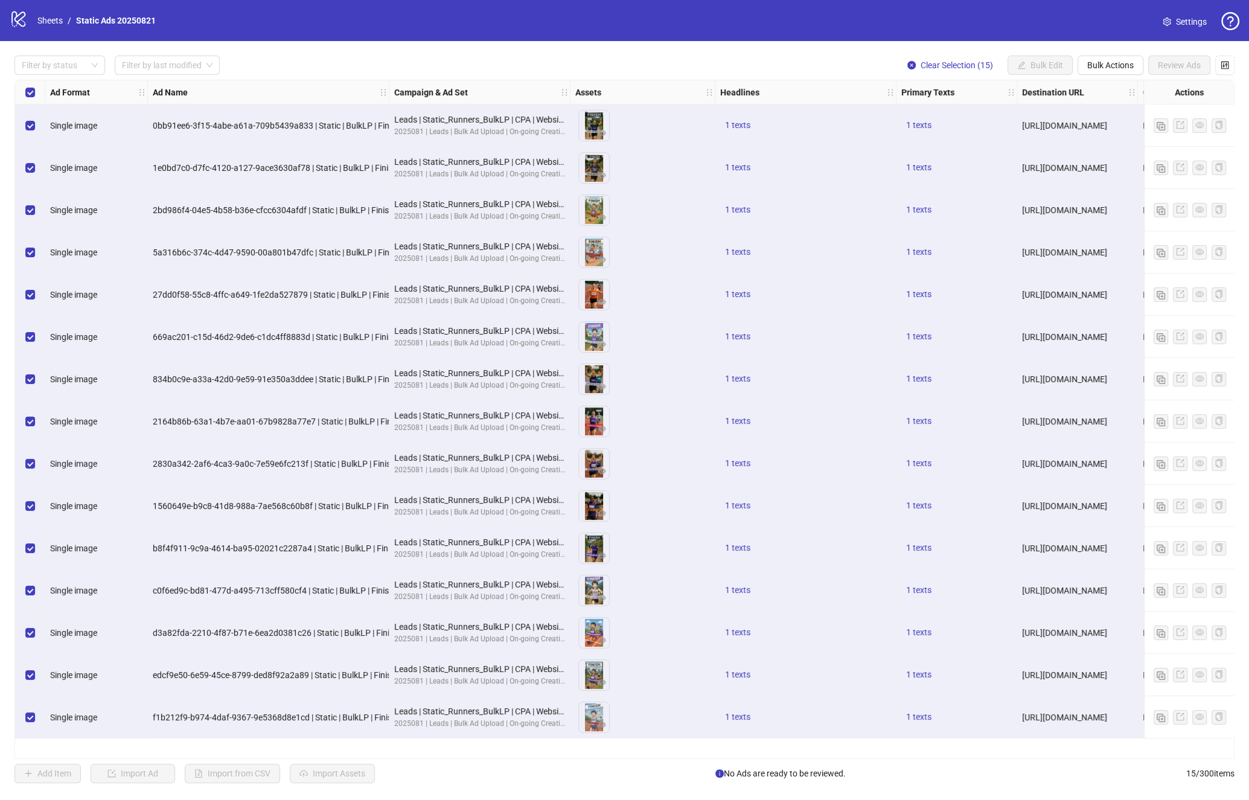
click at [537, 68] on div "Filter by status Filter by last modified Clear Selection (15) Bulk Edit Bulk Ac…" at bounding box center [624, 65] width 1220 height 19
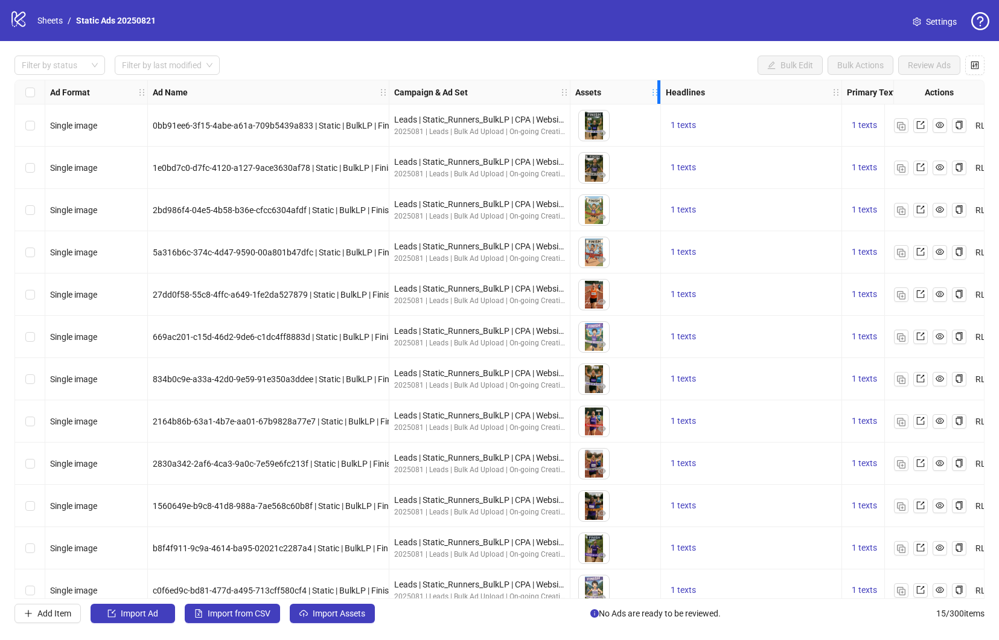
drag, startPoint x: 714, startPoint y: 86, endPoint x: 639, endPoint y: 73, distance: 76.0
click at [638, 89] on div "Assets" at bounding box center [616, 92] width 91 height 24
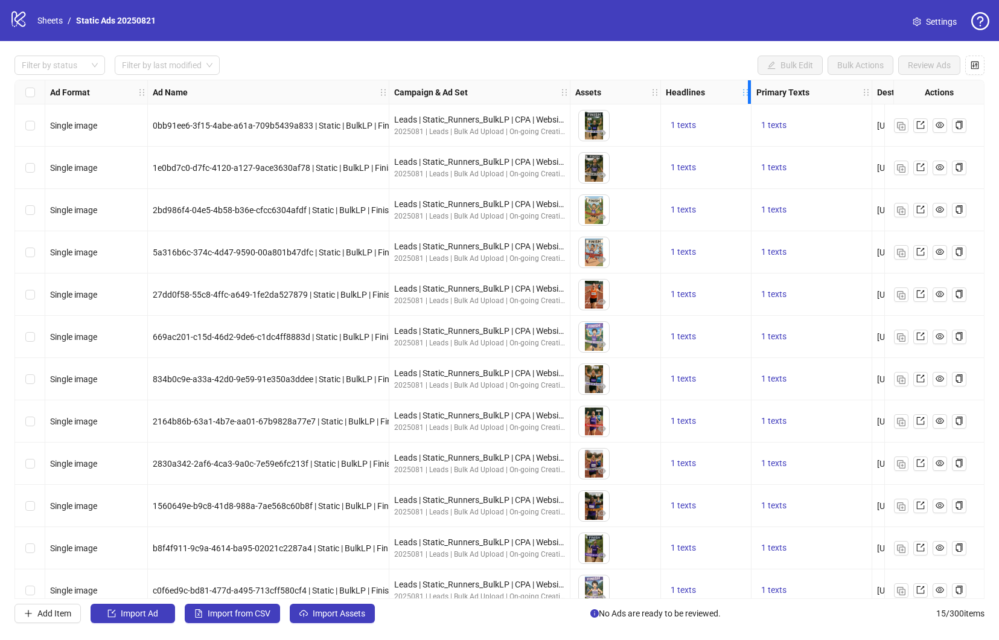
drag, startPoint x: 841, startPoint y: 88, endPoint x: 729, endPoint y: 89, distance: 111.7
click at [729, 89] on div "Headlines" at bounding box center [706, 92] width 91 height 24
drag, startPoint x: 22, startPoint y: 459, endPoint x: 27, endPoint y: 416, distance: 43.1
click at [22, 459] on div "Select row 9" at bounding box center [30, 464] width 30 height 42
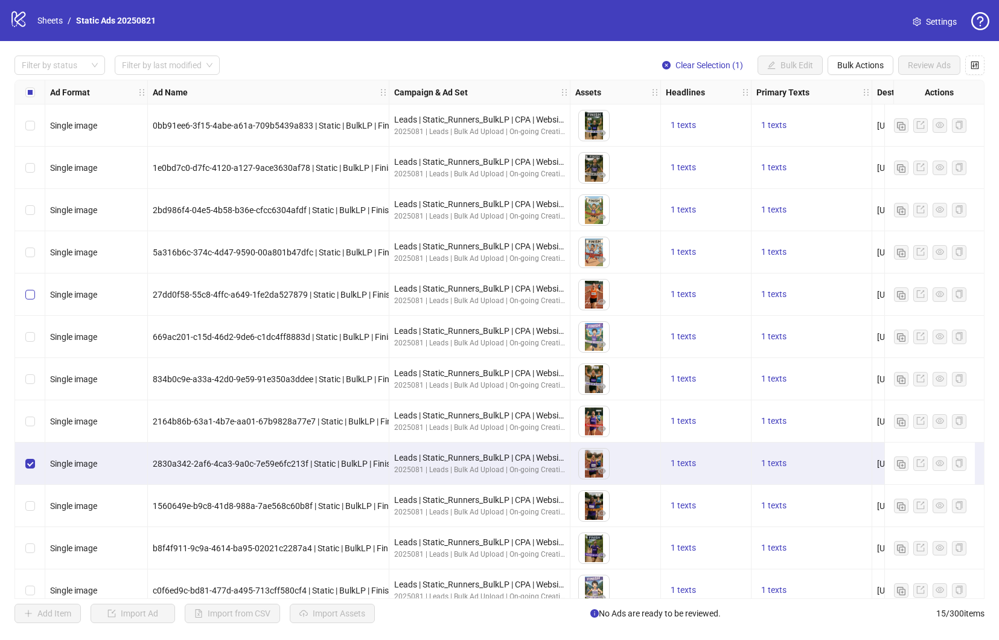
click at [30, 301] on label "Select row 5" at bounding box center [30, 294] width 10 height 13
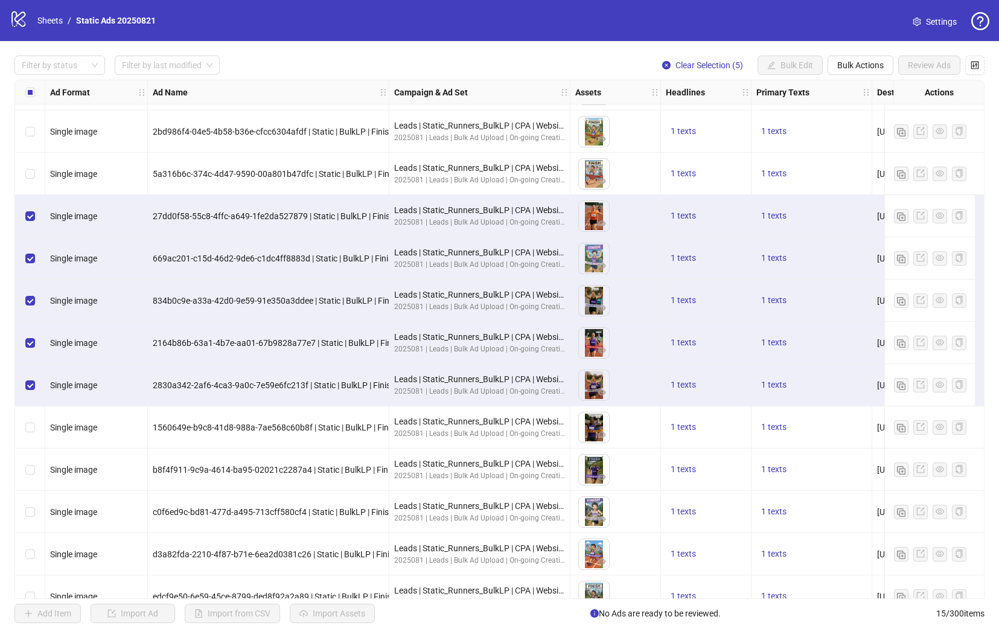
scroll to position [55, 0]
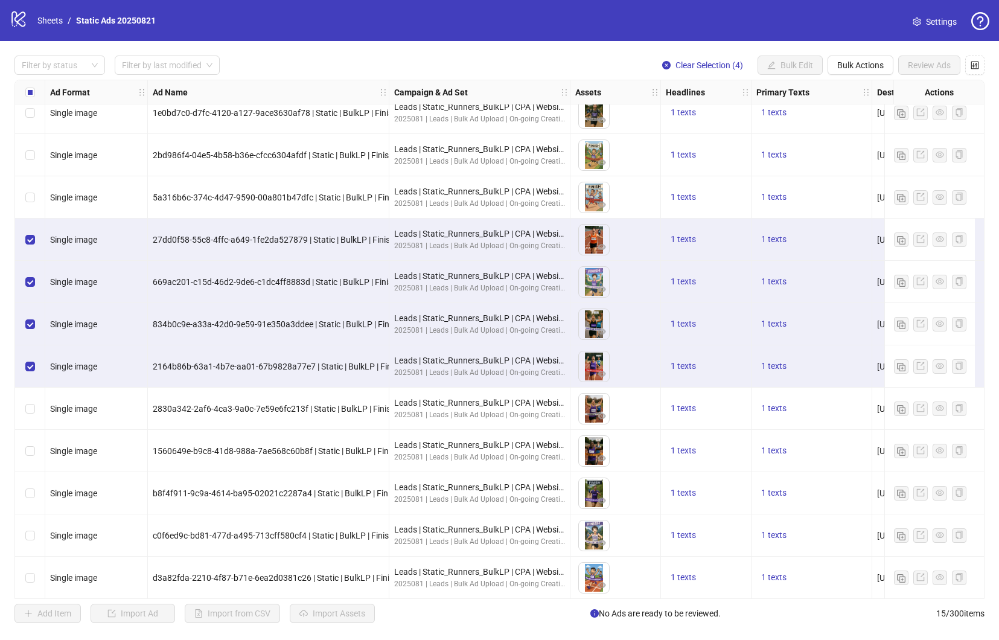
click at [21, 356] on div "Select row 8" at bounding box center [30, 366] width 30 height 42
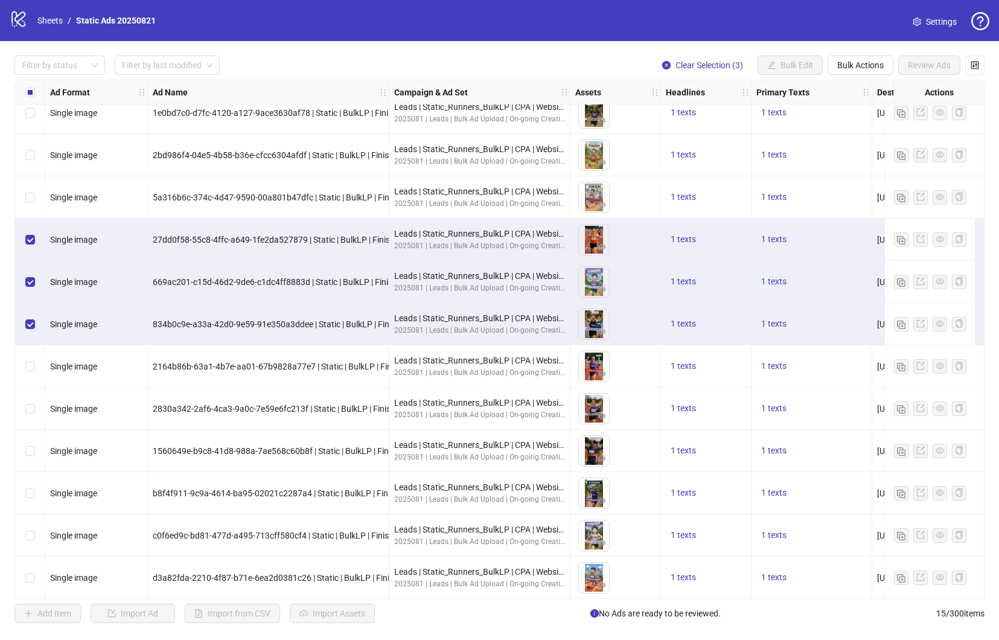
click at [30, 302] on div "Select row 6" at bounding box center [30, 282] width 30 height 42
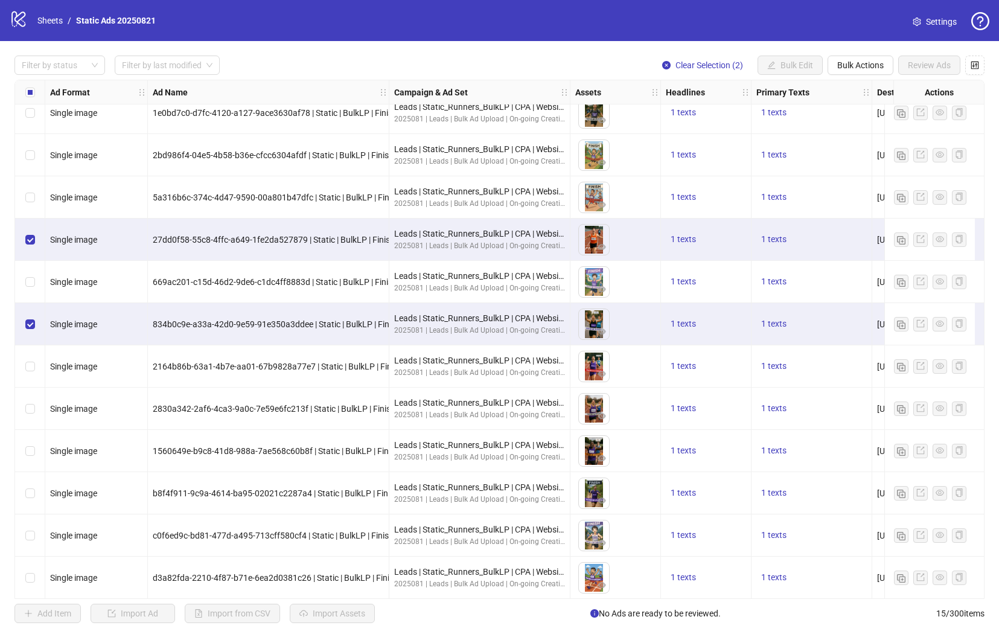
click at [28, 271] on div "Select row 6" at bounding box center [30, 282] width 30 height 42
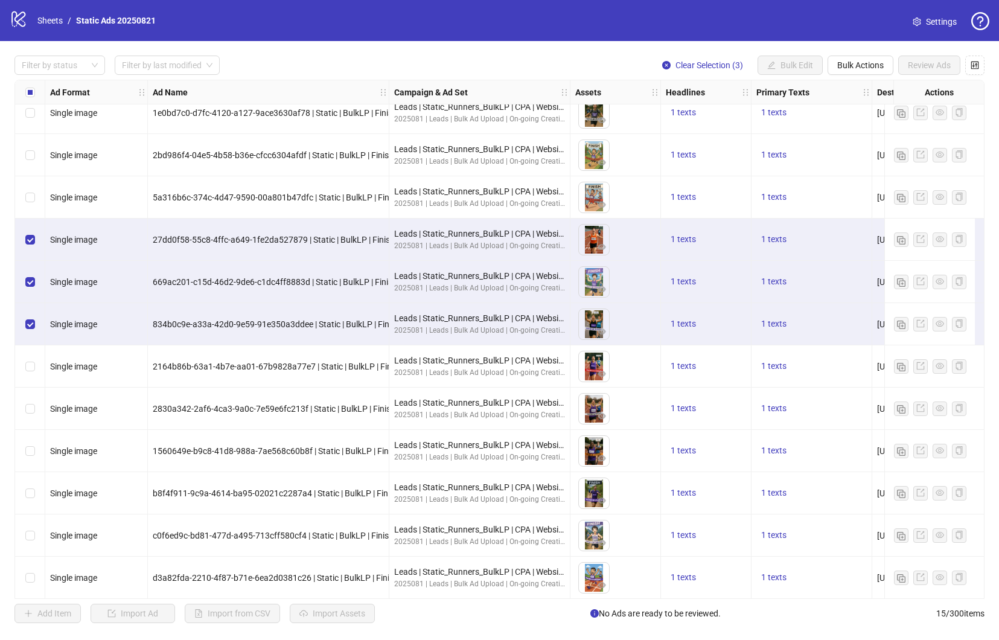
click at [28, 225] on div "Select row 5" at bounding box center [30, 240] width 30 height 42
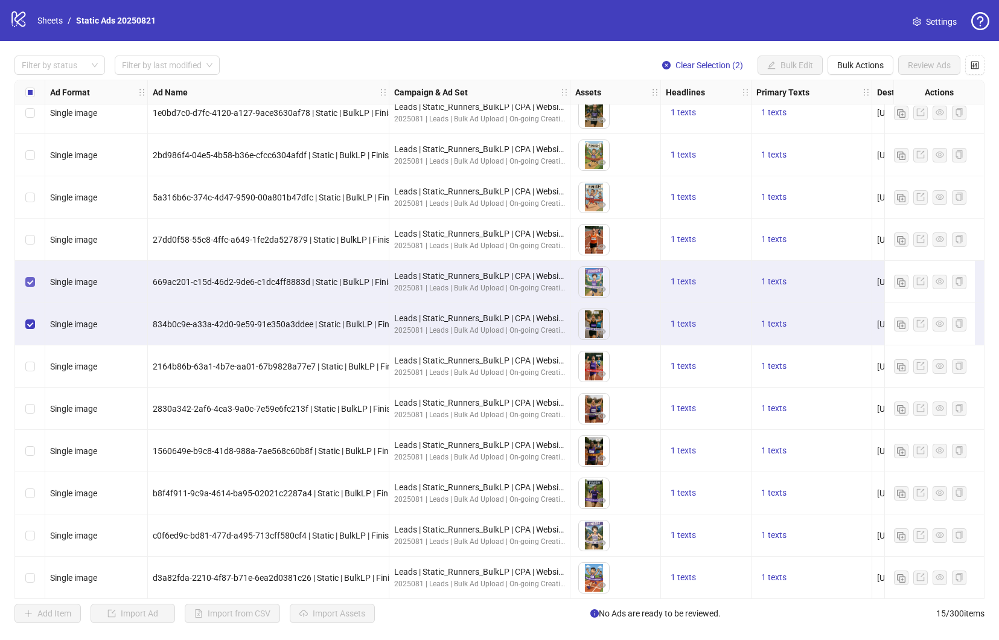
click at [27, 287] on label "Select row 6" at bounding box center [30, 281] width 10 height 13
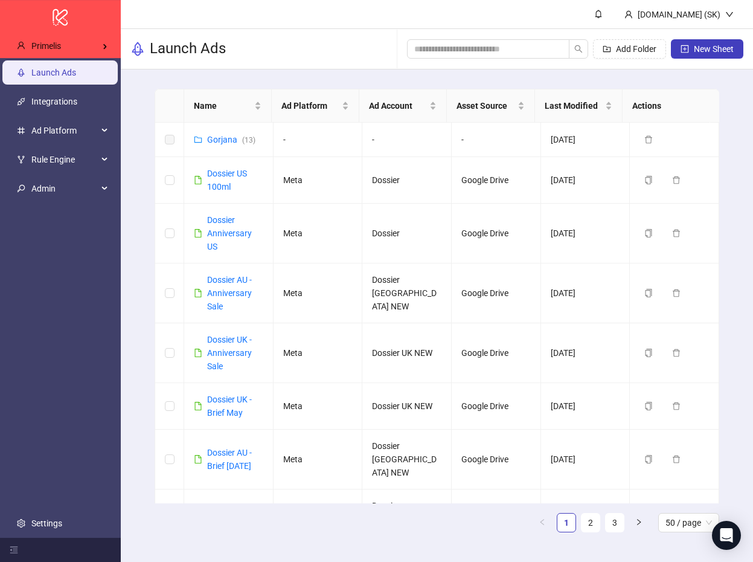
click at [670, 341] on td "Duplicate Delete" at bounding box center [674, 353] width 89 height 60
drag, startPoint x: 89, startPoint y: 254, endPoint x: 78, endPoint y: 248, distance: 12.2
click at [75, 242] on ul "Launch Ads Integrations Ad Platform Rule Engine Admin Settings" at bounding box center [60, 297] width 121 height 479
